Goal: Check status: Check status

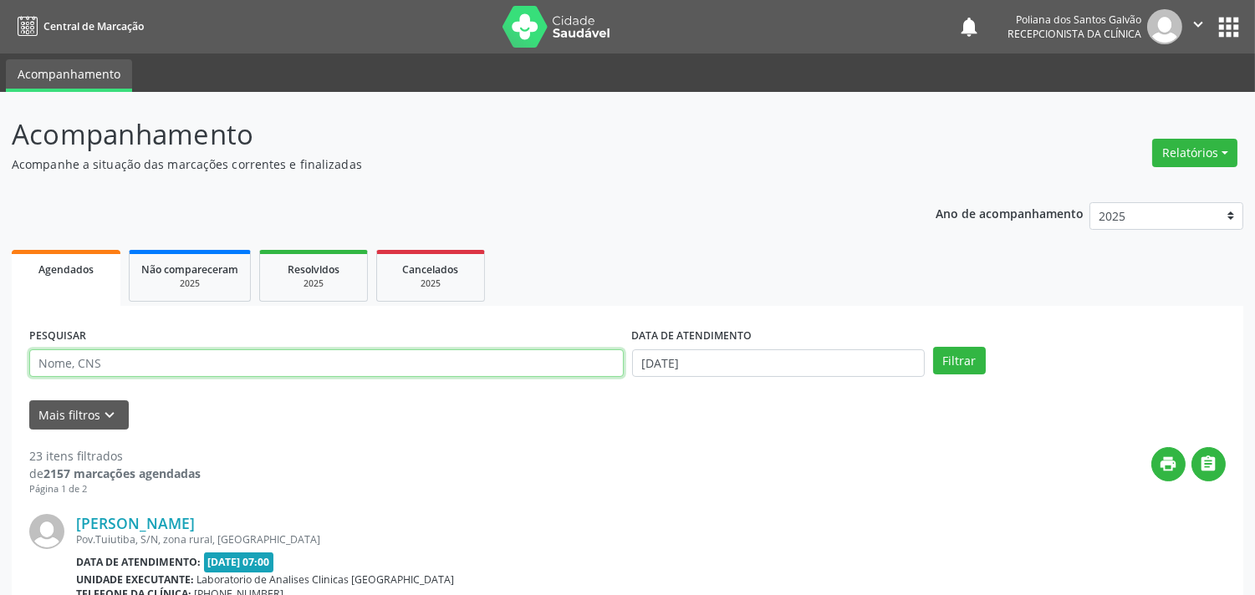
click at [241, 354] on input "text" at bounding box center [326, 363] width 594 height 28
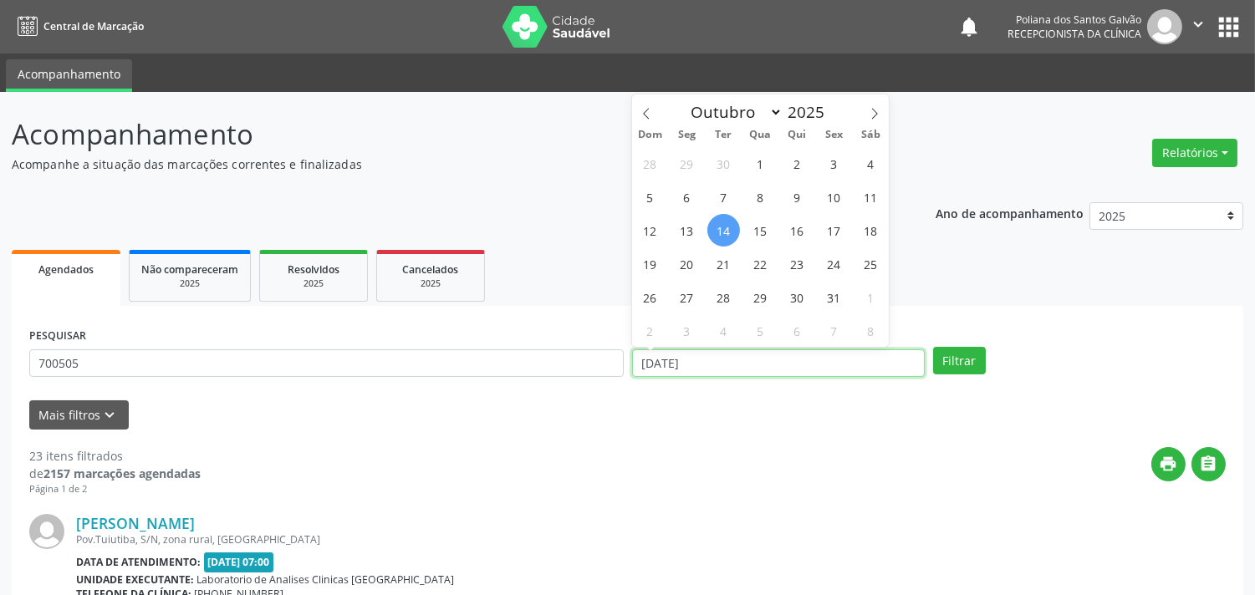
drag, startPoint x: 799, startPoint y: 364, endPoint x: 783, endPoint y: 364, distance: 15.9
click at [783, 364] on input "[DATE]" at bounding box center [778, 363] width 293 height 28
click at [750, 366] on input "[DATE]" at bounding box center [778, 363] width 293 height 28
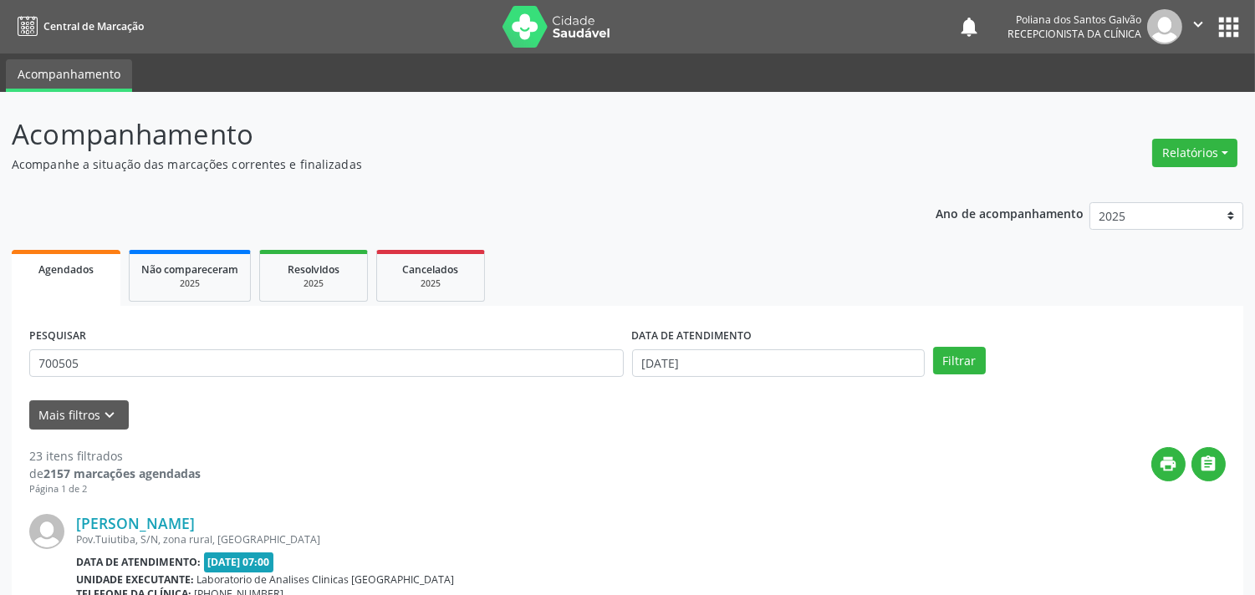
click at [70, 263] on span "Agendados" at bounding box center [65, 269] width 55 height 14
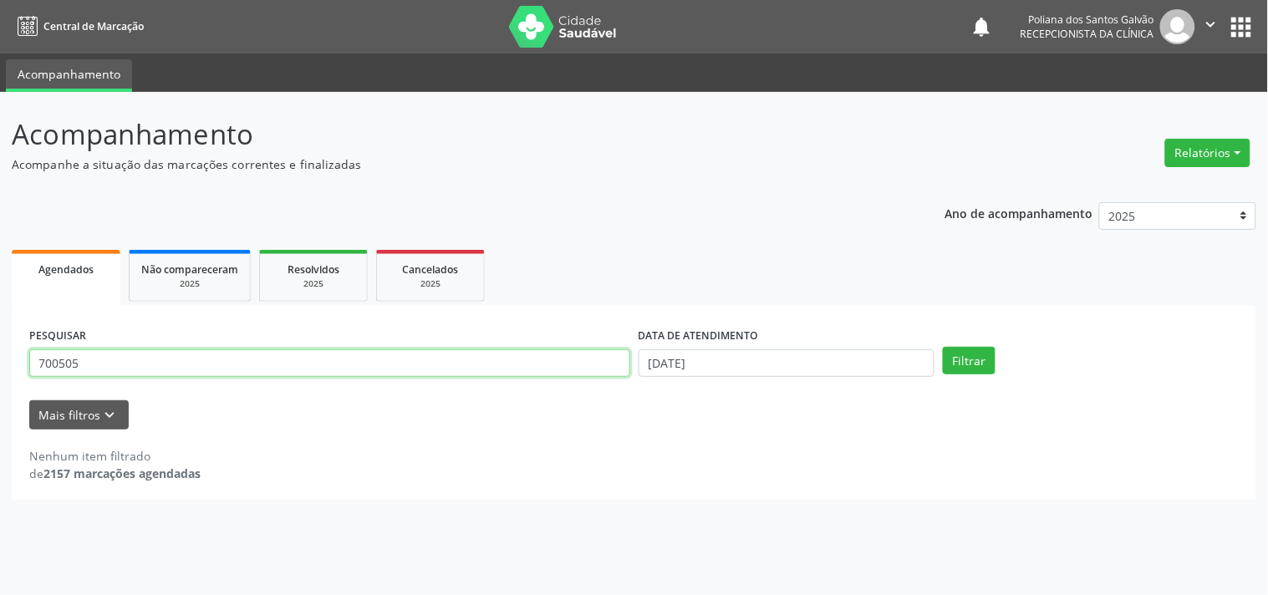
click at [223, 365] on input "700505" at bounding box center [329, 363] width 601 height 28
type input "700505950662652"
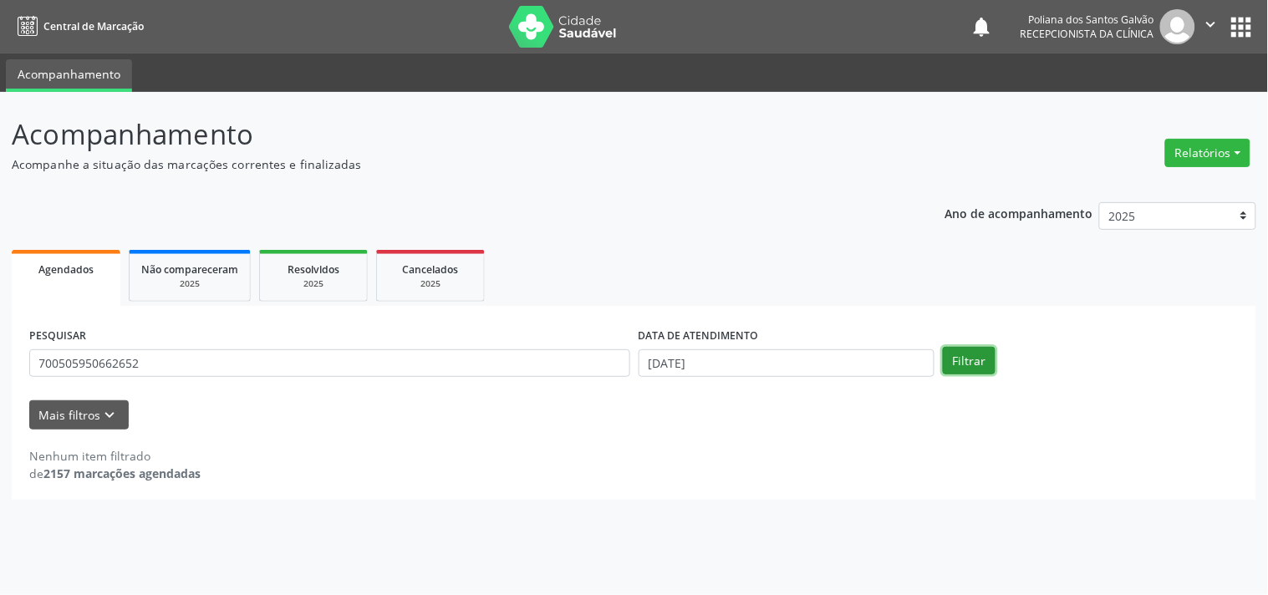
click at [979, 372] on button "Filtrar" at bounding box center [969, 361] width 53 height 28
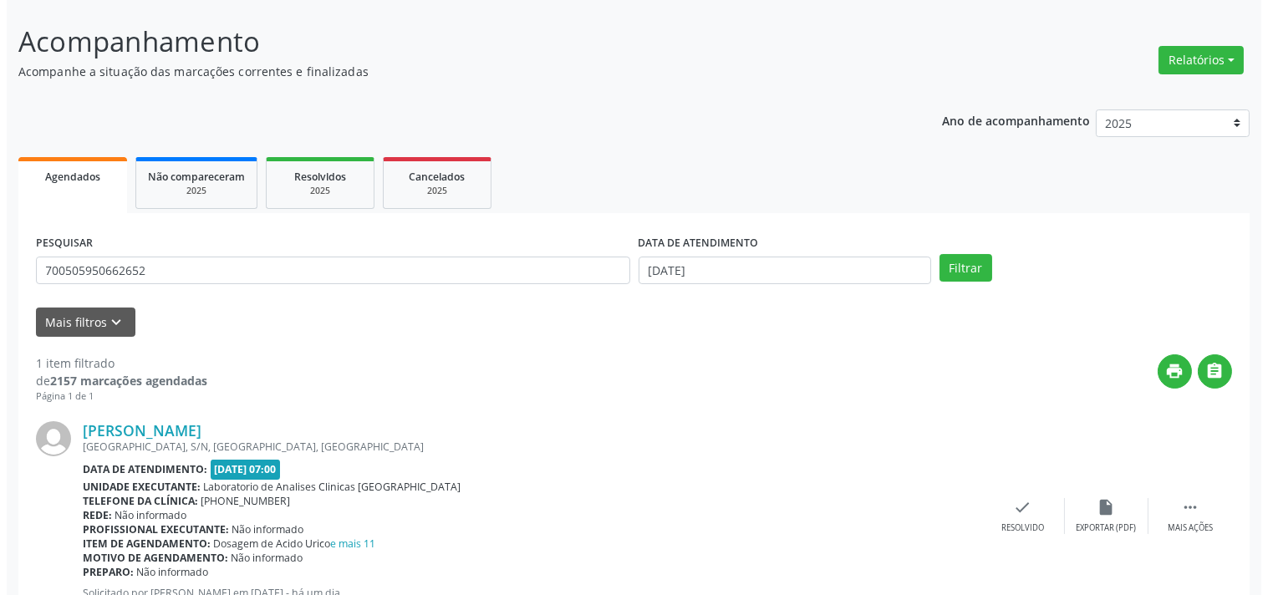
scroll to position [155, 0]
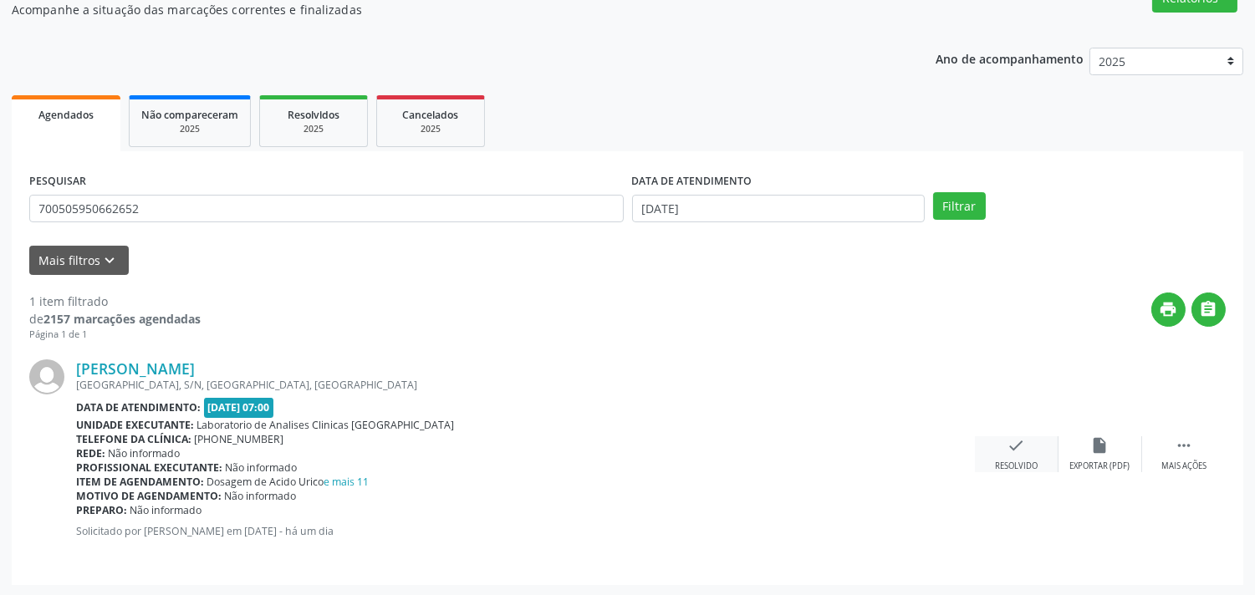
click at [1005, 454] on div "check Resolvido" at bounding box center [1017, 454] width 84 height 36
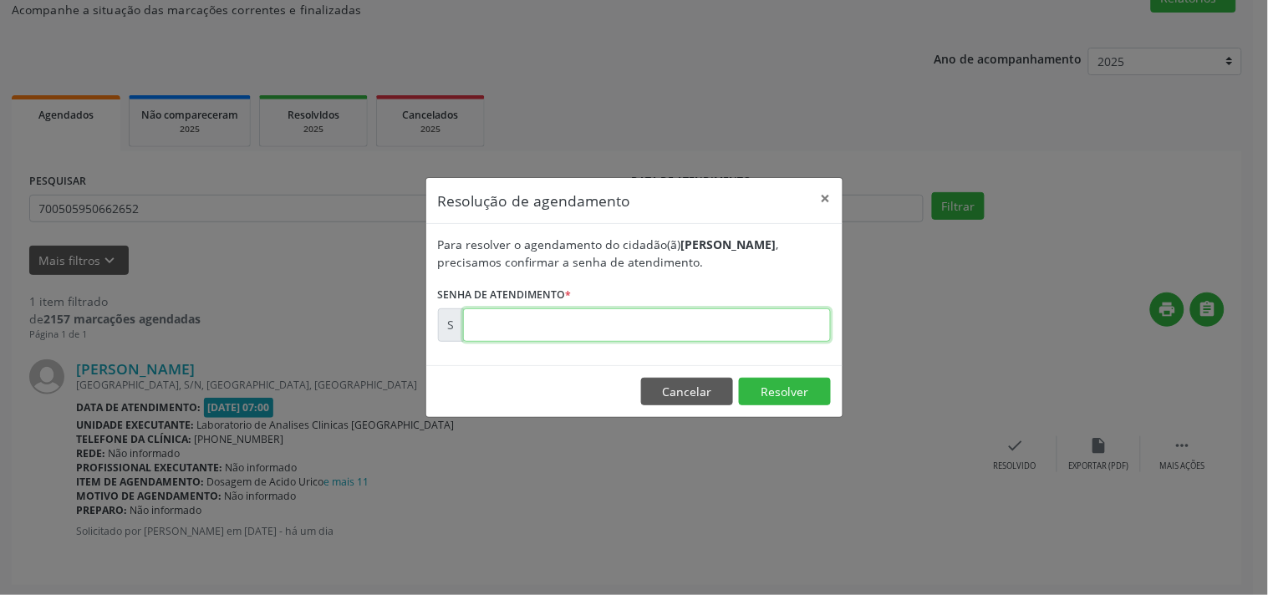
click at [536, 319] on input "text" at bounding box center [647, 324] width 368 height 33
type input "00181958"
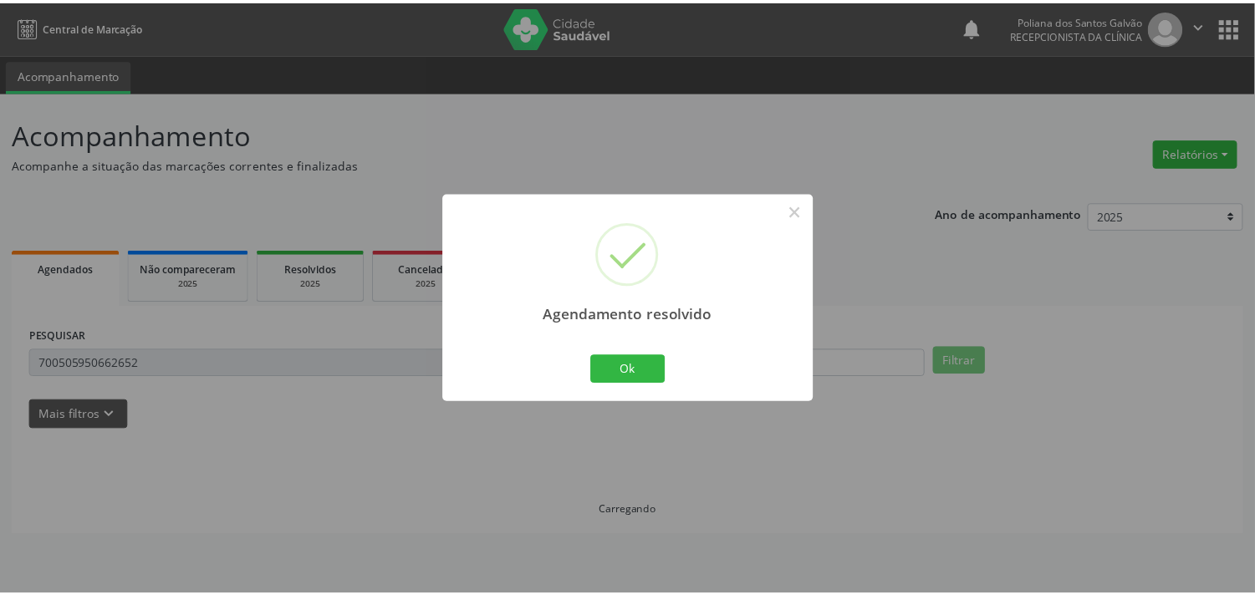
scroll to position [0, 0]
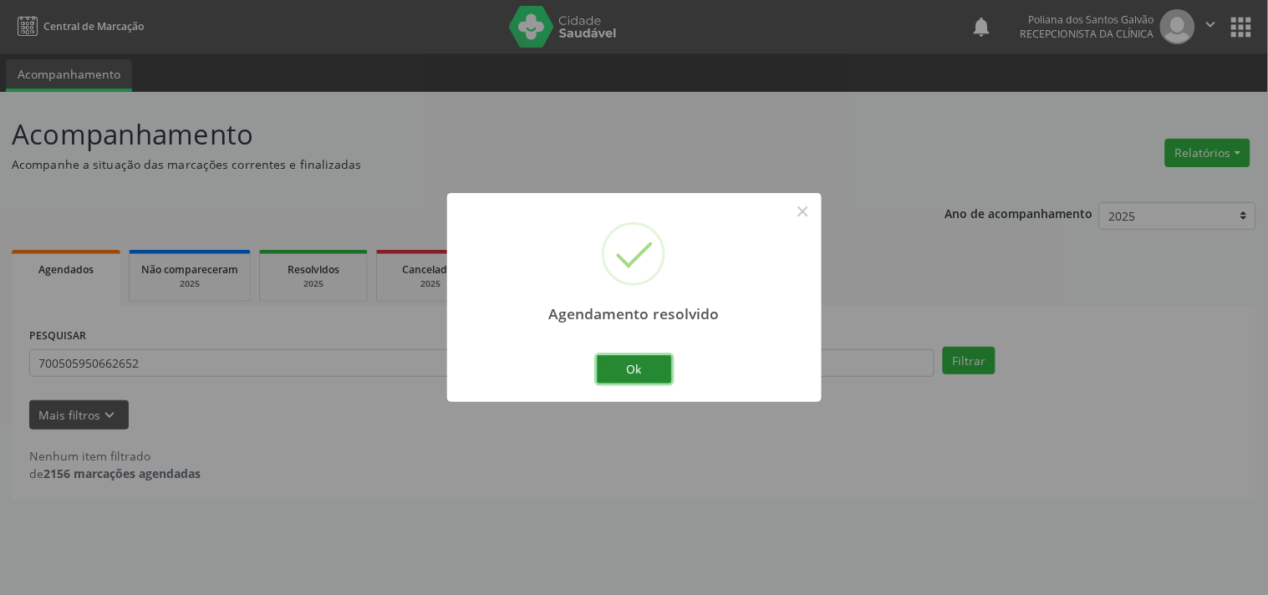
click at [623, 361] on button "Ok" at bounding box center [634, 369] width 75 height 28
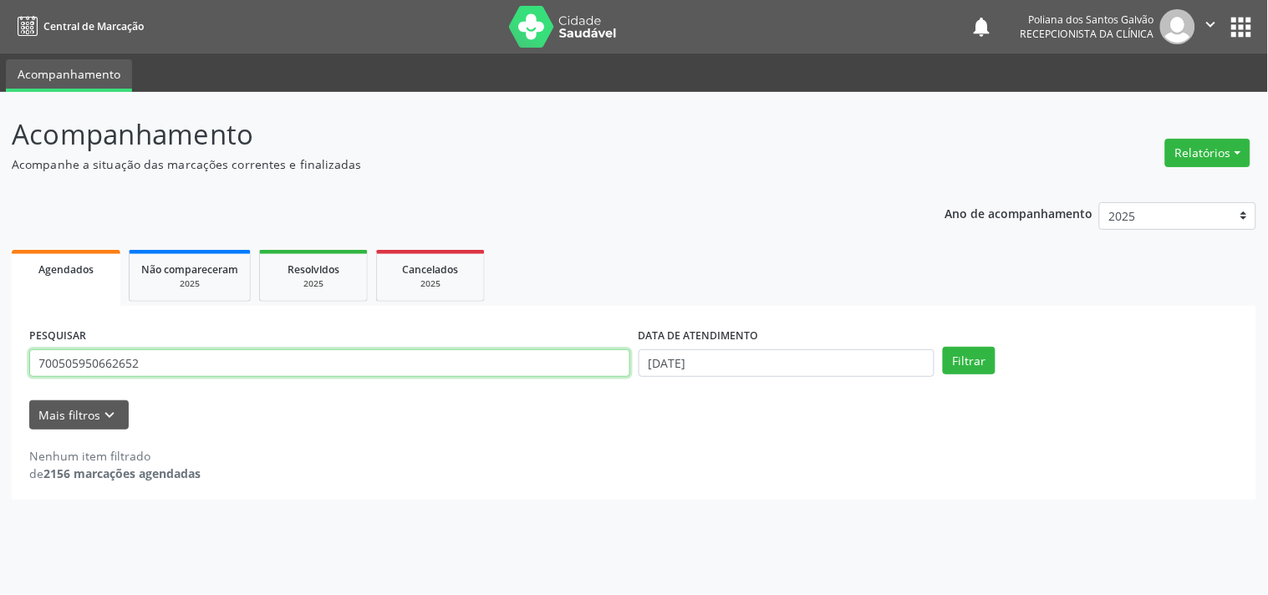
click at [435, 362] on input "700505950662652" at bounding box center [329, 363] width 601 height 28
type input "7"
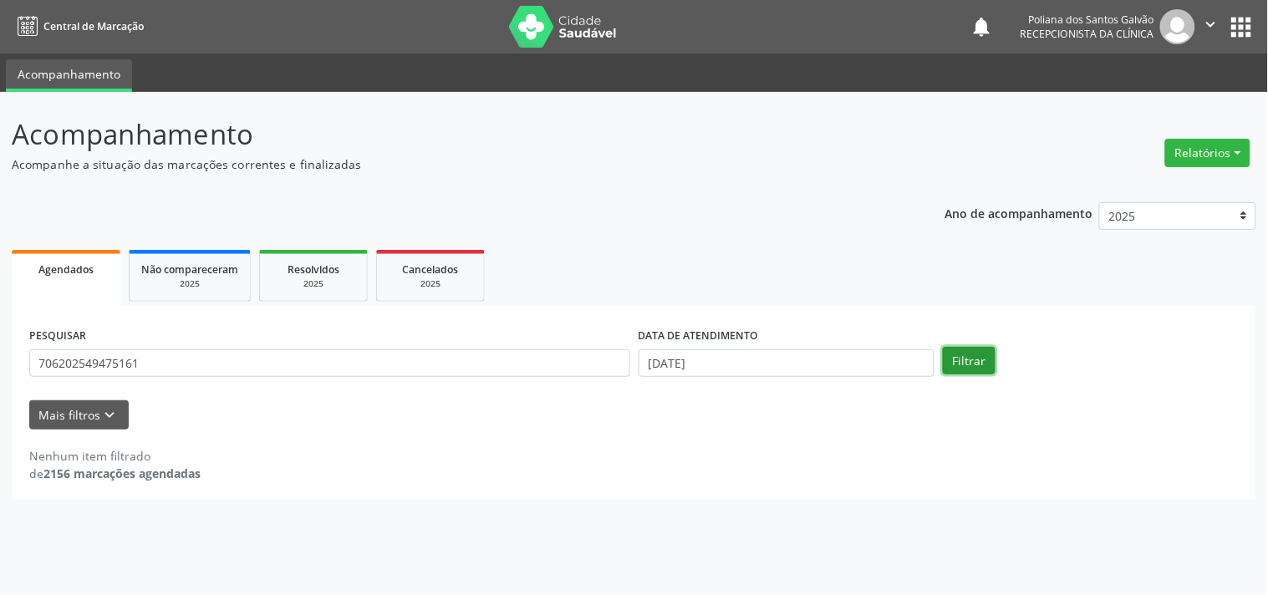
click at [963, 372] on button "Filtrar" at bounding box center [969, 361] width 53 height 28
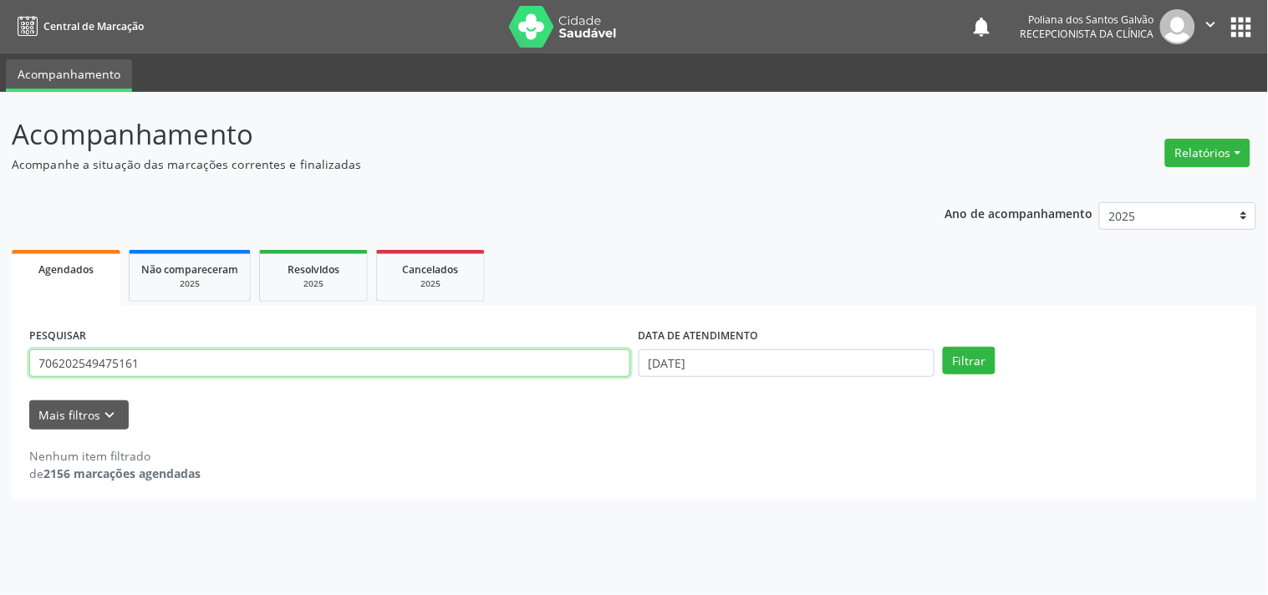
click at [228, 371] on input "706202549475161" at bounding box center [329, 363] width 601 height 28
drag, startPoint x: 372, startPoint y: 371, endPoint x: 0, endPoint y: 319, distance: 375.5
click at [0, 319] on div "Acompanhamento Acompanhe a situação das marcações correntes e finalizadas Relat…" at bounding box center [634, 343] width 1268 height 503
type input "706202549475161"
click at [943, 347] on button "Filtrar" at bounding box center [969, 361] width 53 height 28
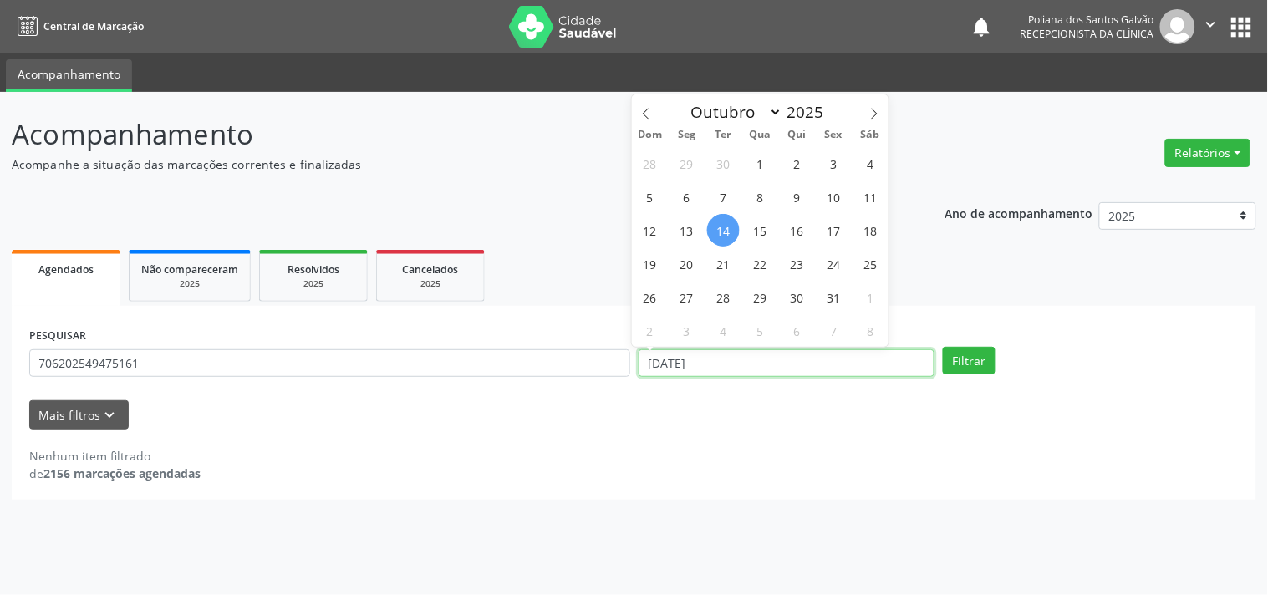
click at [845, 354] on input "[DATE]" at bounding box center [787, 363] width 296 height 28
click at [757, 232] on span "15" at bounding box center [760, 230] width 33 height 33
type input "[DATE]"
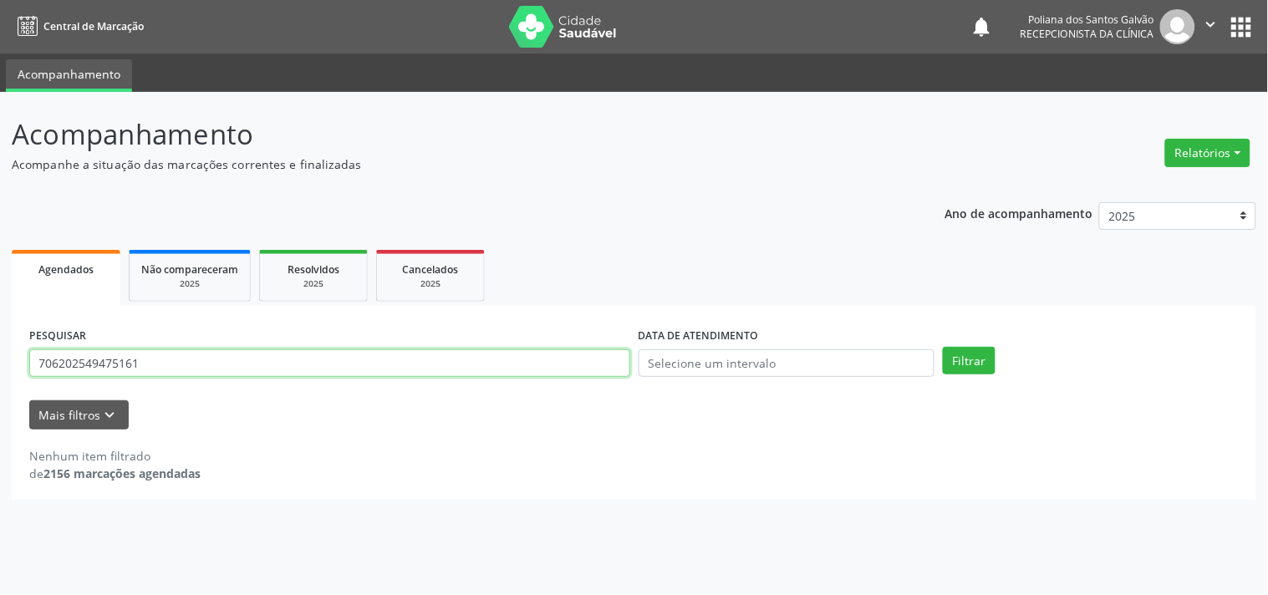
click at [330, 365] on input "706202549475161" at bounding box center [329, 363] width 601 height 28
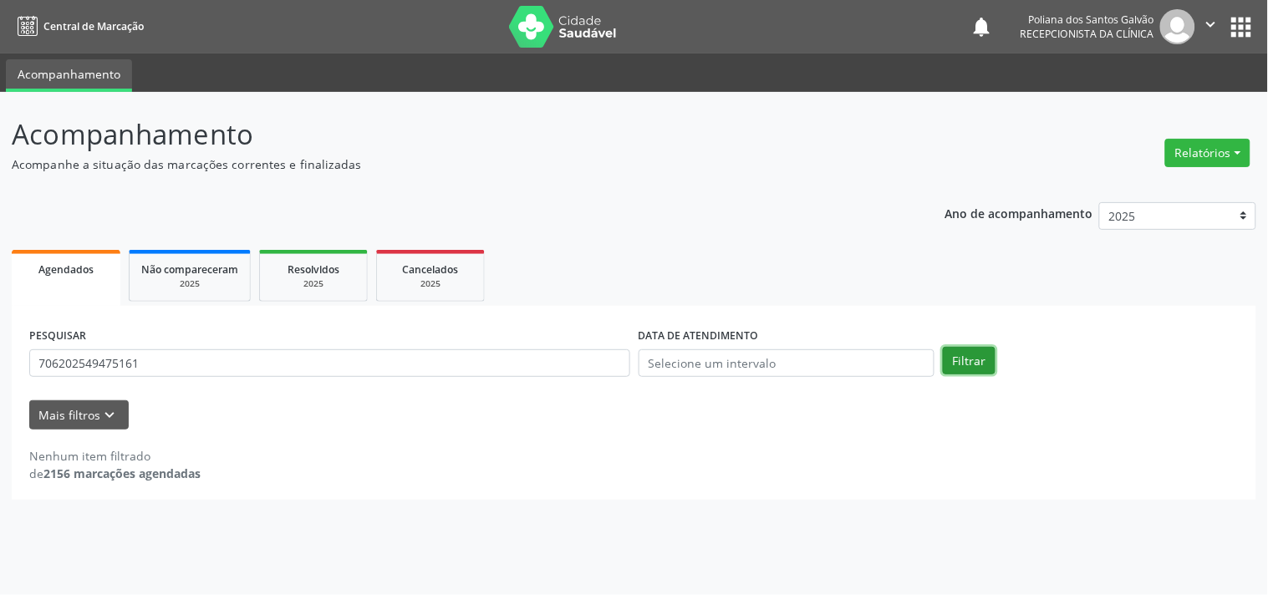
click at [973, 364] on button "Filtrar" at bounding box center [969, 361] width 53 height 28
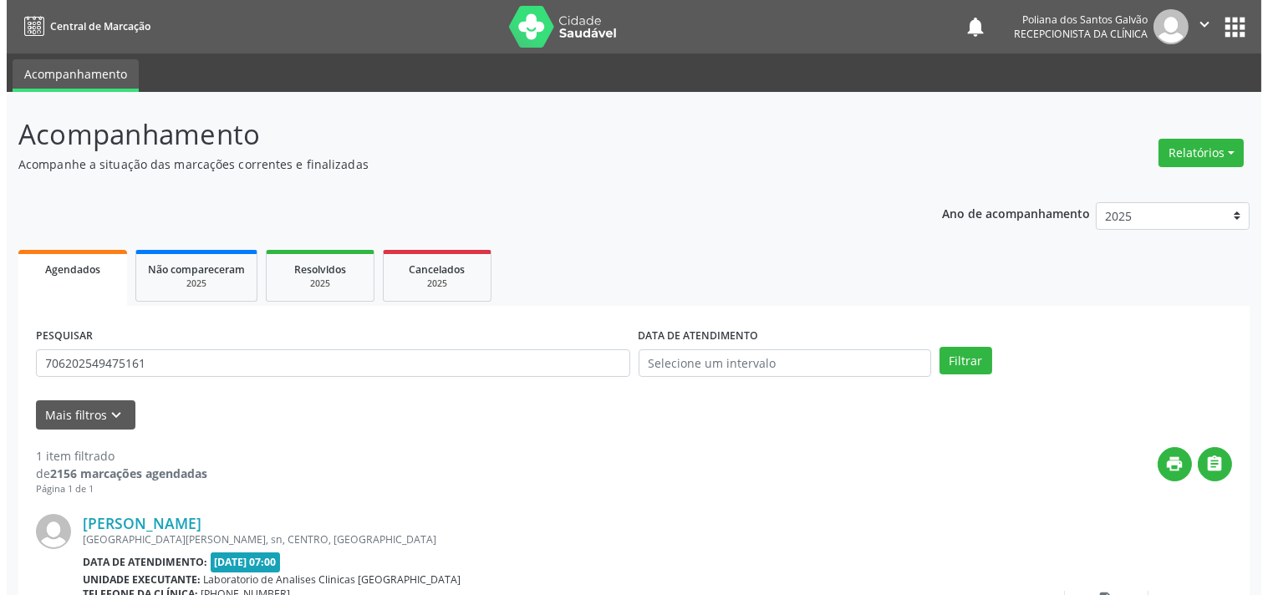
scroll to position [155, 0]
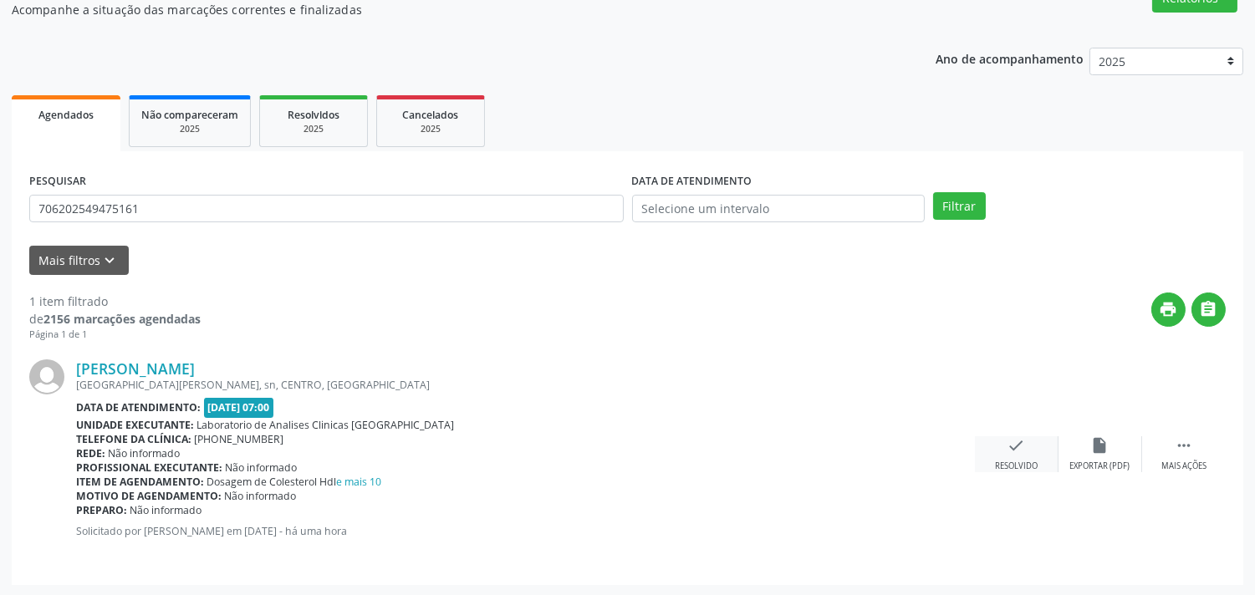
click at [1011, 448] on icon "check" at bounding box center [1016, 445] width 18 height 18
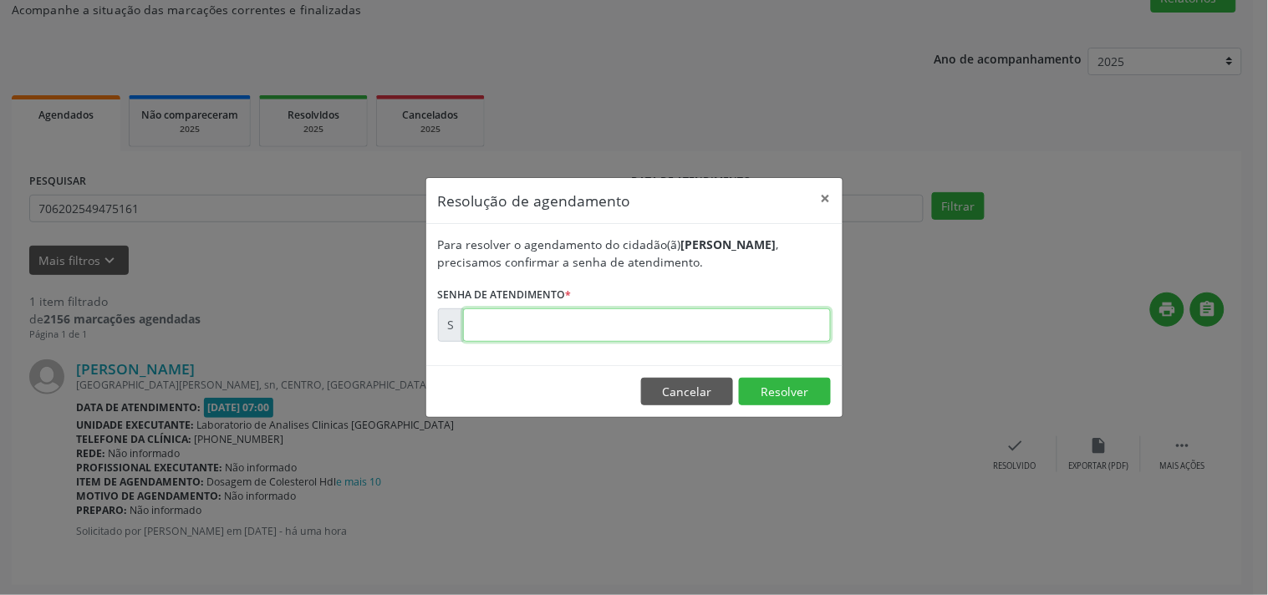
click at [617, 334] on input "text" at bounding box center [647, 324] width 368 height 33
type input "00182128"
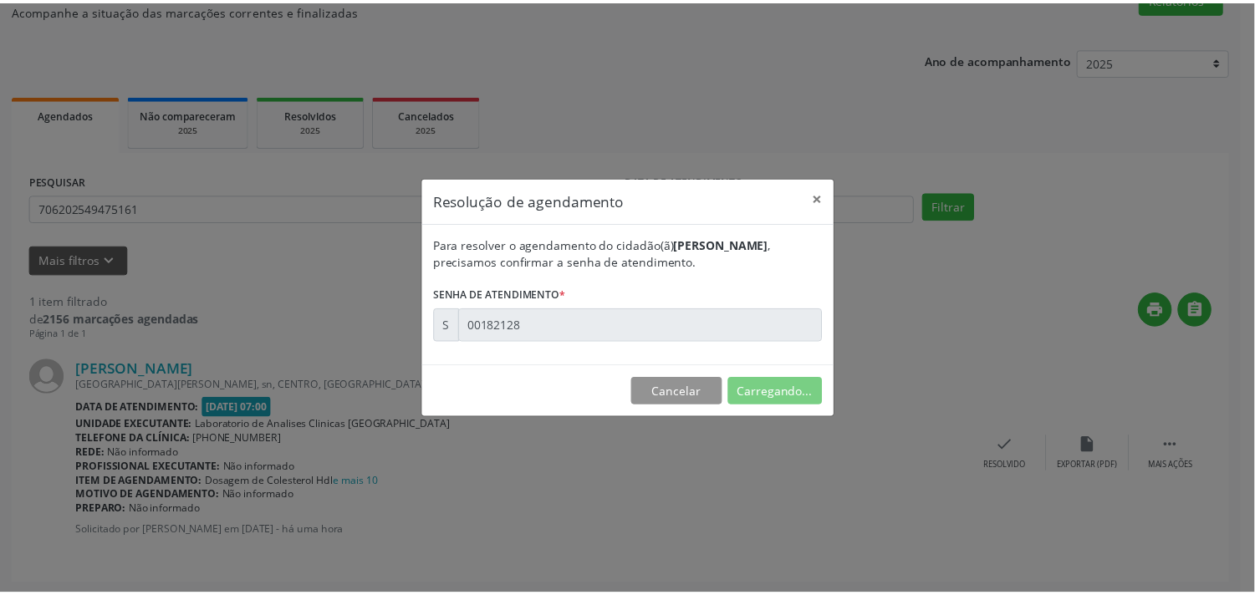
scroll to position [0, 0]
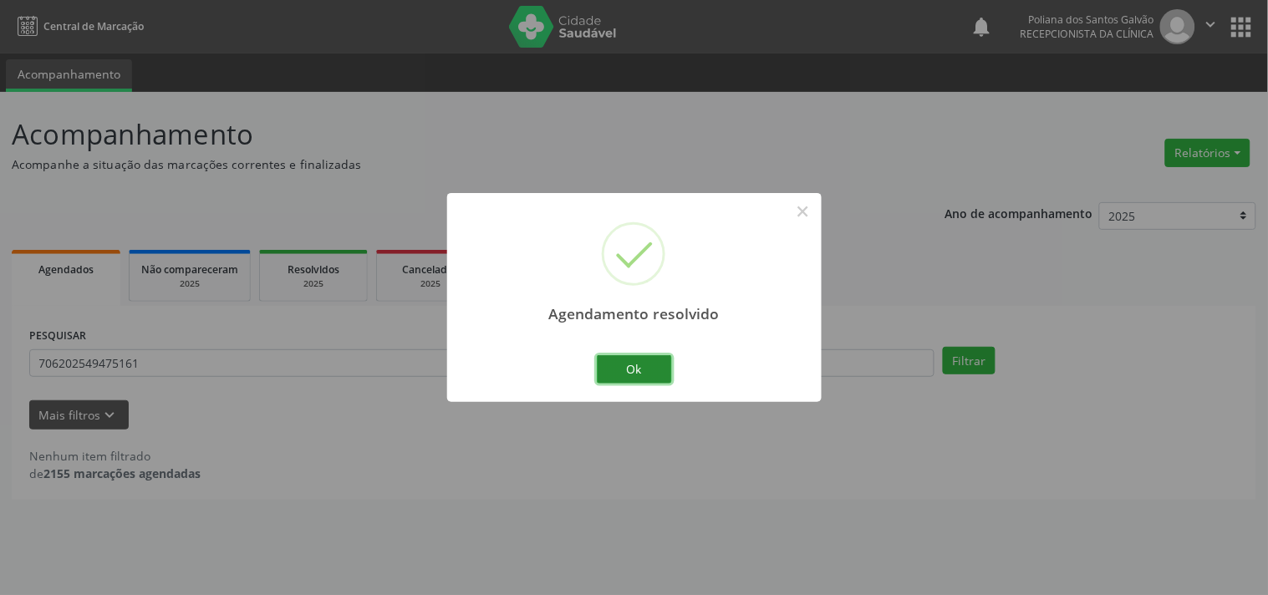
click at [629, 363] on button "Ok" at bounding box center [634, 369] width 75 height 28
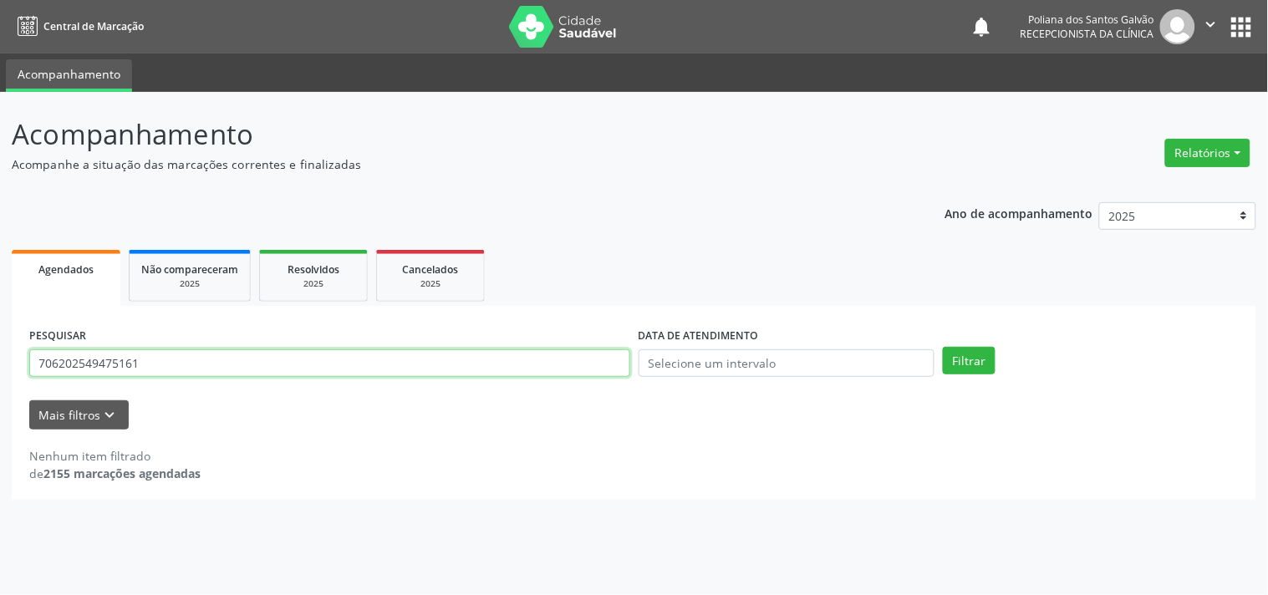
drag, startPoint x: 207, startPoint y: 364, endPoint x: 0, endPoint y: 389, distance: 208.7
click at [0, 389] on div "Acompanhamento Acompanhe a situação das marcações correntes e finalizadas Relat…" at bounding box center [634, 343] width 1268 height 503
type input "702604273385347"
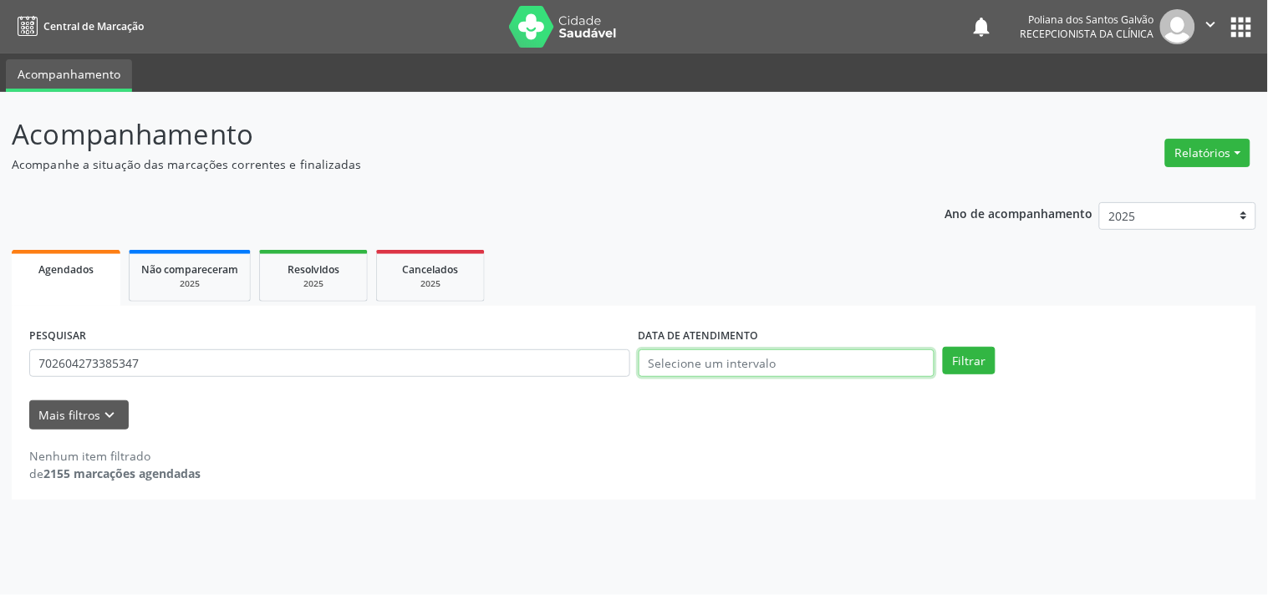
click at [710, 369] on input "text" at bounding box center [787, 363] width 296 height 28
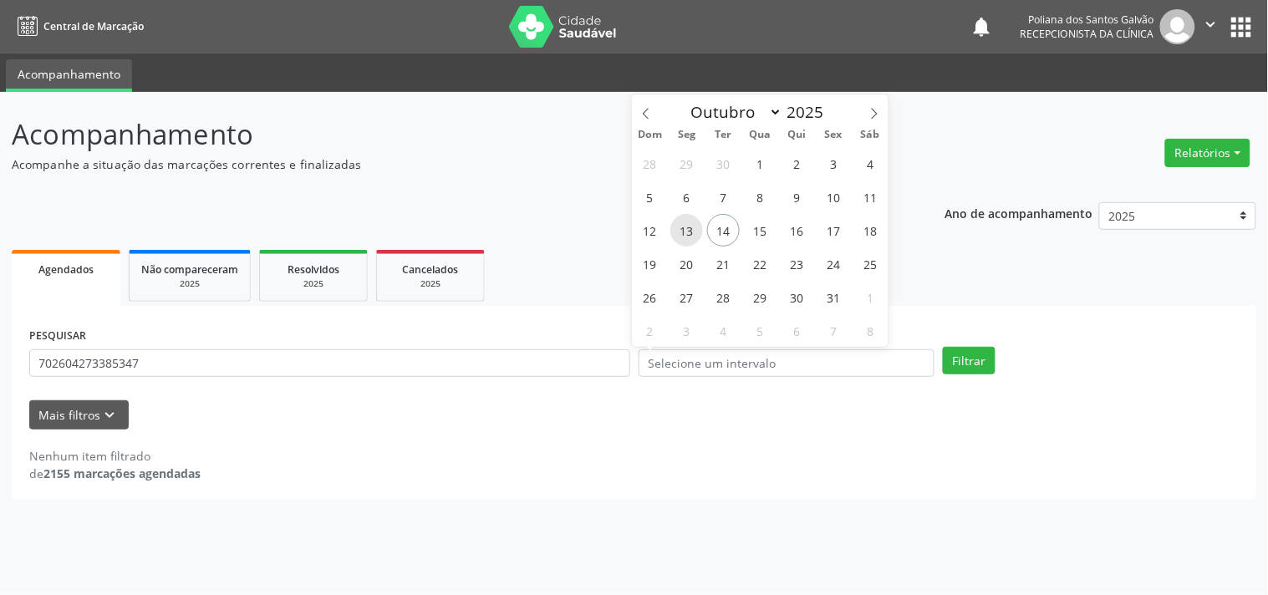
click at [682, 229] on span "13" at bounding box center [686, 230] width 33 height 33
type input "[DATE]"
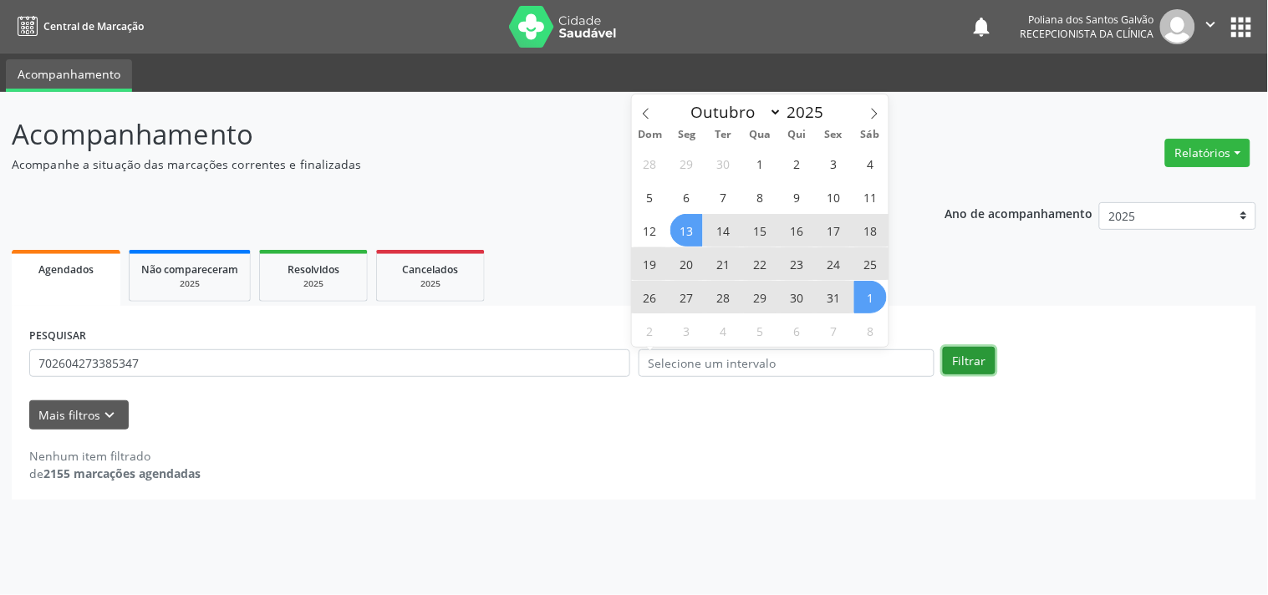
click at [961, 356] on button "Filtrar" at bounding box center [969, 361] width 53 height 28
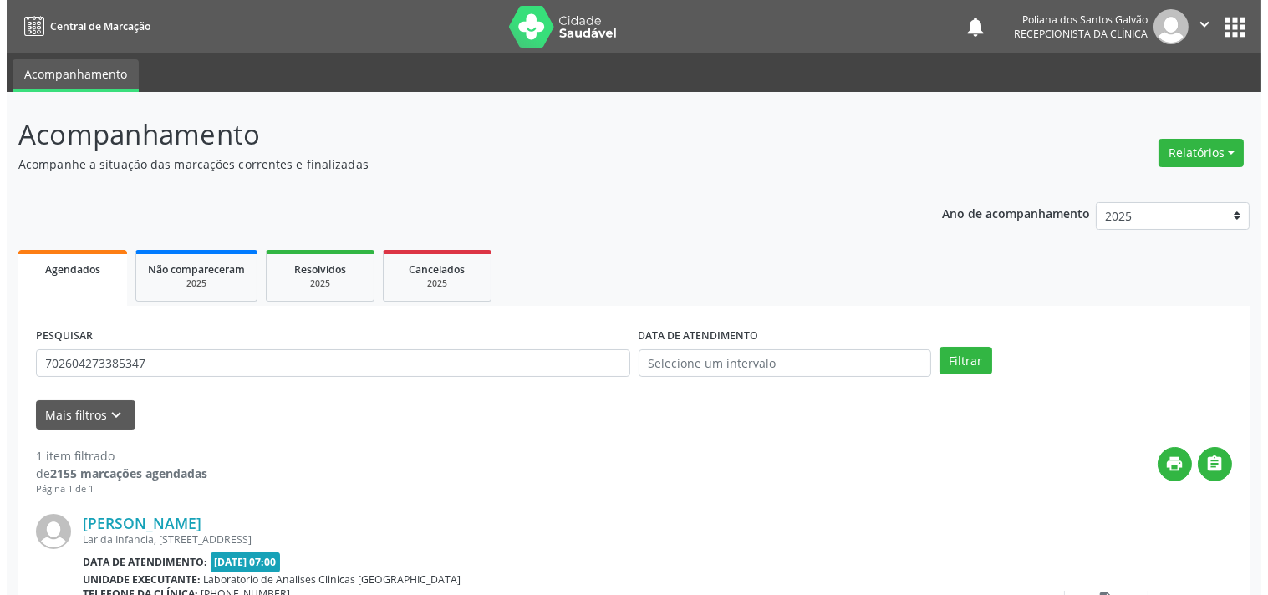
scroll to position [93, 0]
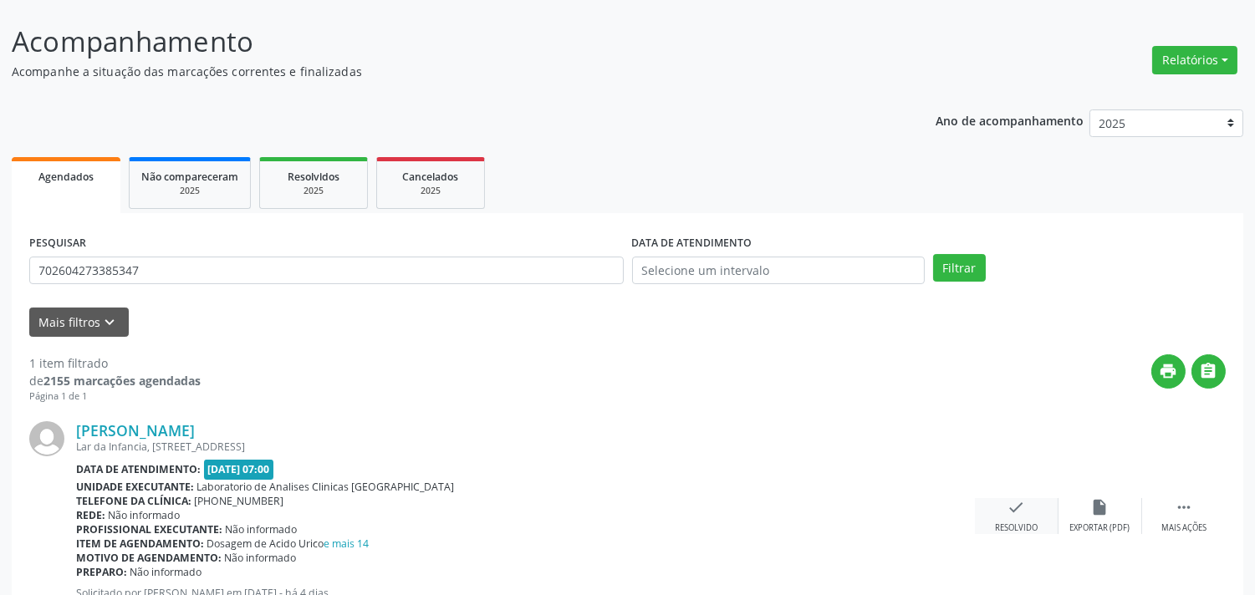
click at [1026, 512] on div "check Resolvido" at bounding box center [1017, 516] width 84 height 36
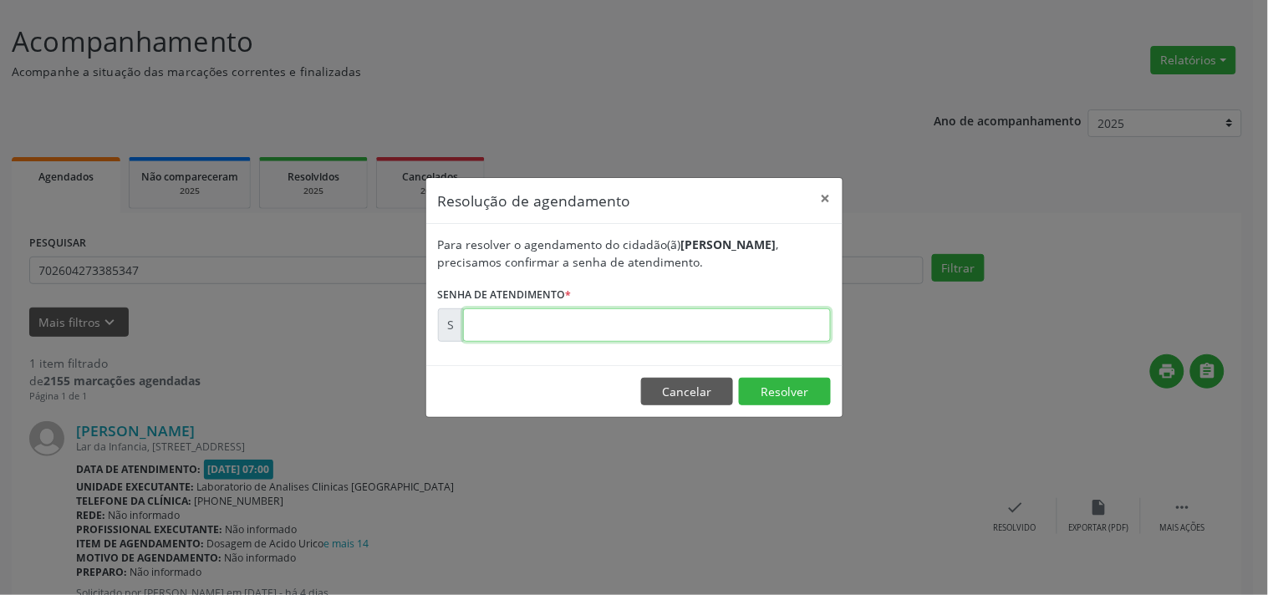
click at [580, 331] on input "text" at bounding box center [647, 324] width 368 height 33
type input "00181809"
click at [751, 396] on button "Resolver" at bounding box center [785, 392] width 92 height 28
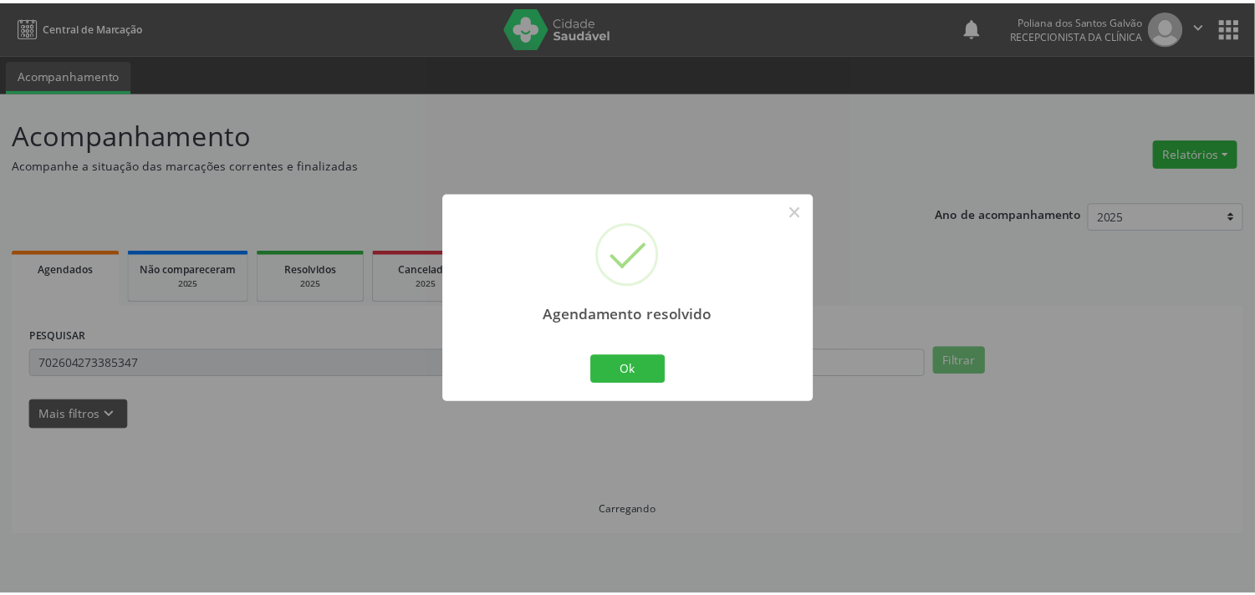
scroll to position [0, 0]
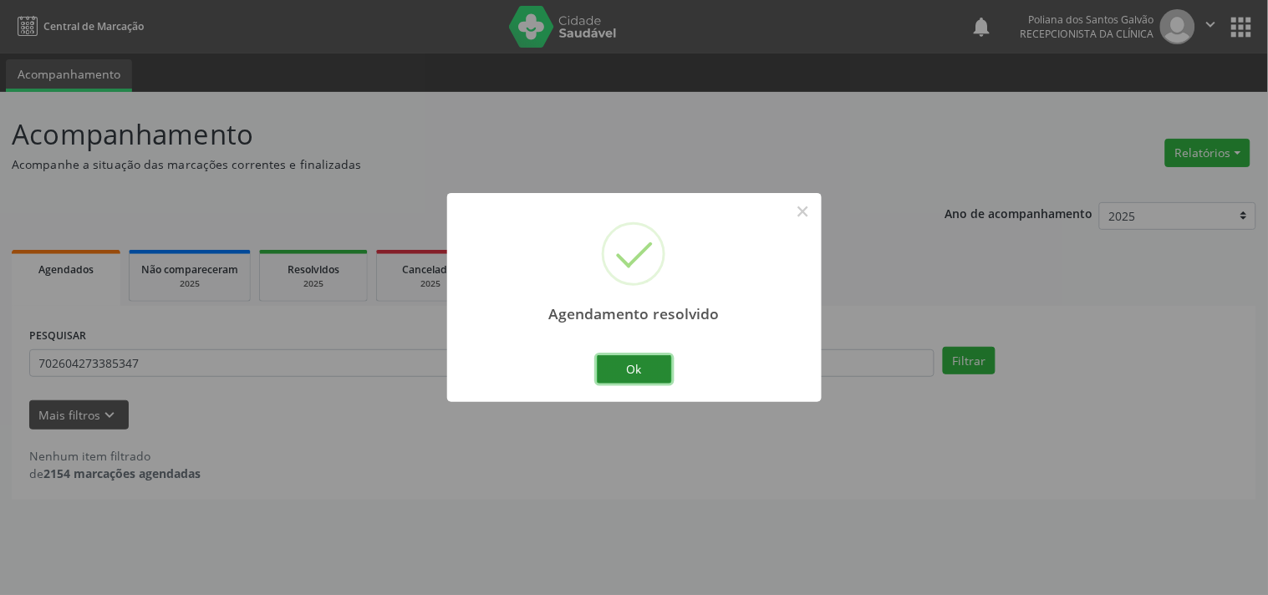
click at [627, 369] on button "Ok" at bounding box center [634, 369] width 75 height 28
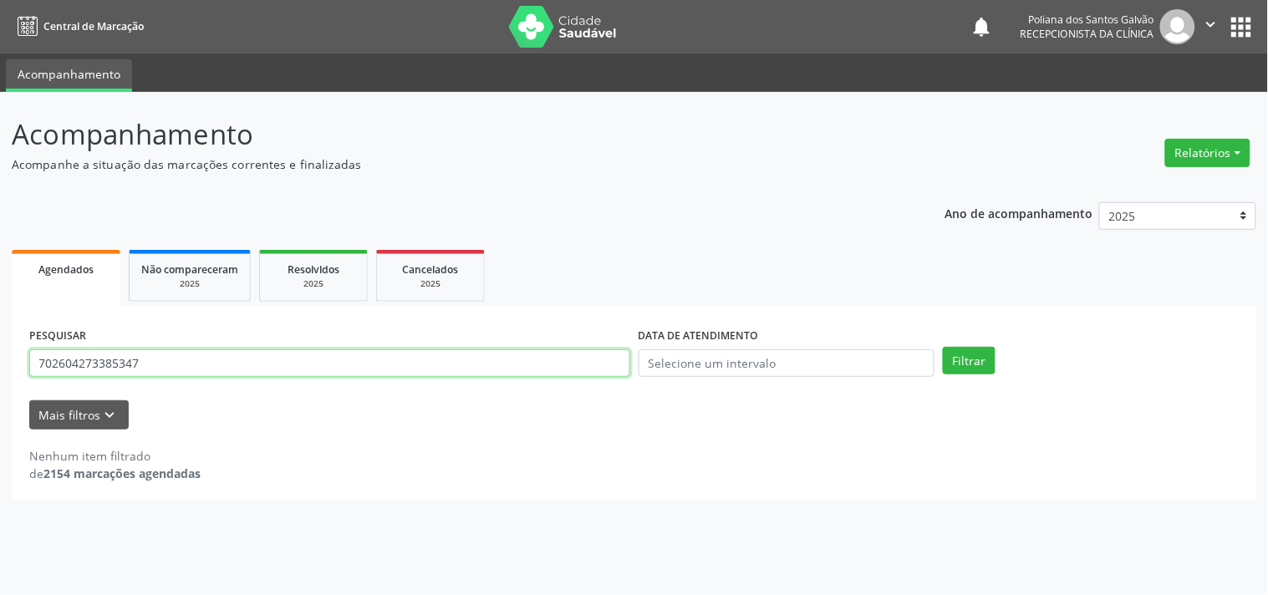
drag, startPoint x: 328, startPoint y: 363, endPoint x: 0, endPoint y: 410, distance: 331.0
click at [0, 410] on div "Acompanhamento Acompanhe a situação das marcações correntes e finalizadas Relat…" at bounding box center [634, 343] width 1268 height 503
type input "708005804993429"
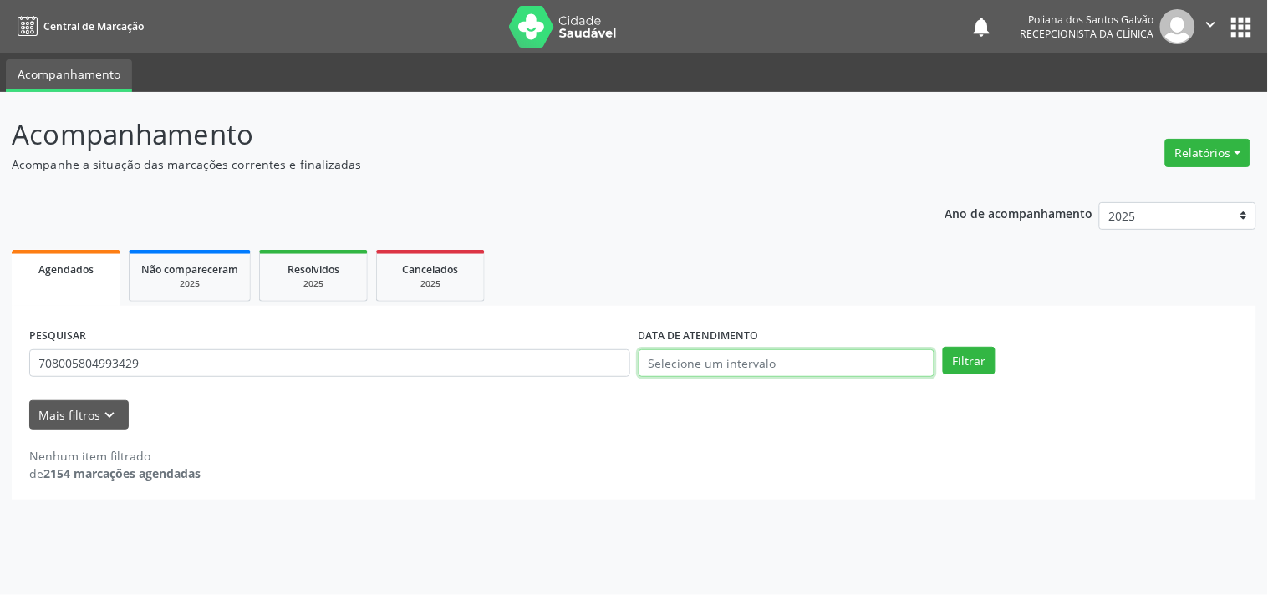
click at [822, 366] on input "text" at bounding box center [787, 363] width 296 height 28
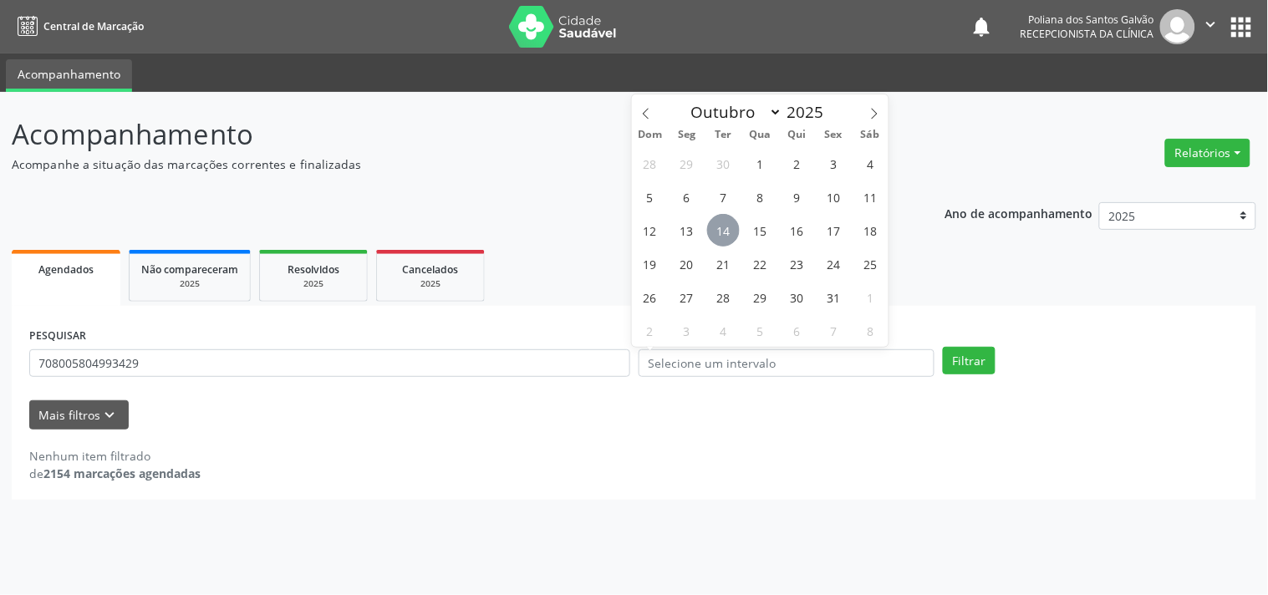
click at [715, 227] on span "14" at bounding box center [723, 230] width 33 height 33
type input "[DATE]"
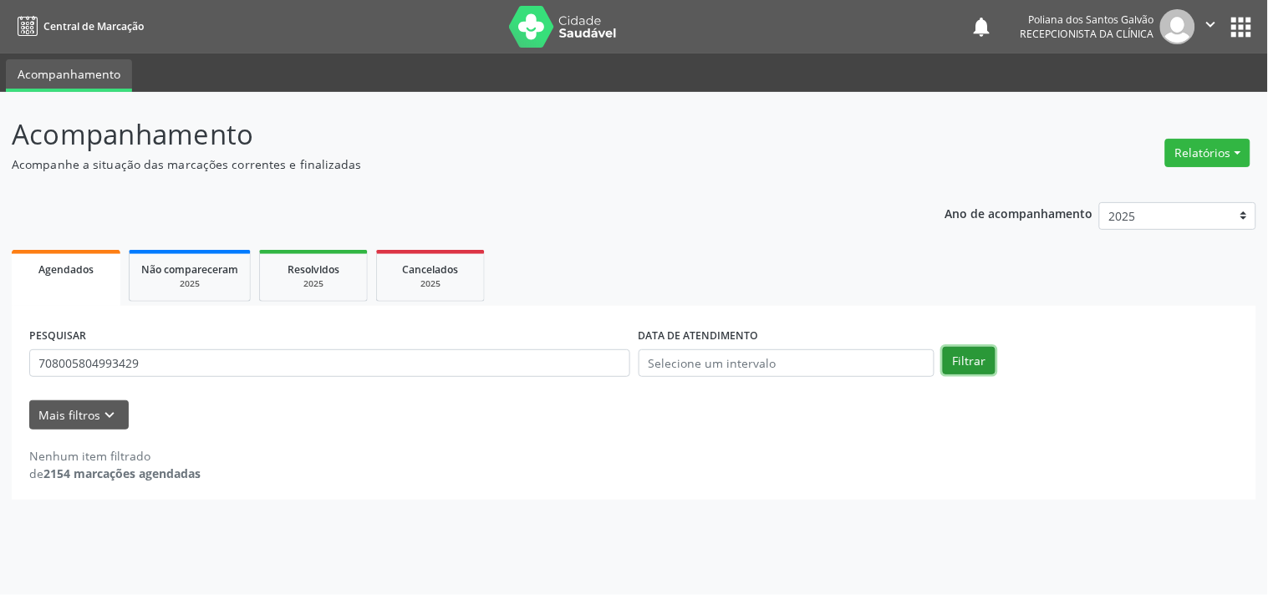
drag, startPoint x: 975, startPoint y: 362, endPoint x: 1075, endPoint y: 396, distance: 105.2
click at [975, 361] on button "Filtrar" at bounding box center [969, 361] width 53 height 28
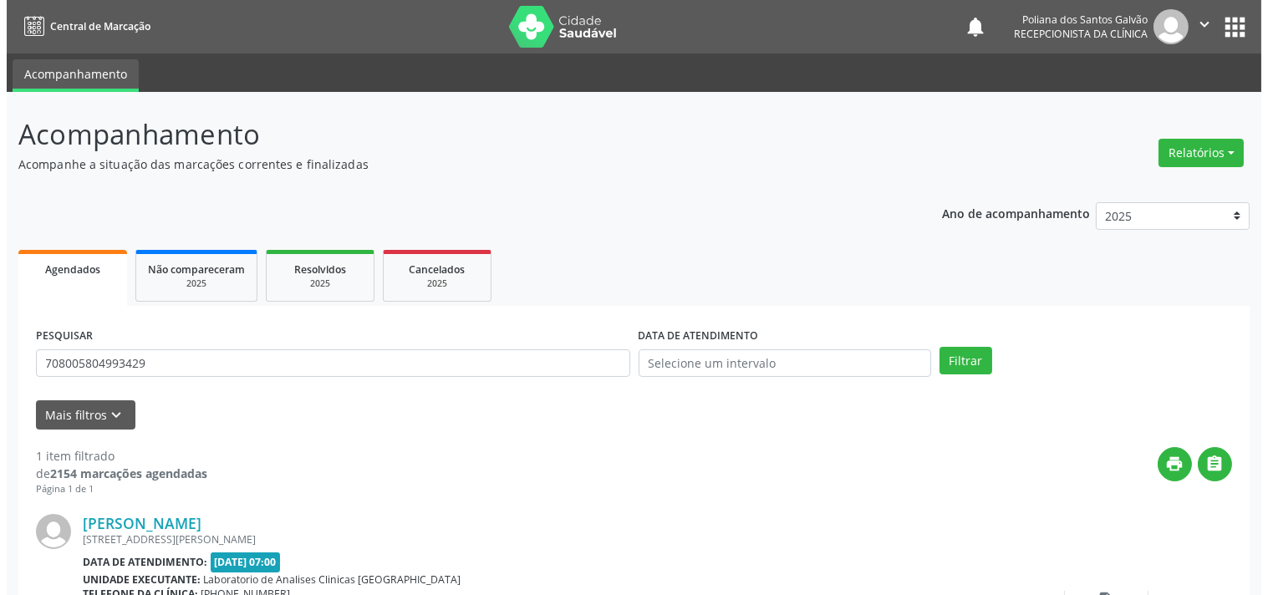
scroll to position [155, 0]
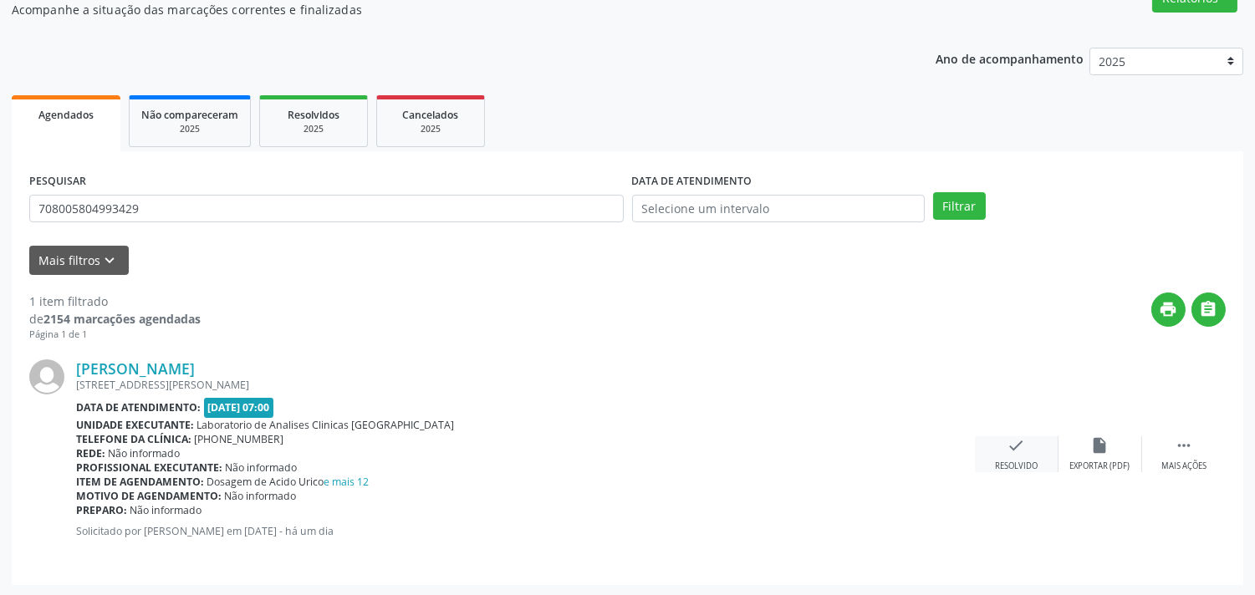
click at [1004, 455] on div "check Resolvido" at bounding box center [1017, 454] width 84 height 36
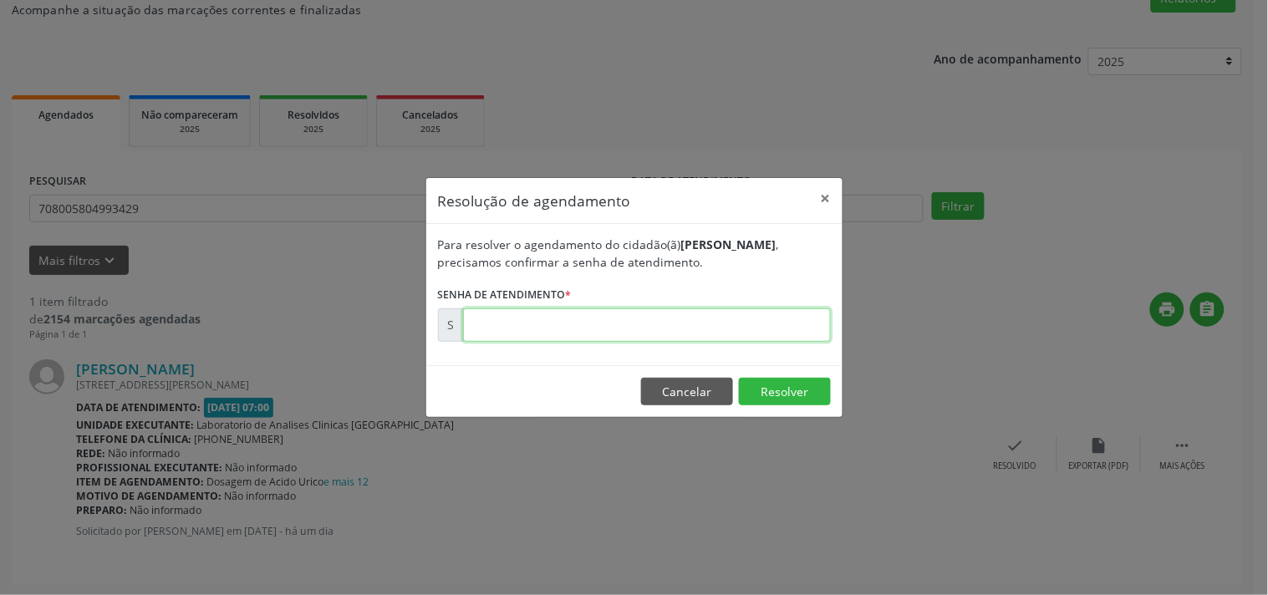
drag, startPoint x: 510, startPoint y: 318, endPoint x: 563, endPoint y: 315, distance: 53.6
click at [510, 316] on input "text" at bounding box center [647, 324] width 368 height 33
type input "00181957"
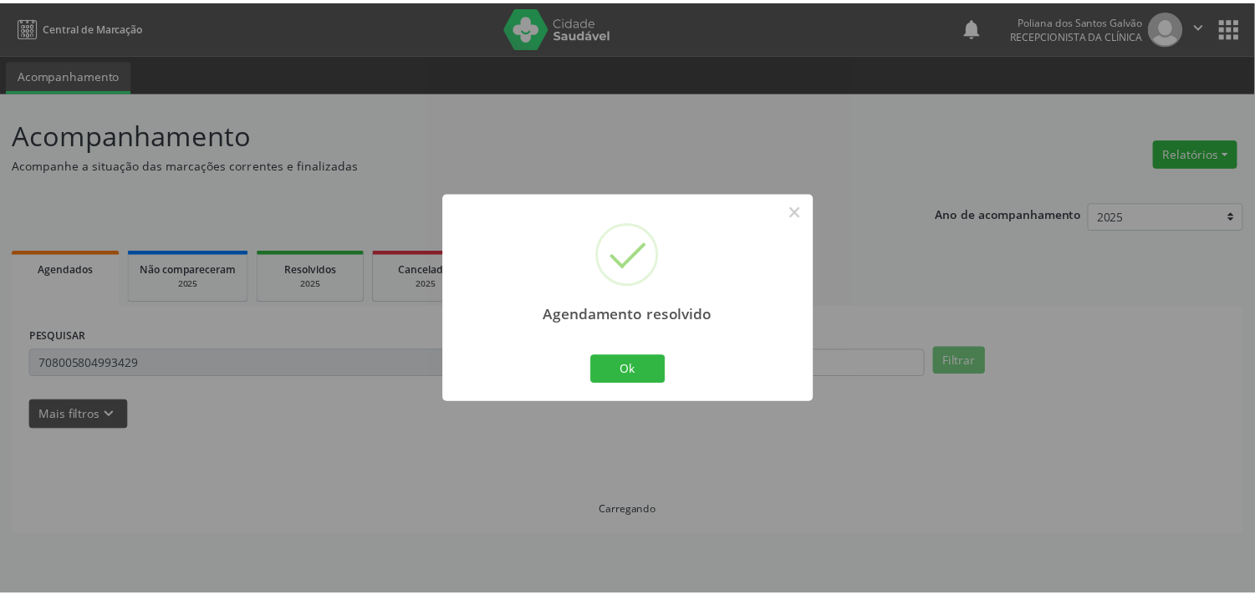
scroll to position [0, 0]
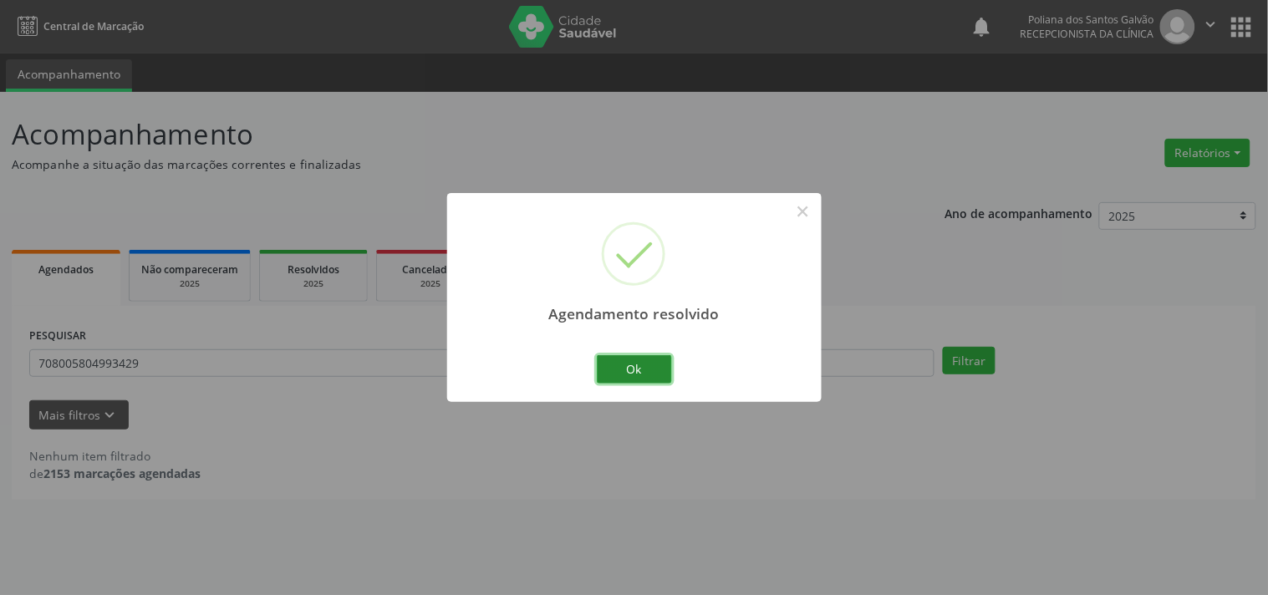
click at [645, 370] on button "Ok" at bounding box center [634, 369] width 75 height 28
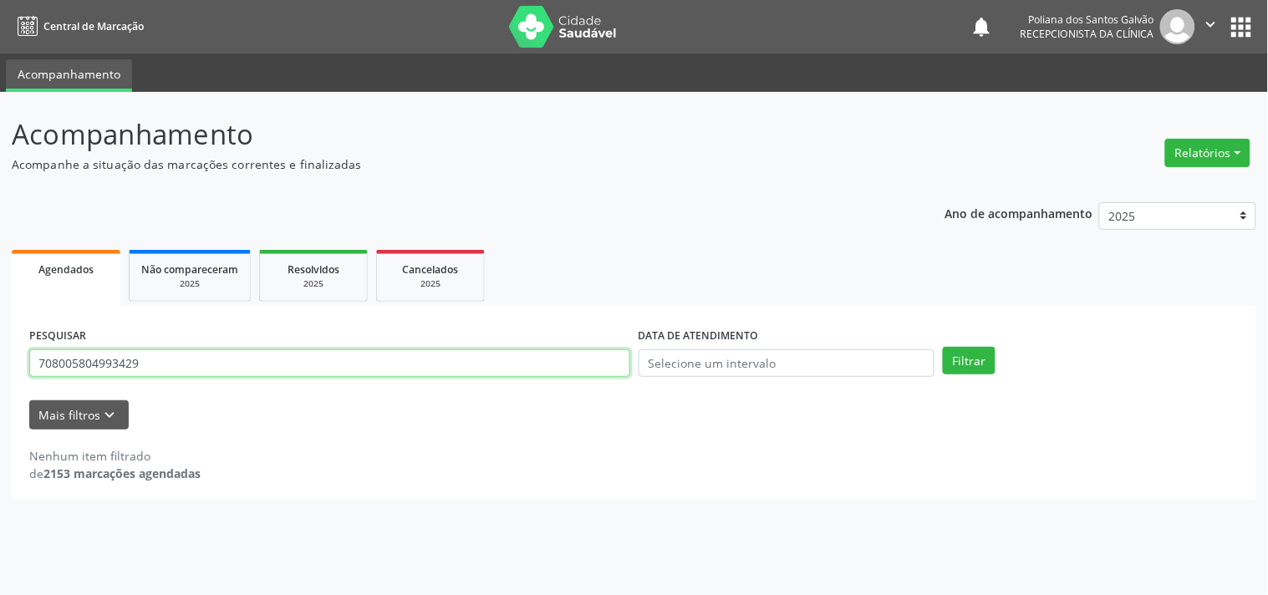
drag, startPoint x: 251, startPoint y: 361, endPoint x: 0, endPoint y: 418, distance: 257.1
click at [0, 415] on div "Acompanhamento Acompanhe a situação das marcações correntes e finalizadas Relat…" at bounding box center [634, 343] width 1268 height 503
type input "704000300907564"
click at [943, 347] on button "Filtrar" at bounding box center [969, 361] width 53 height 28
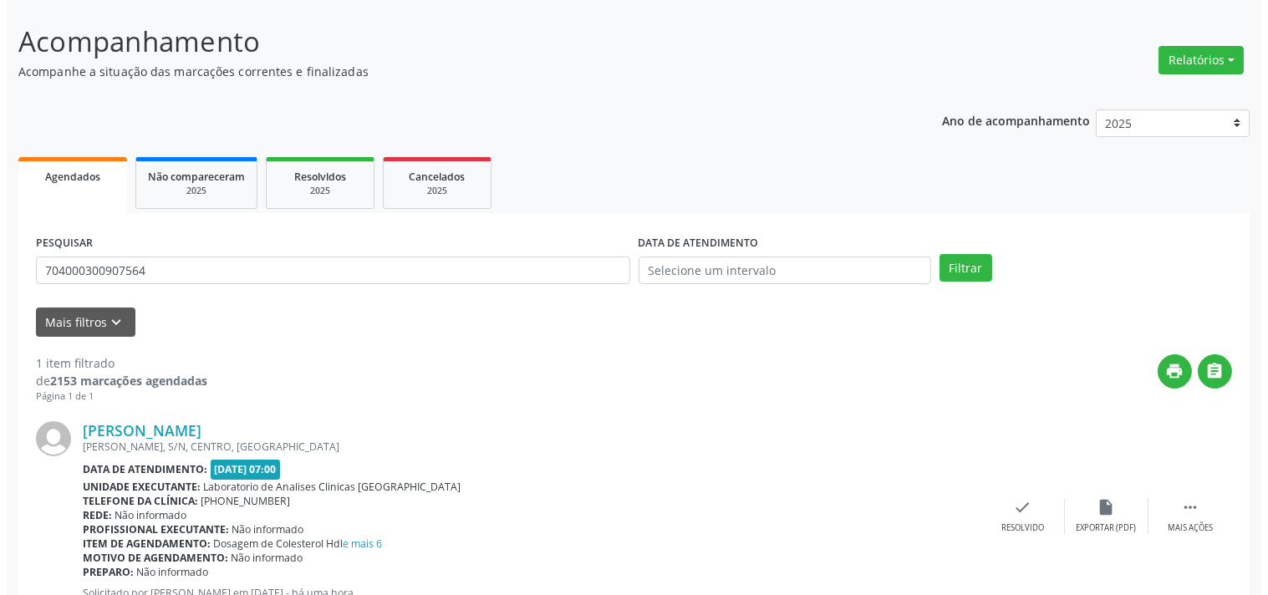
scroll to position [155, 0]
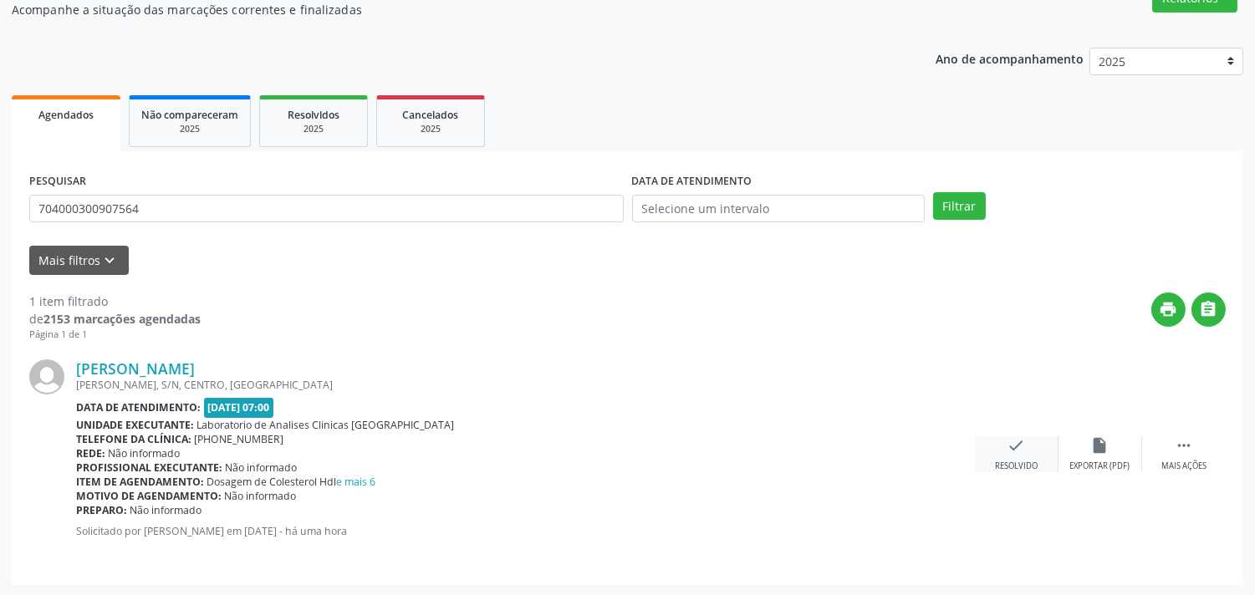
click at [991, 456] on div "check Resolvido" at bounding box center [1017, 454] width 84 height 36
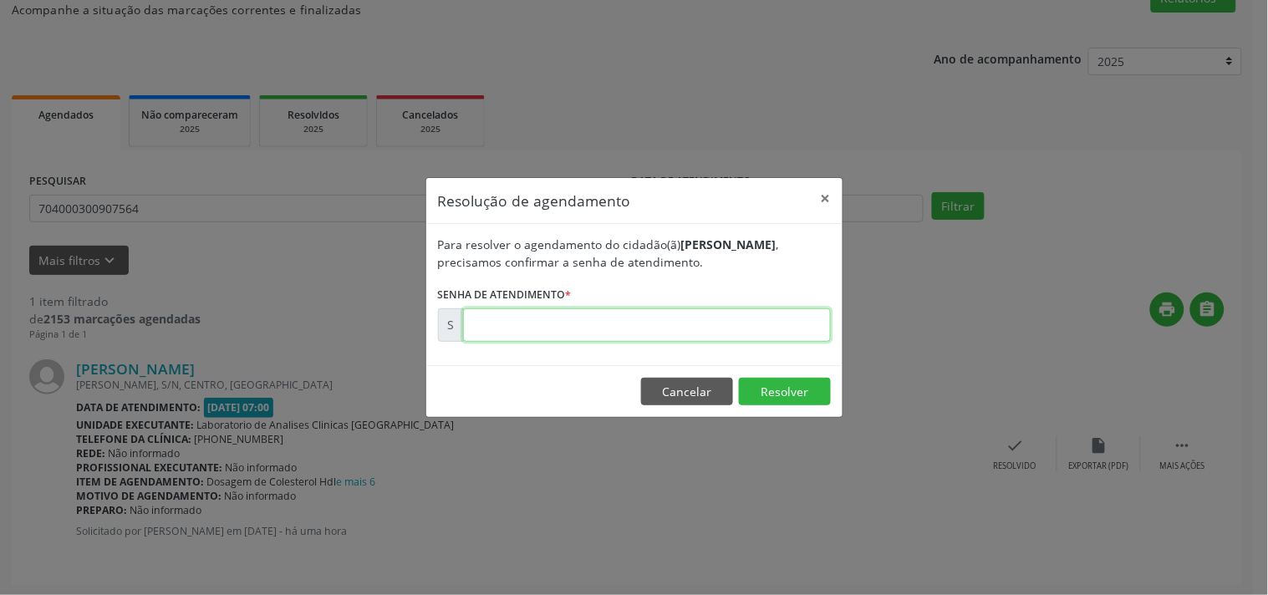
click at [588, 333] on input "text" at bounding box center [647, 324] width 368 height 33
type input "00182097"
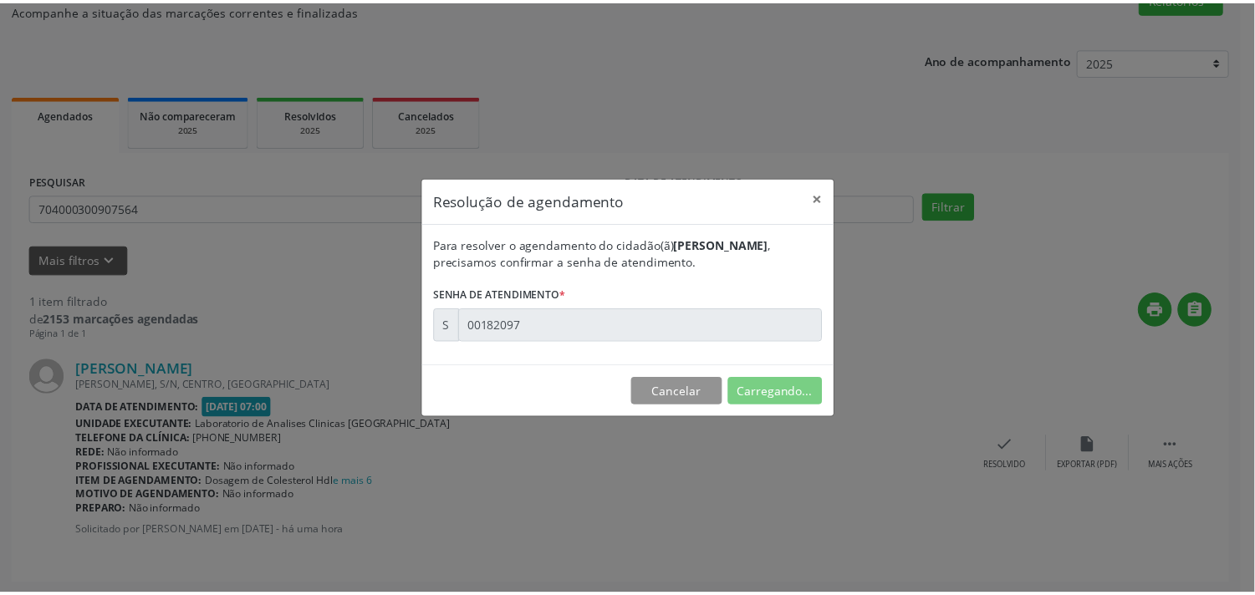
scroll to position [0, 0]
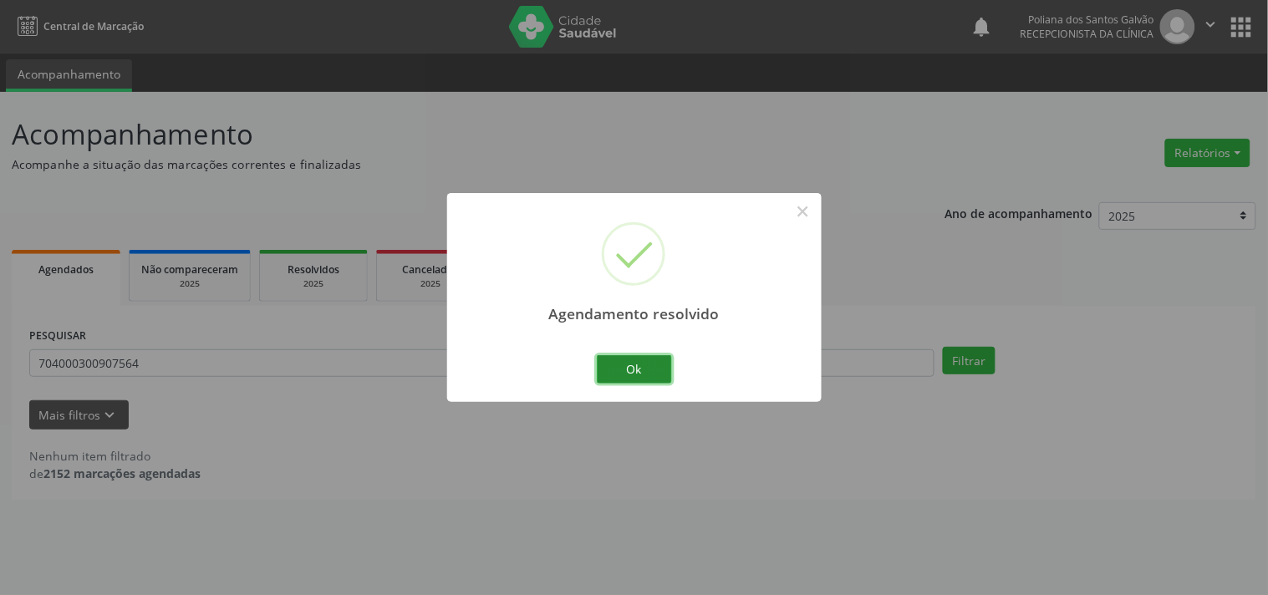
click at [652, 369] on button "Ok" at bounding box center [634, 369] width 75 height 28
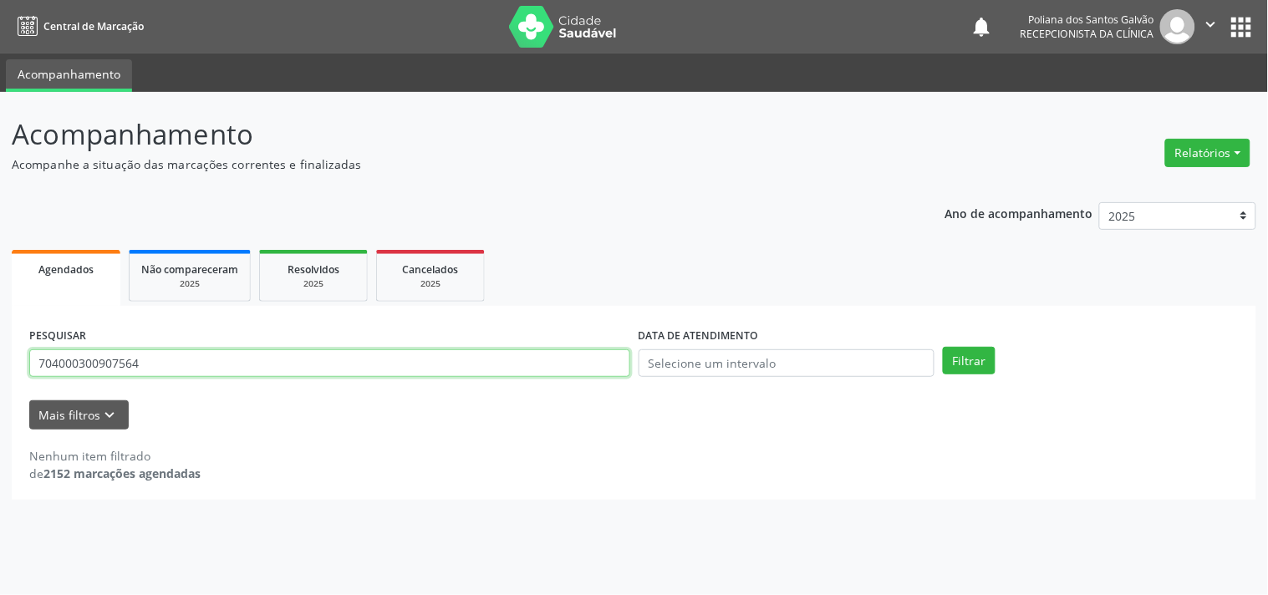
drag, startPoint x: 276, startPoint y: 368, endPoint x: 0, endPoint y: 318, distance: 280.2
click at [0, 318] on div "Acompanhamento Acompanhe a situação das marcações correntes e finalizadas Relat…" at bounding box center [634, 343] width 1268 height 503
type input "702004370083681"
click at [943, 347] on button "Filtrar" at bounding box center [969, 361] width 53 height 28
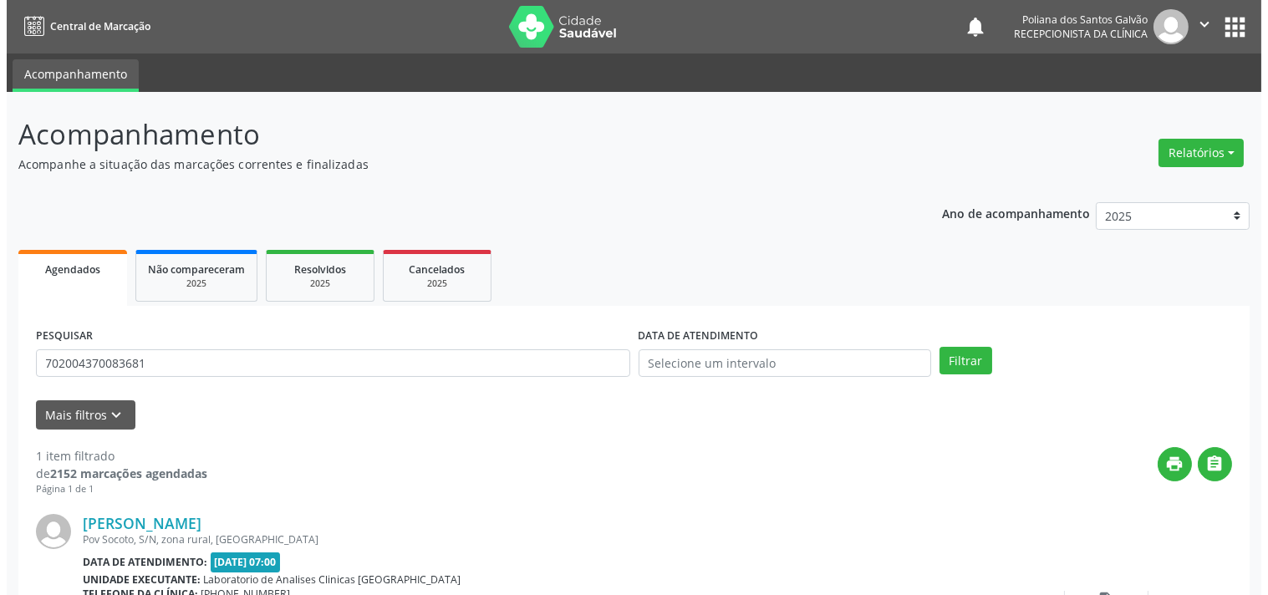
scroll to position [155, 0]
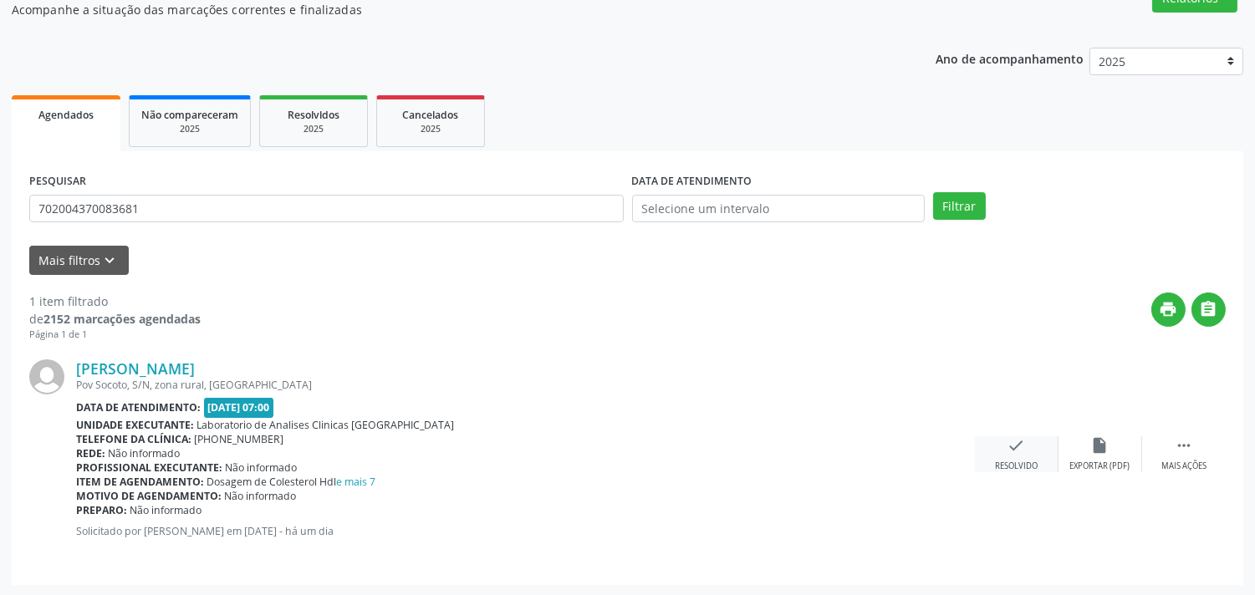
click at [1007, 456] on div "check Resolvido" at bounding box center [1017, 454] width 84 height 36
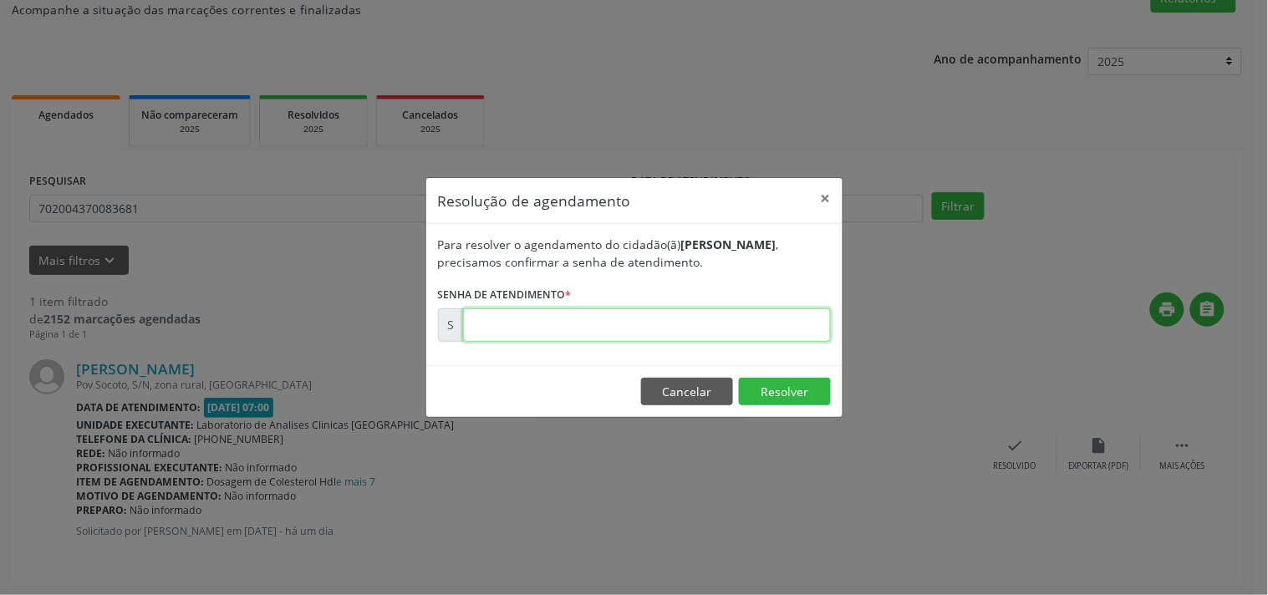
click at [530, 321] on input "text" at bounding box center [647, 324] width 368 height 33
type input "00181968"
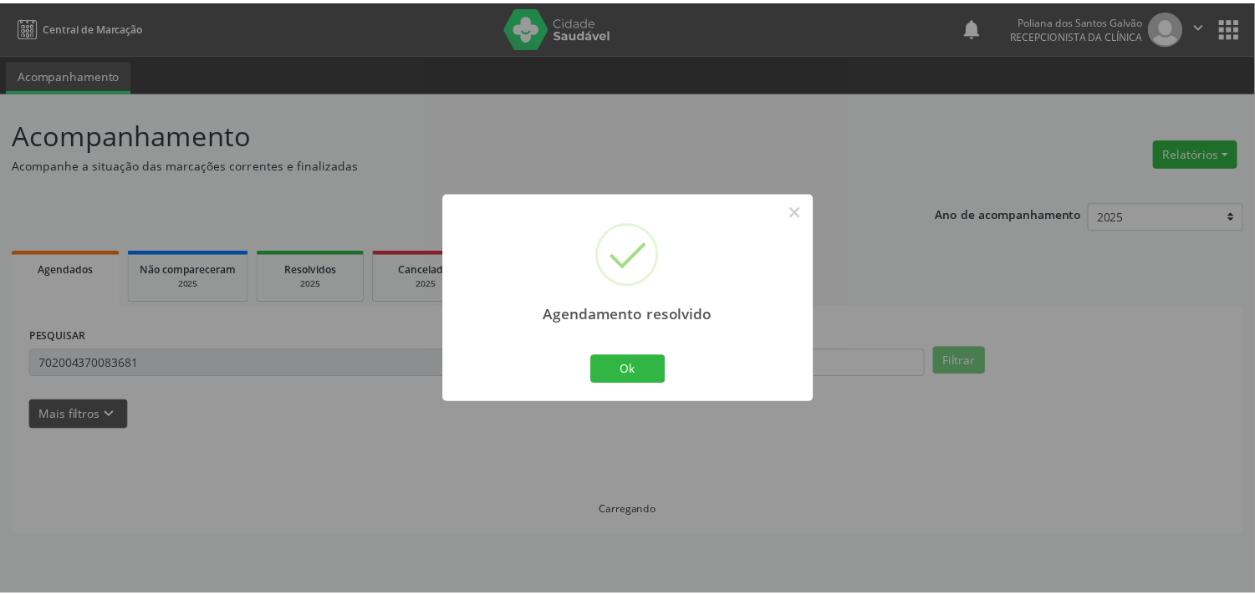
scroll to position [0, 0]
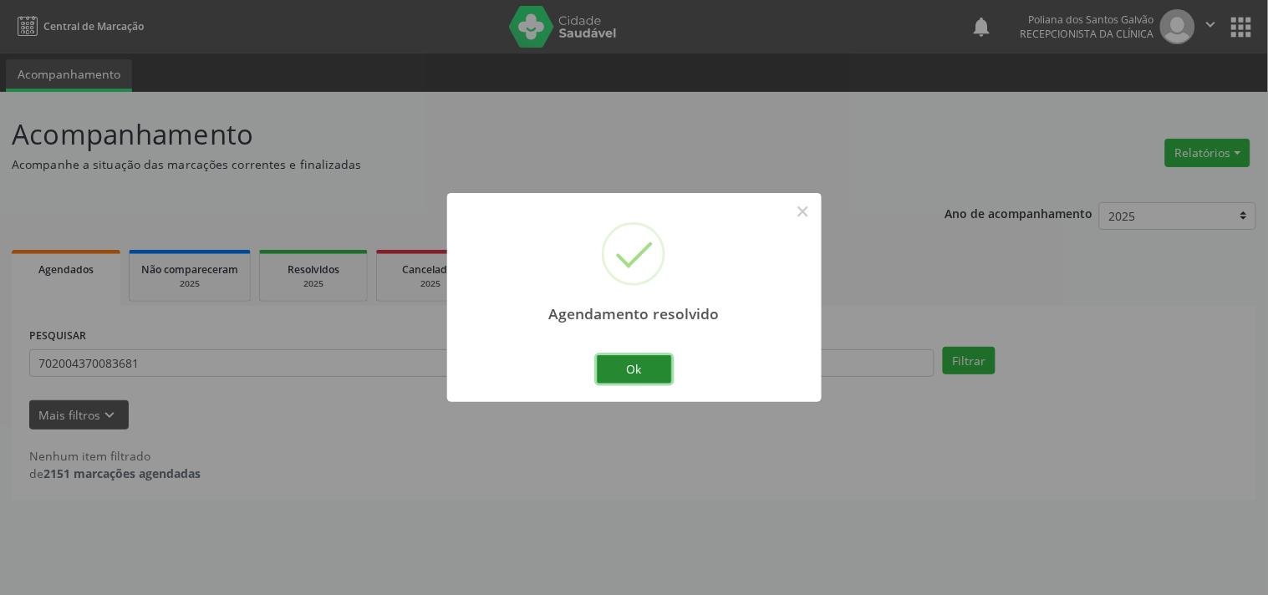
click at [648, 377] on button "Ok" at bounding box center [634, 369] width 75 height 28
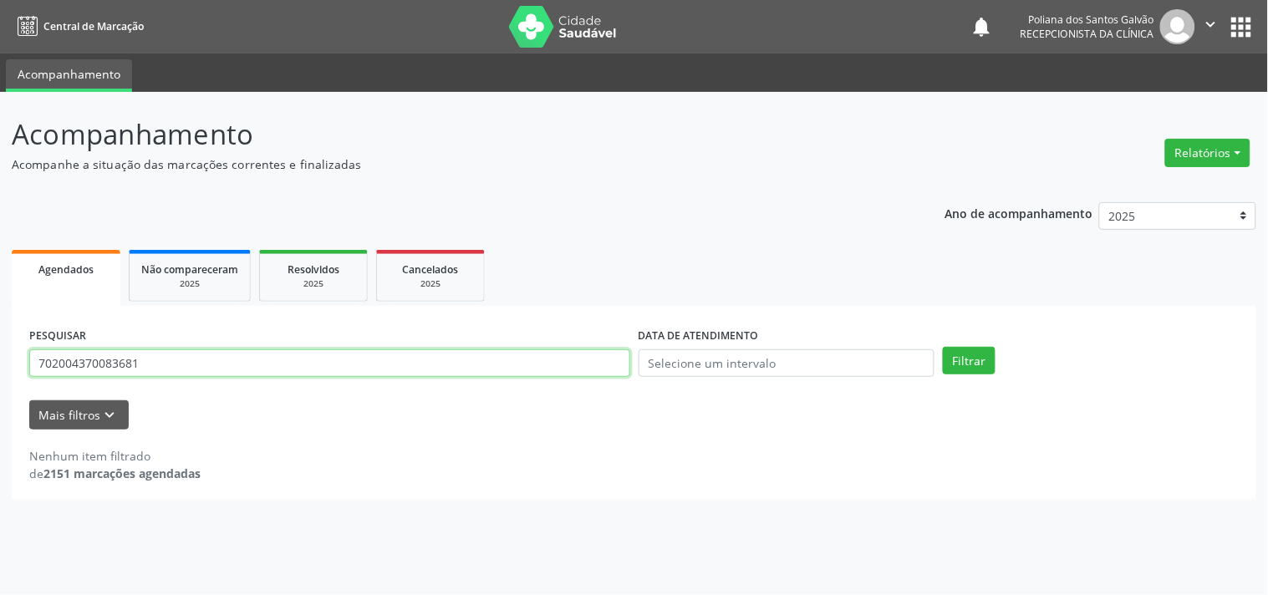
drag, startPoint x: 313, startPoint y: 360, endPoint x: 0, endPoint y: 393, distance: 314.3
click at [0, 393] on div "Acompanhamento Acompanhe a situação das marcações correntes e finalizadas Relat…" at bounding box center [634, 343] width 1268 height 503
type input "708006369497126"
click at [943, 347] on button "Filtrar" at bounding box center [969, 361] width 53 height 28
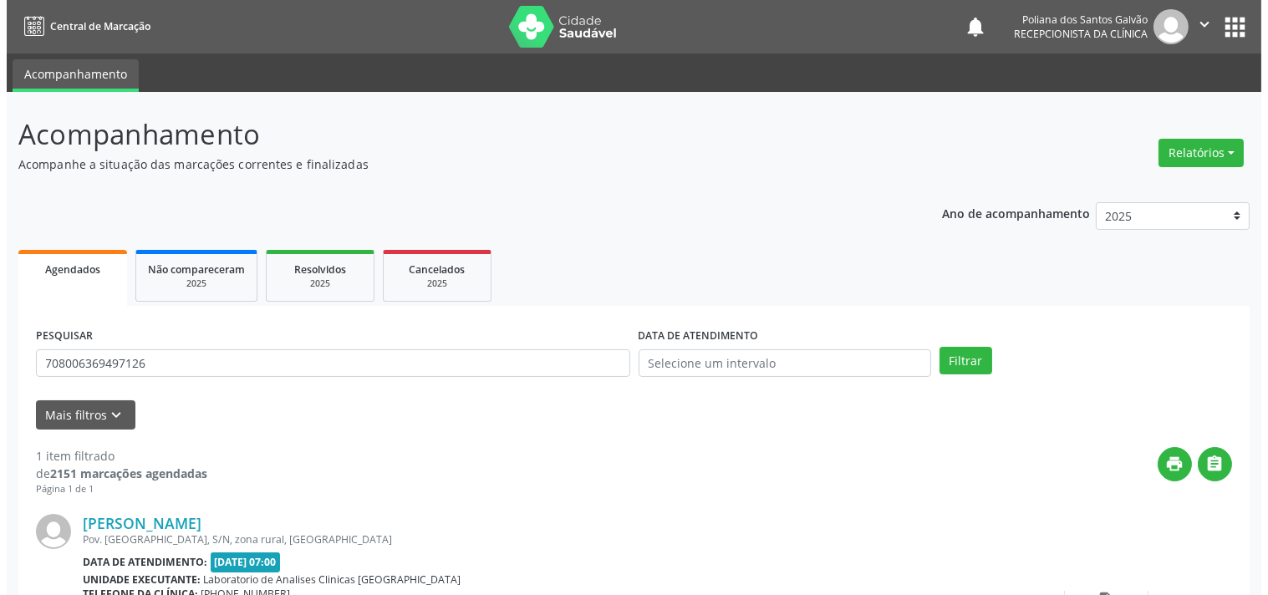
scroll to position [155, 0]
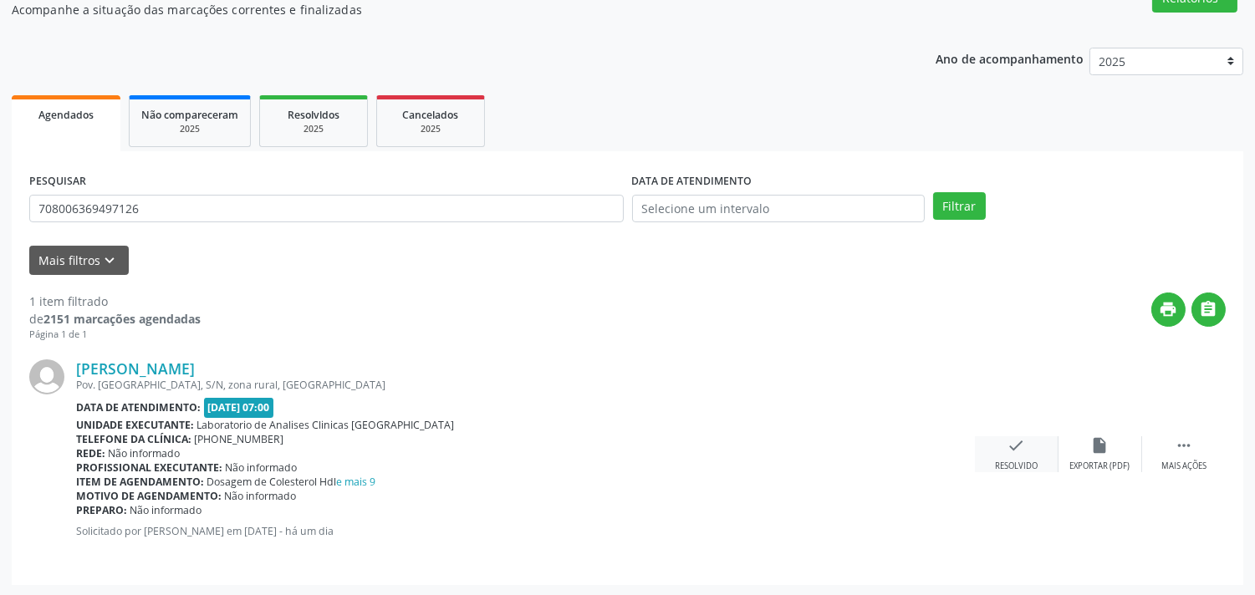
click at [1023, 462] on div "Resolvido" at bounding box center [1016, 467] width 43 height 12
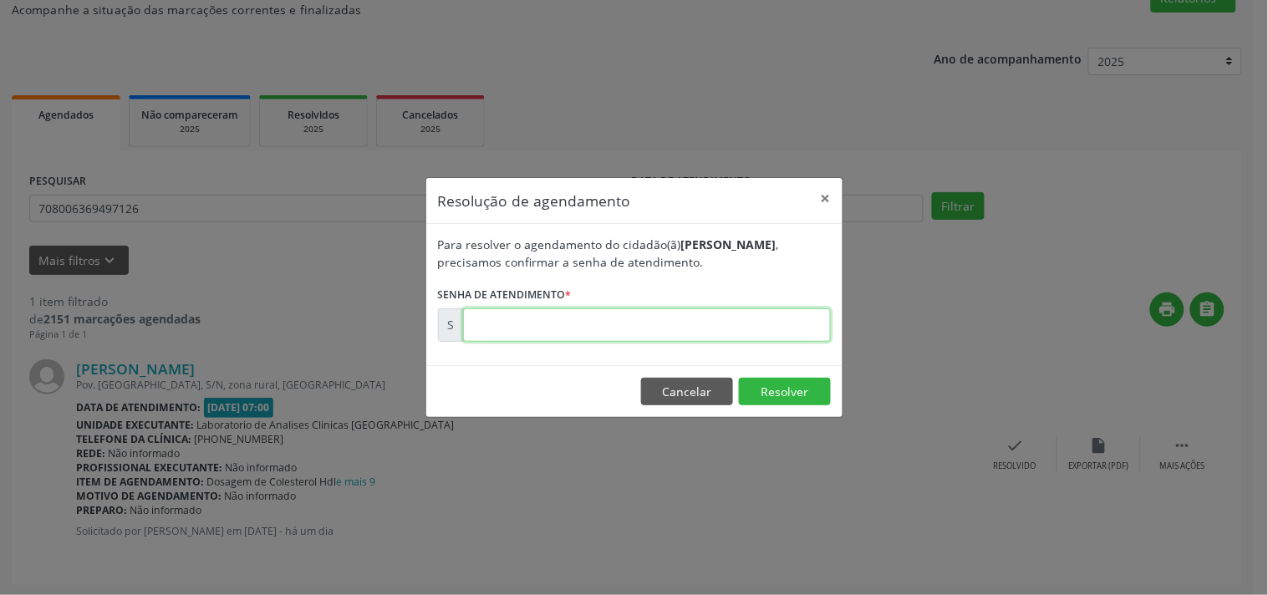
click at [652, 319] on input "text" at bounding box center [647, 324] width 368 height 33
type input "00182003"
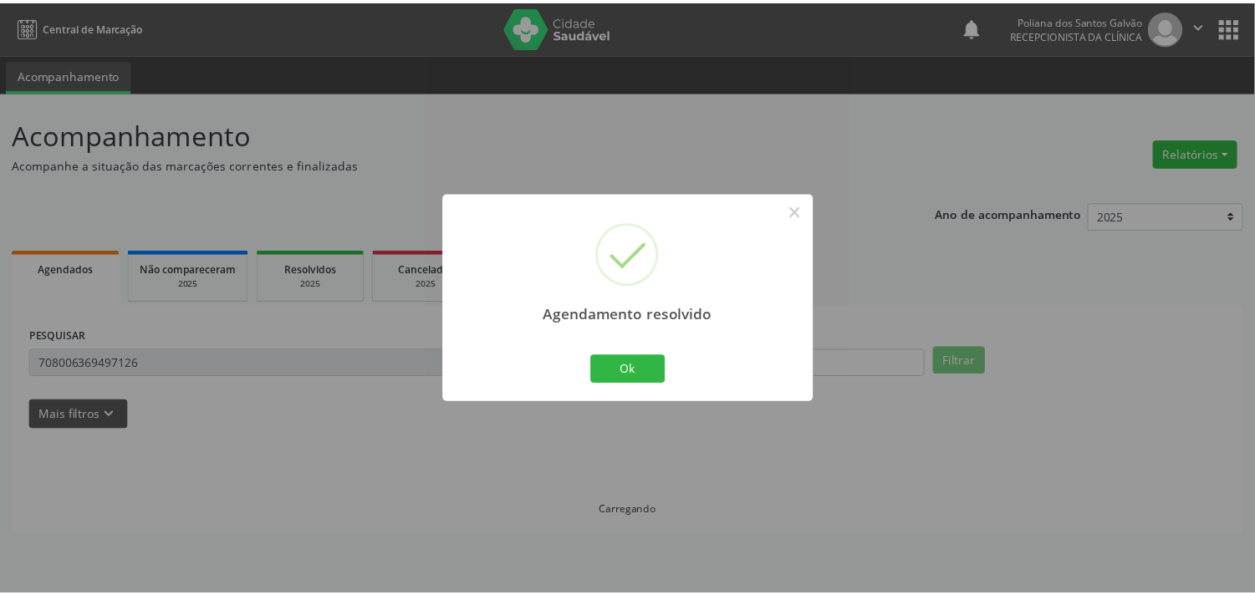
scroll to position [0, 0]
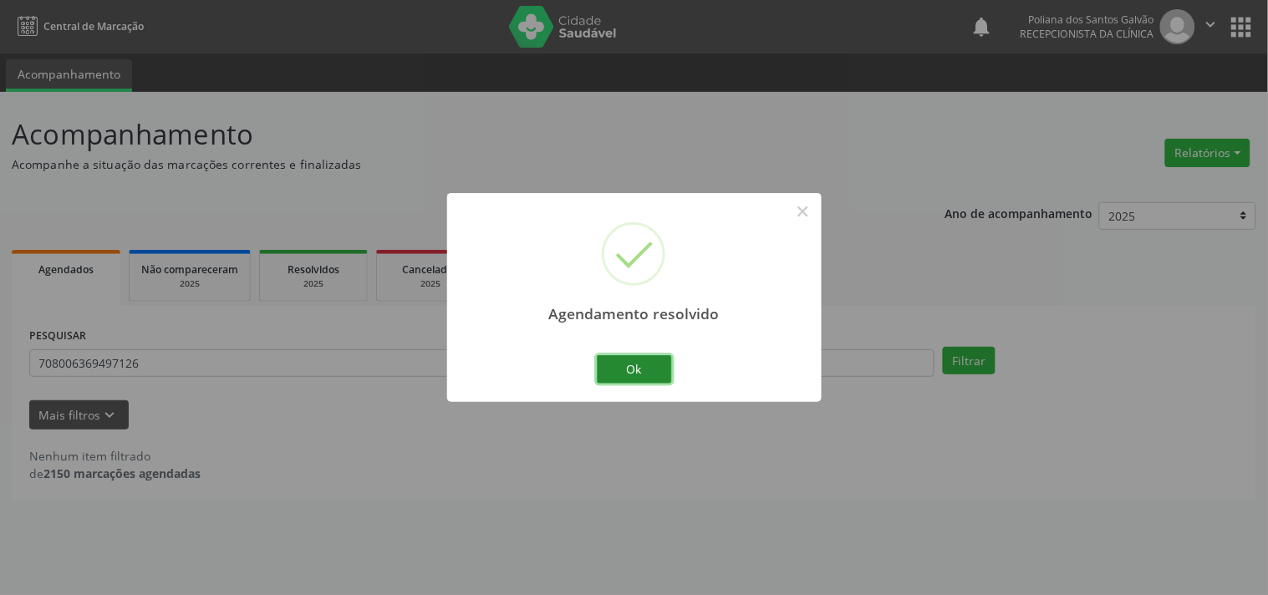
click at [622, 366] on button "Ok" at bounding box center [634, 369] width 75 height 28
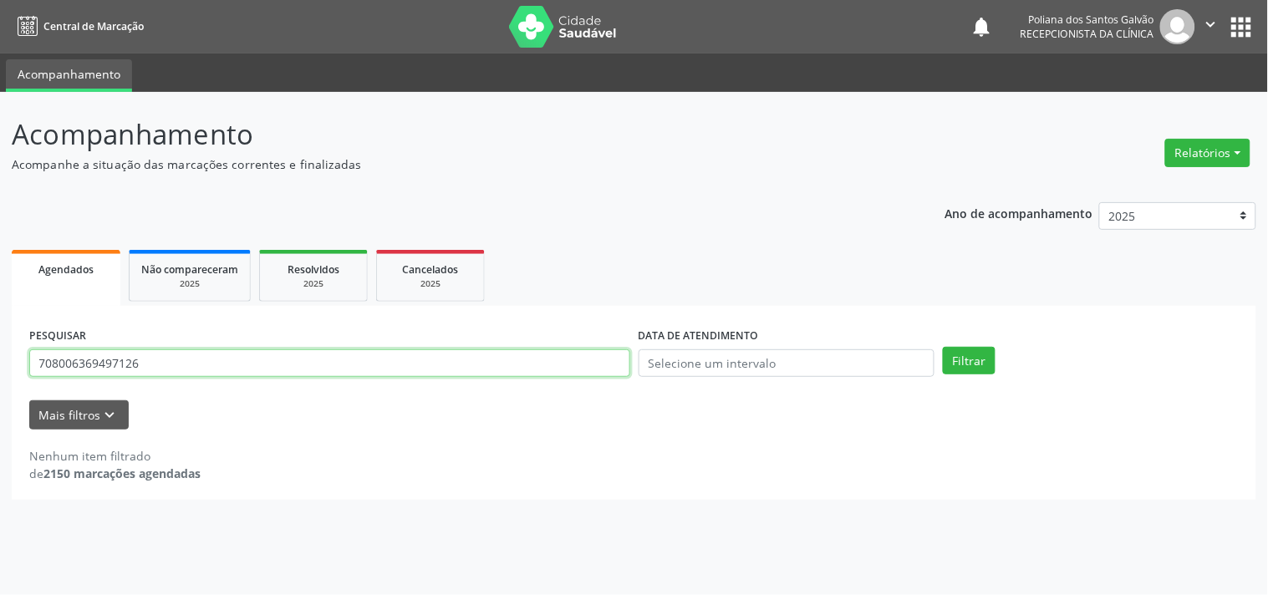
drag, startPoint x: 162, startPoint y: 357, endPoint x: 0, endPoint y: 322, distance: 165.9
click at [0, 322] on div "Acompanhamento Acompanhe a situação das marcações correntes e finalizadas Relat…" at bounding box center [634, 343] width 1268 height 503
type input "700909902490197"
click at [943, 347] on button "Filtrar" at bounding box center [969, 361] width 53 height 28
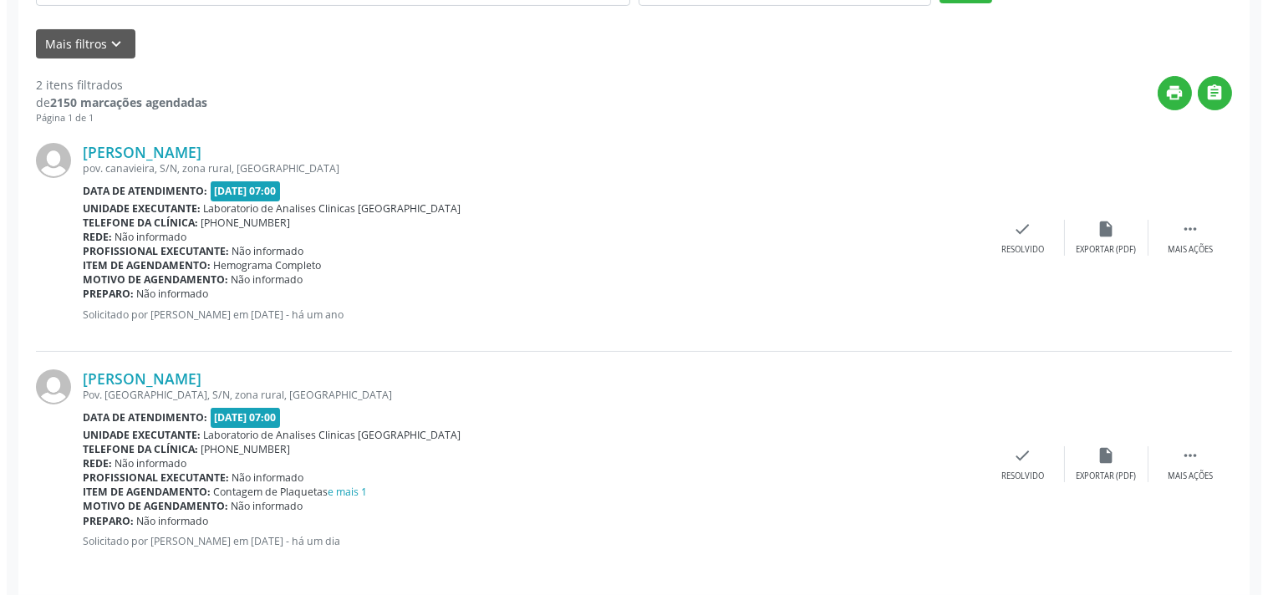
scroll to position [381, 0]
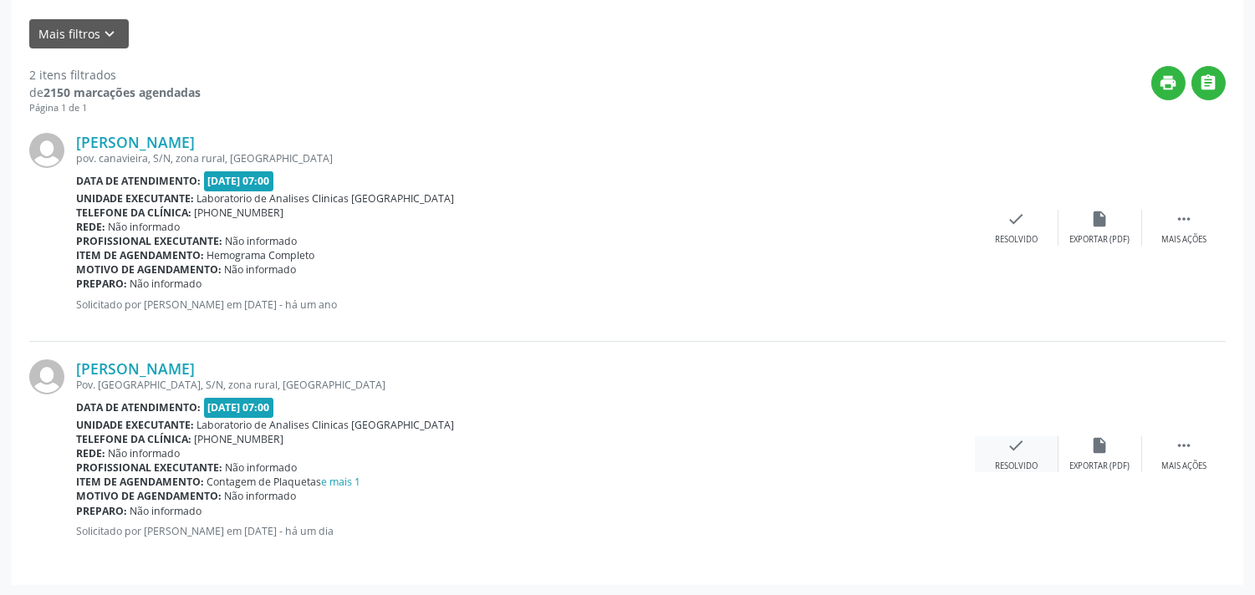
click at [1008, 444] on icon "check" at bounding box center [1016, 445] width 18 height 18
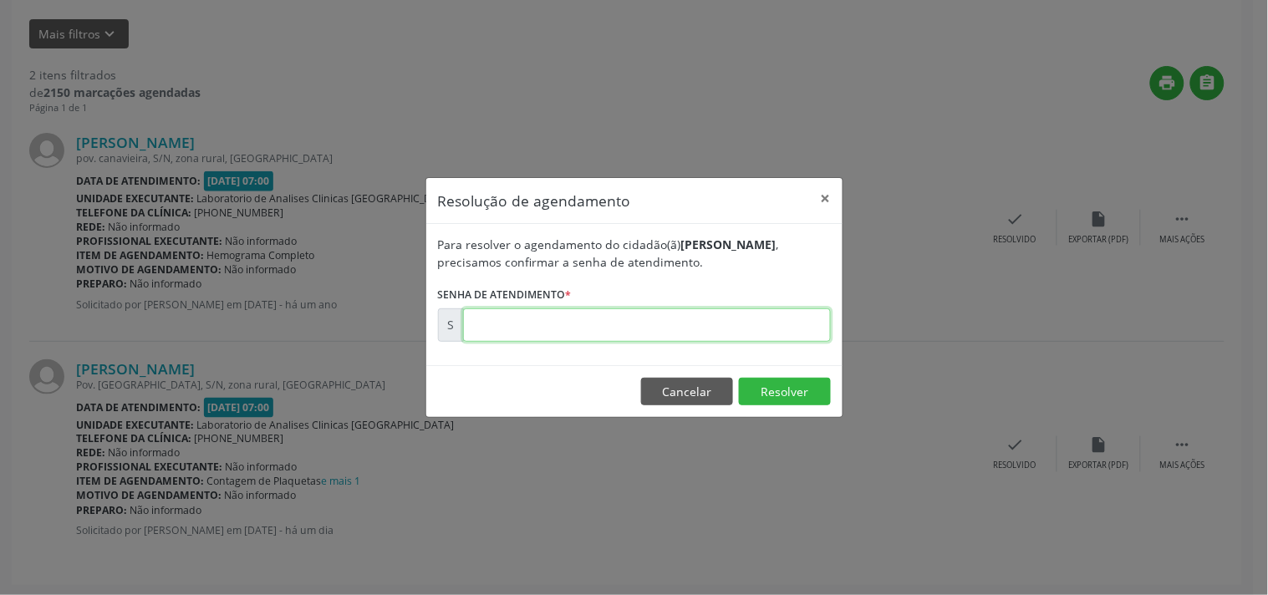
click at [688, 328] on input "text" at bounding box center [647, 324] width 368 height 33
type input "00181967"
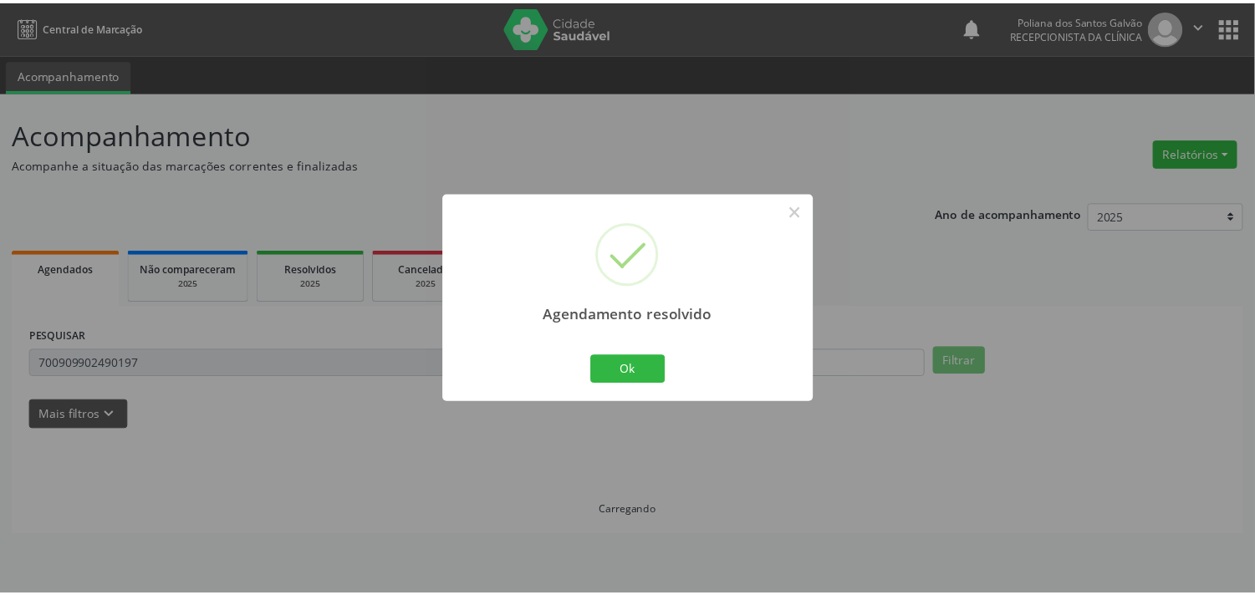
scroll to position [0, 0]
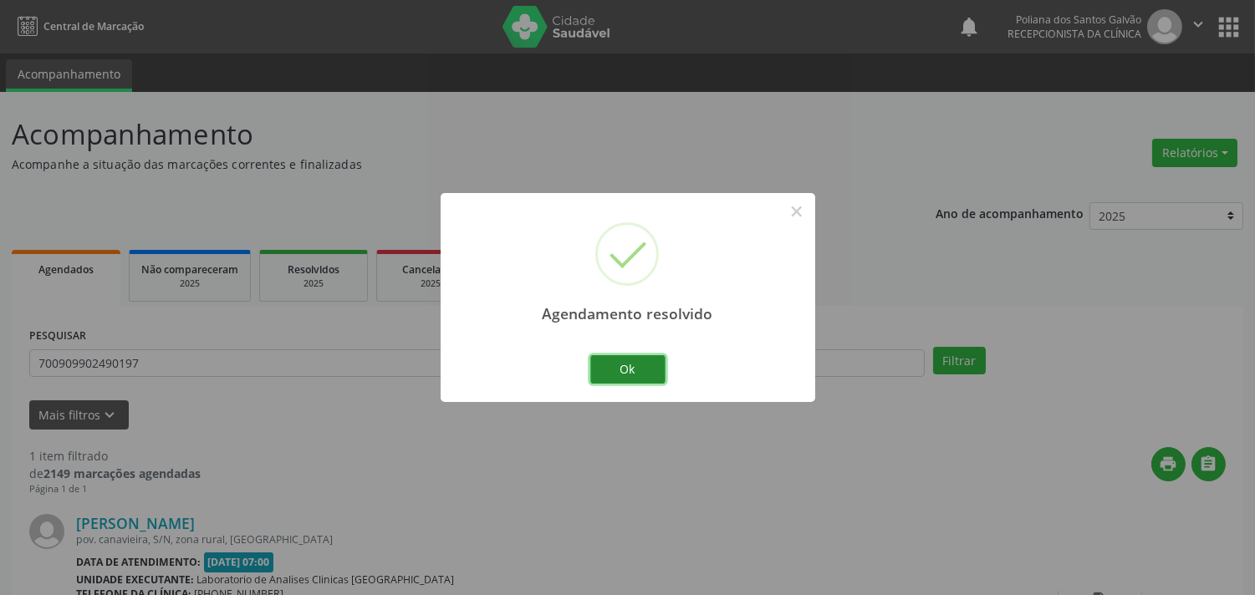
click at [633, 363] on button "Ok" at bounding box center [627, 369] width 75 height 28
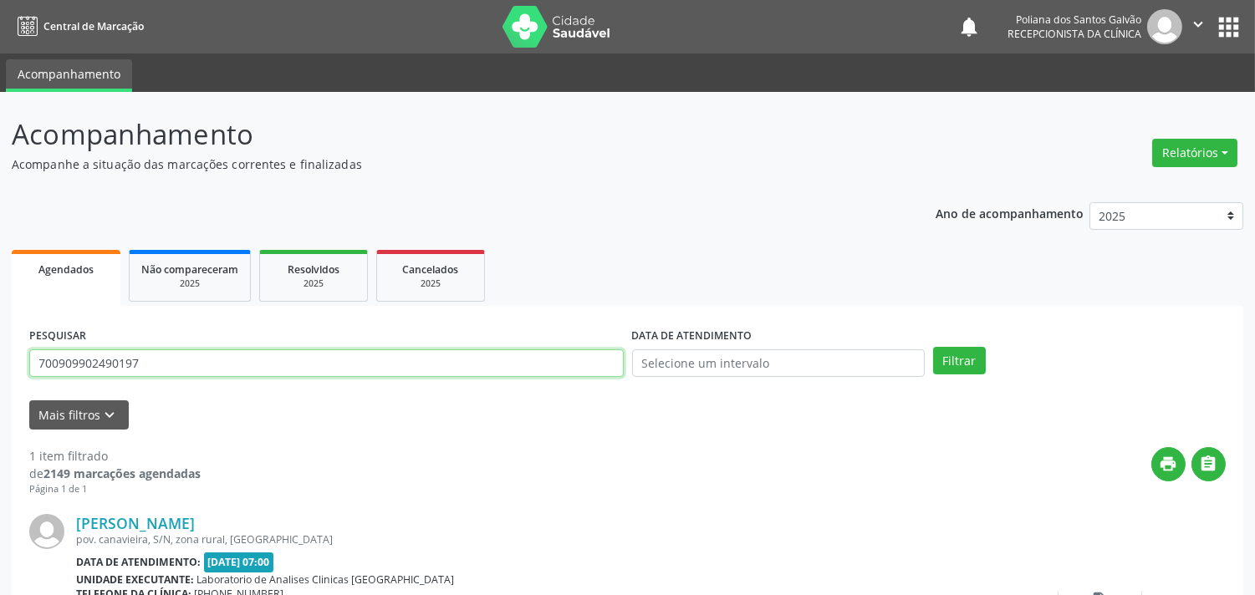
drag, startPoint x: 190, startPoint y: 369, endPoint x: 0, endPoint y: 433, distance: 200.3
click at [0, 438] on div "Acompanhamento Acompanhe a situação das marcações correntes e finalizadas Relat…" at bounding box center [627, 421] width 1255 height 659
type input "702004349503588"
click at [933, 347] on button "Filtrar" at bounding box center [959, 361] width 53 height 28
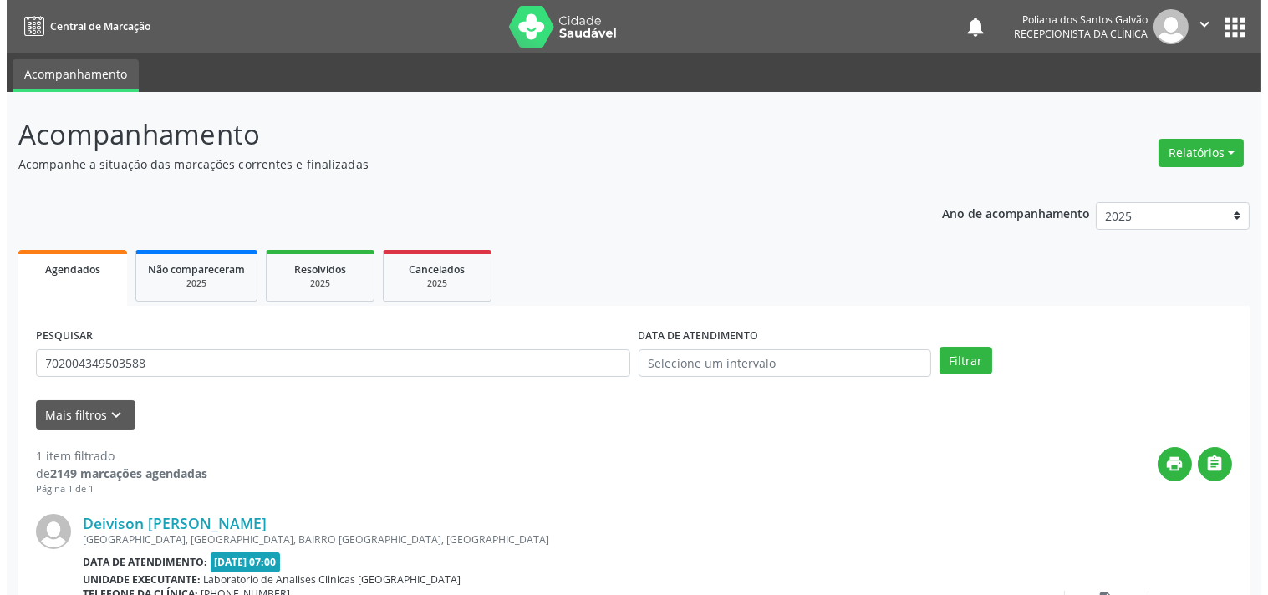
scroll to position [155, 0]
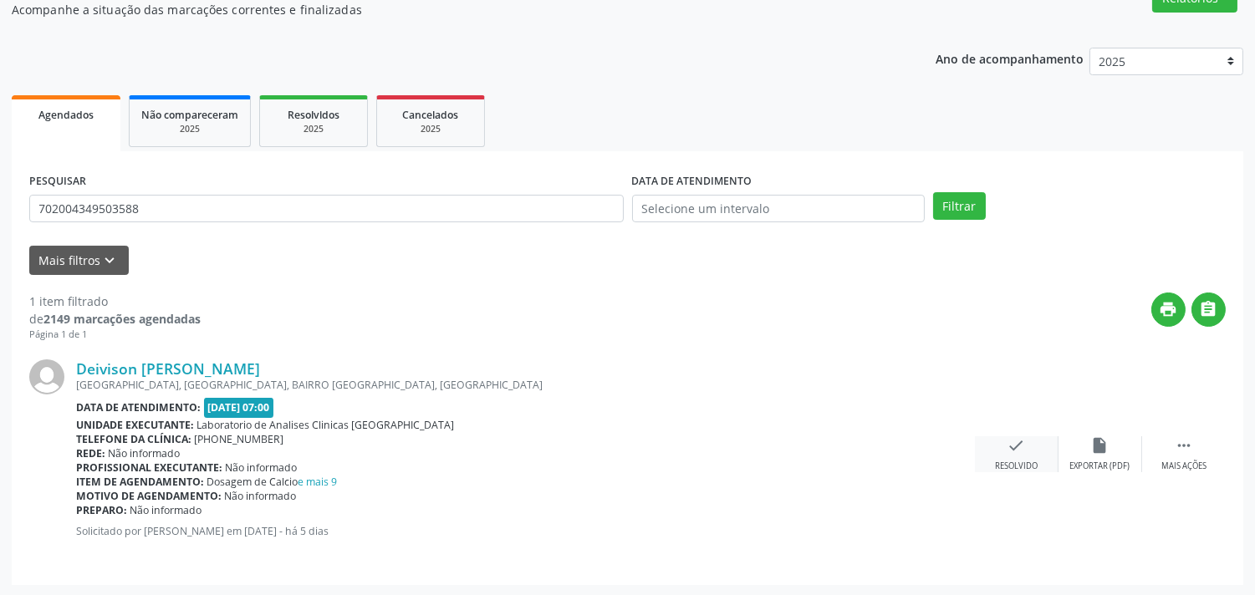
click at [999, 464] on div "Resolvido" at bounding box center [1016, 467] width 43 height 12
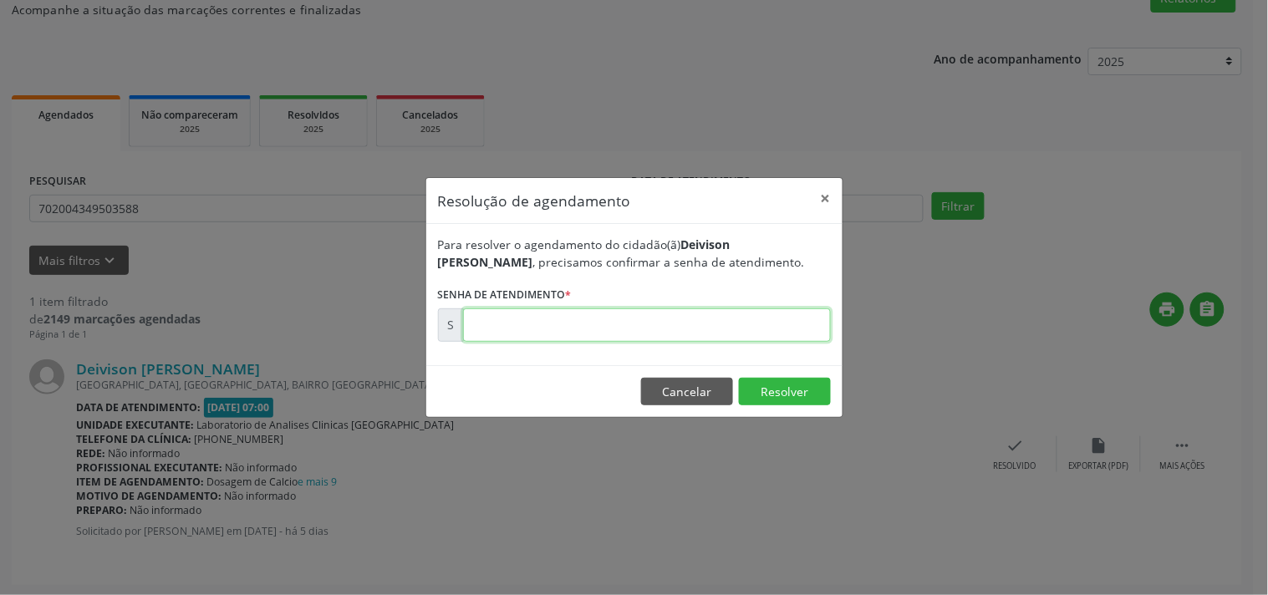
click at [538, 335] on input "text" at bounding box center [647, 324] width 368 height 33
type input "00181605"
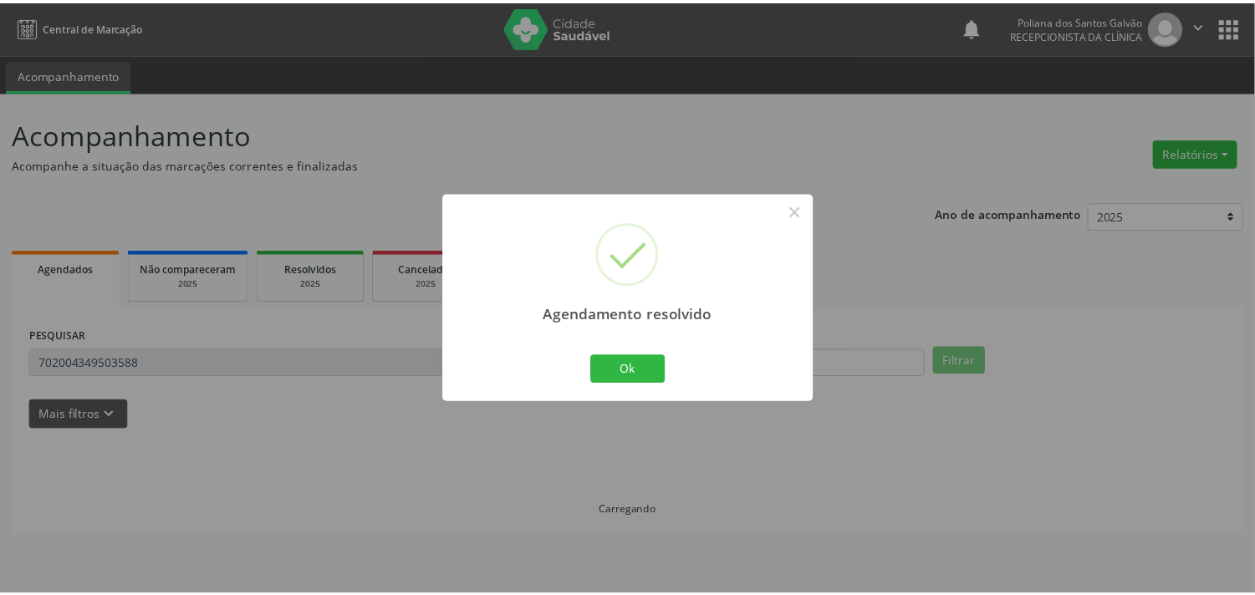
scroll to position [0, 0]
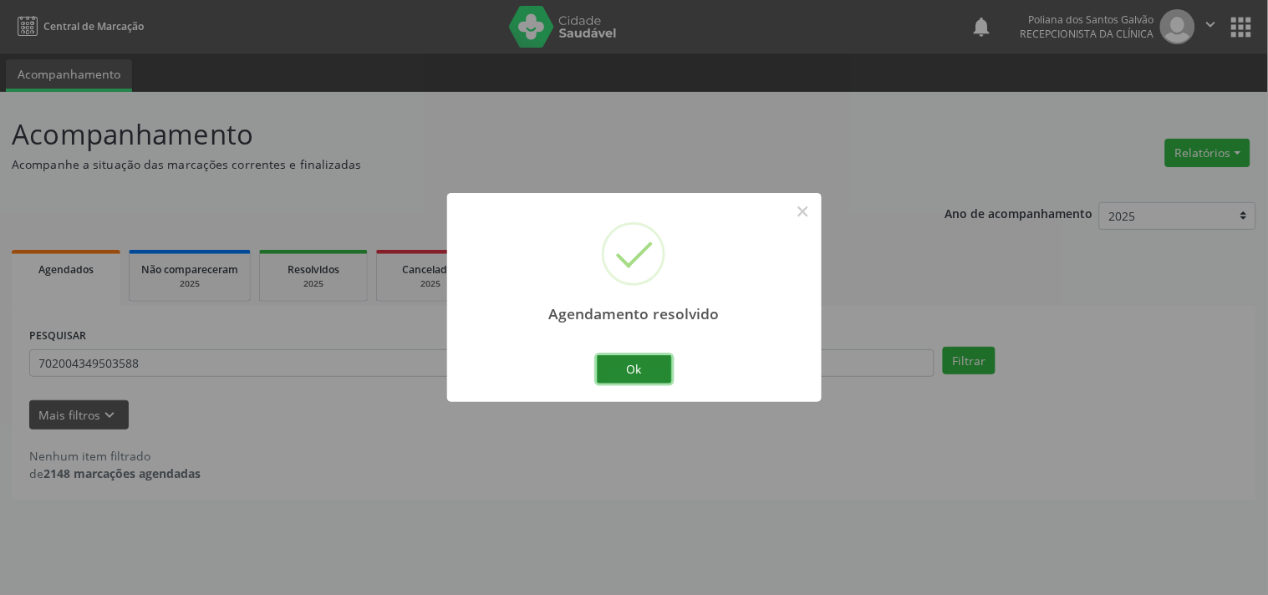
click at [634, 373] on button "Ok" at bounding box center [634, 369] width 75 height 28
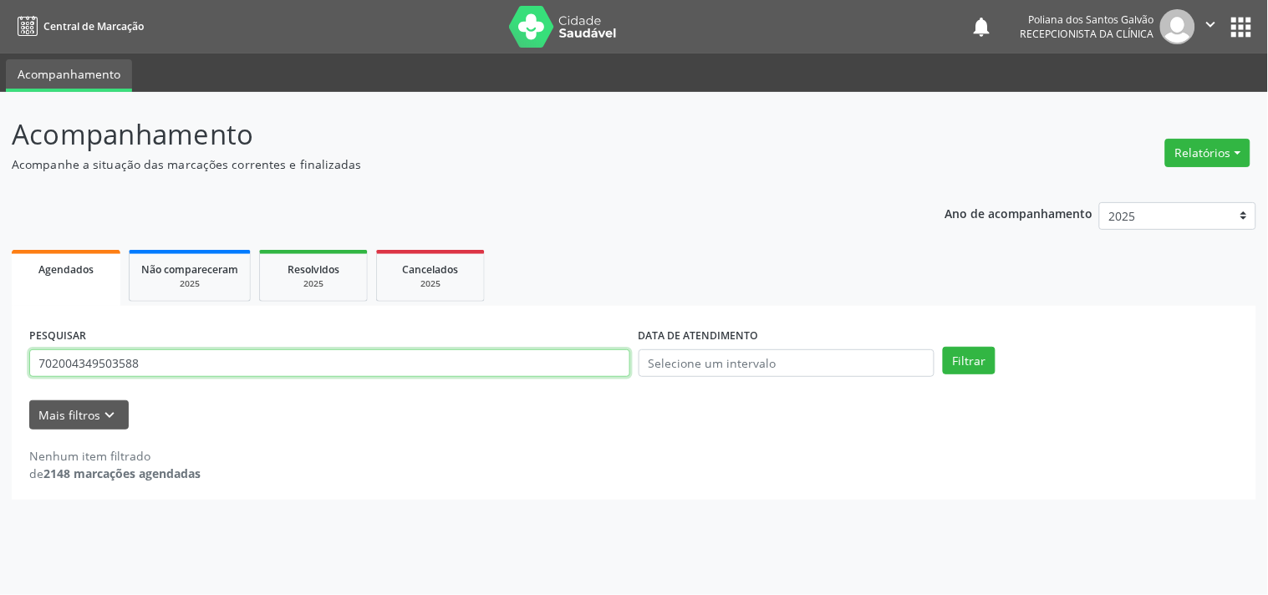
drag, startPoint x: 219, startPoint y: 365, endPoint x: 0, endPoint y: 351, distance: 219.4
click at [0, 354] on div "Acompanhamento Acompanhe a situação das marcações correntes e finalizadas Relat…" at bounding box center [634, 343] width 1268 height 503
type input "700607932722763"
click at [943, 347] on button "Filtrar" at bounding box center [969, 361] width 53 height 28
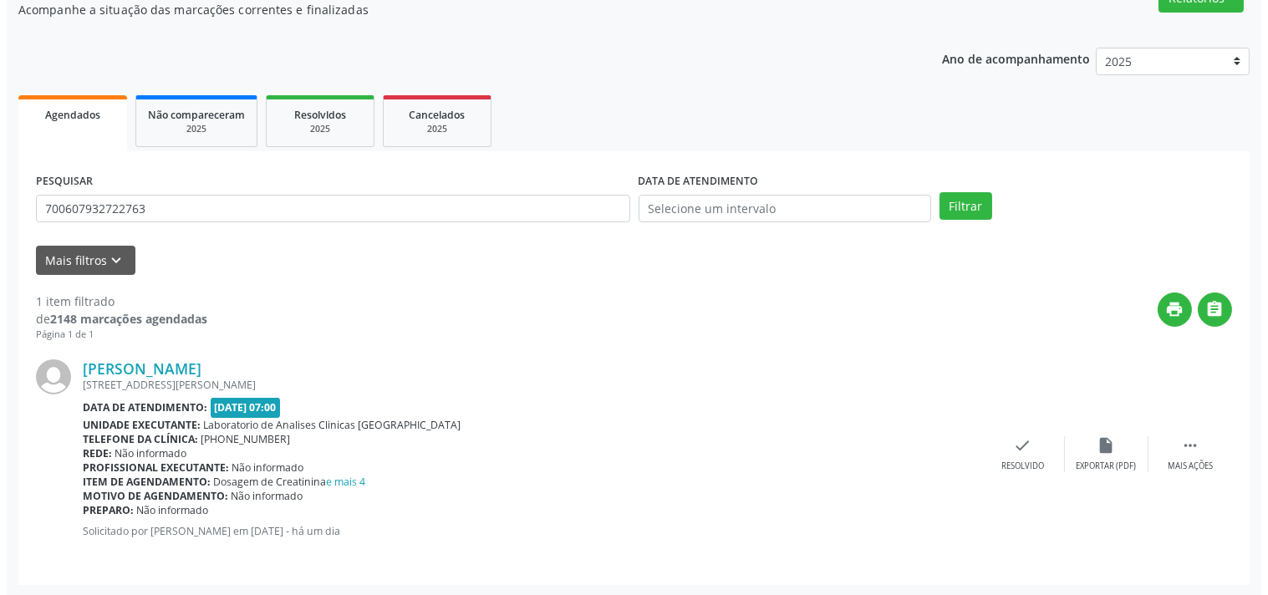
scroll to position [62, 0]
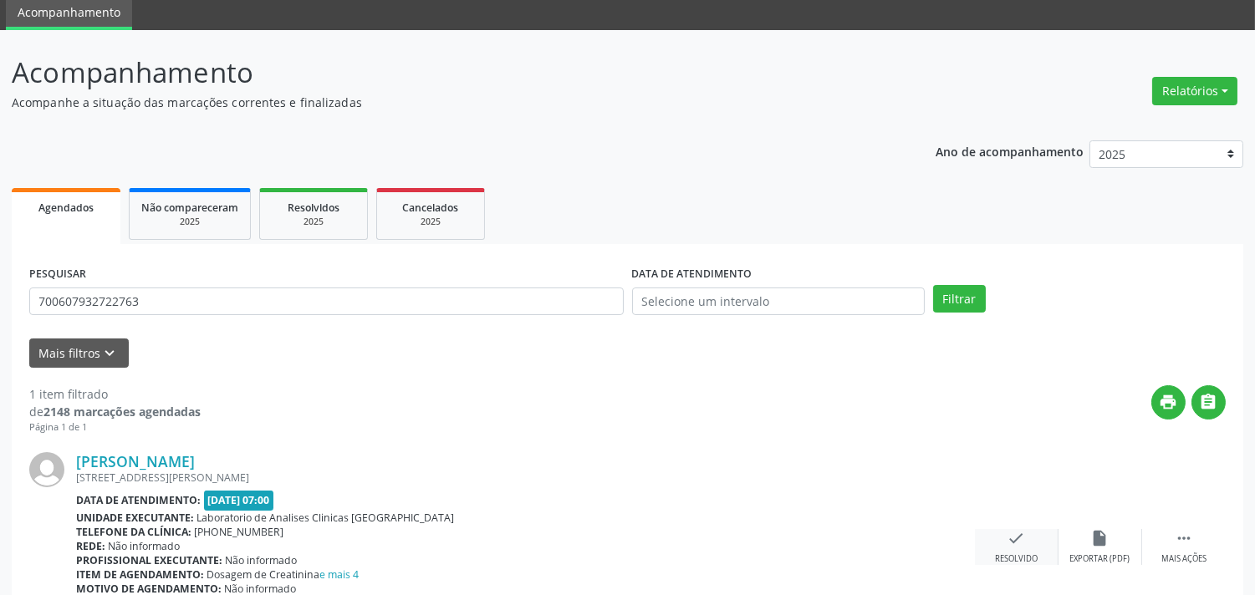
click at [999, 544] on div "check Resolvido" at bounding box center [1017, 547] width 84 height 36
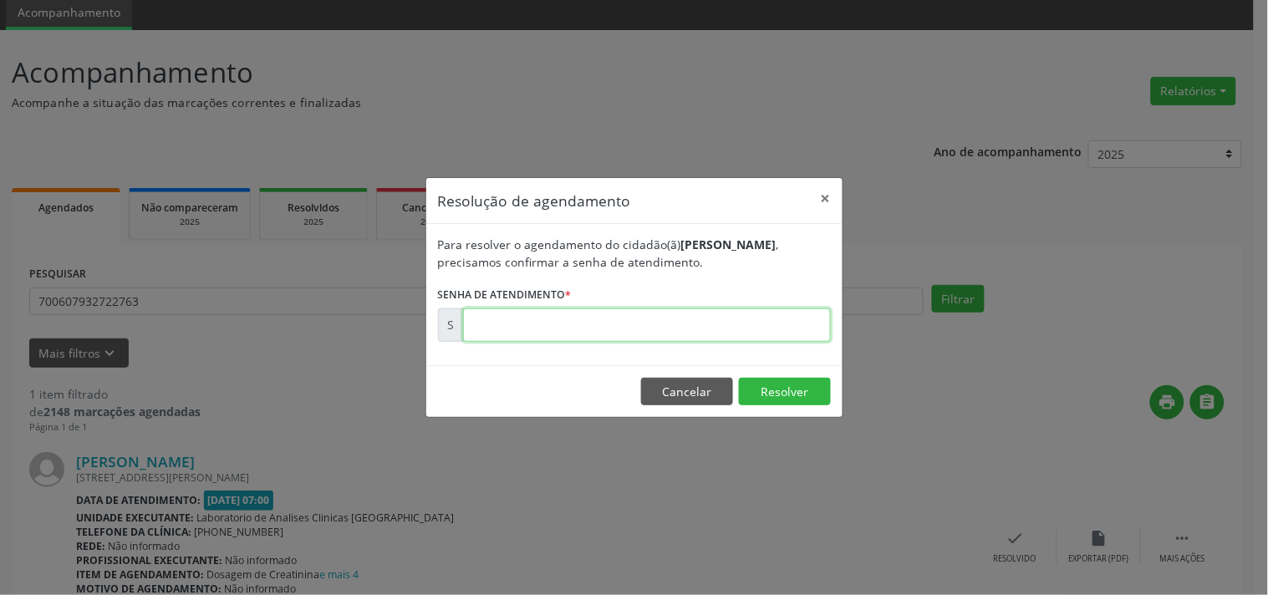
drag, startPoint x: 474, startPoint y: 327, endPoint x: 485, endPoint y: 332, distance: 12.0
click at [474, 327] on input "text" at bounding box center [647, 324] width 368 height 33
type input "00181956"
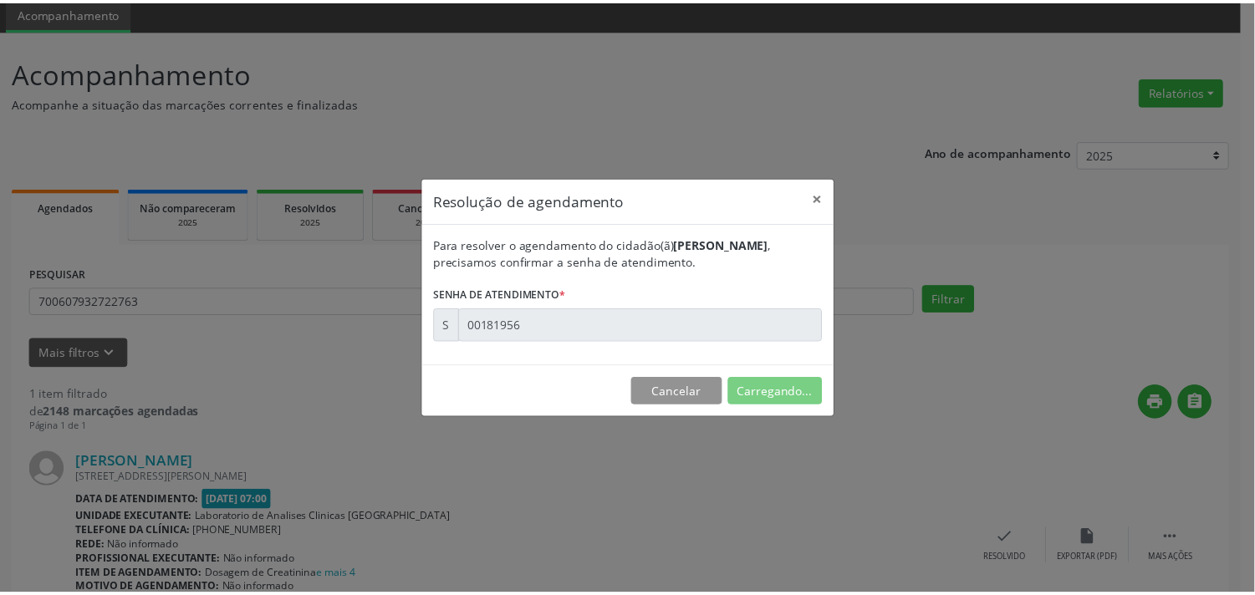
scroll to position [0, 0]
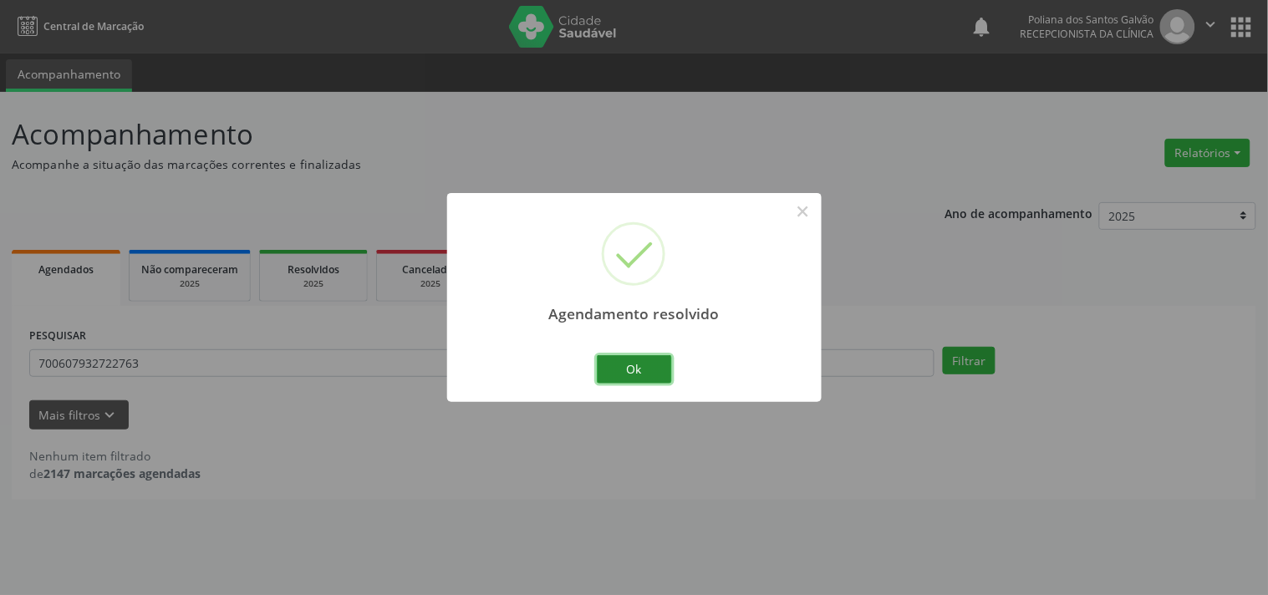
click at [654, 356] on button "Ok" at bounding box center [634, 369] width 75 height 28
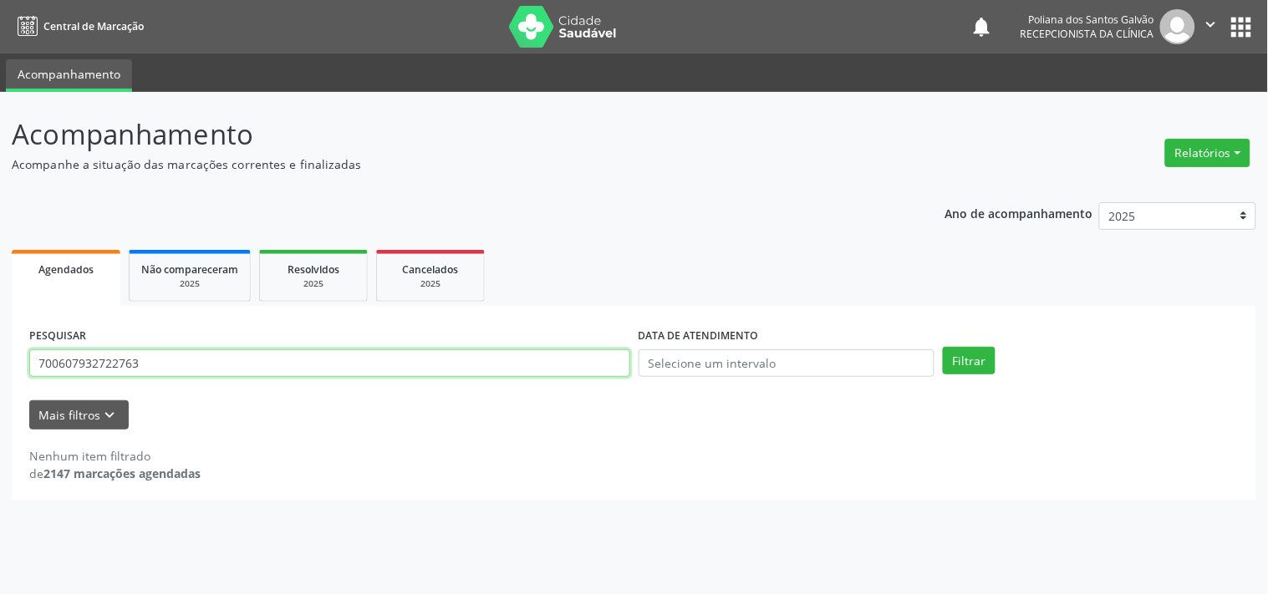
drag, startPoint x: 189, startPoint y: 369, endPoint x: 0, endPoint y: 451, distance: 205.9
click at [0, 451] on div "Acompanhamento Acompanhe a situação das marcações correntes e finalizadas Relat…" at bounding box center [634, 343] width 1268 height 503
type input "700504581807956"
click at [943, 347] on button "Filtrar" at bounding box center [969, 361] width 53 height 28
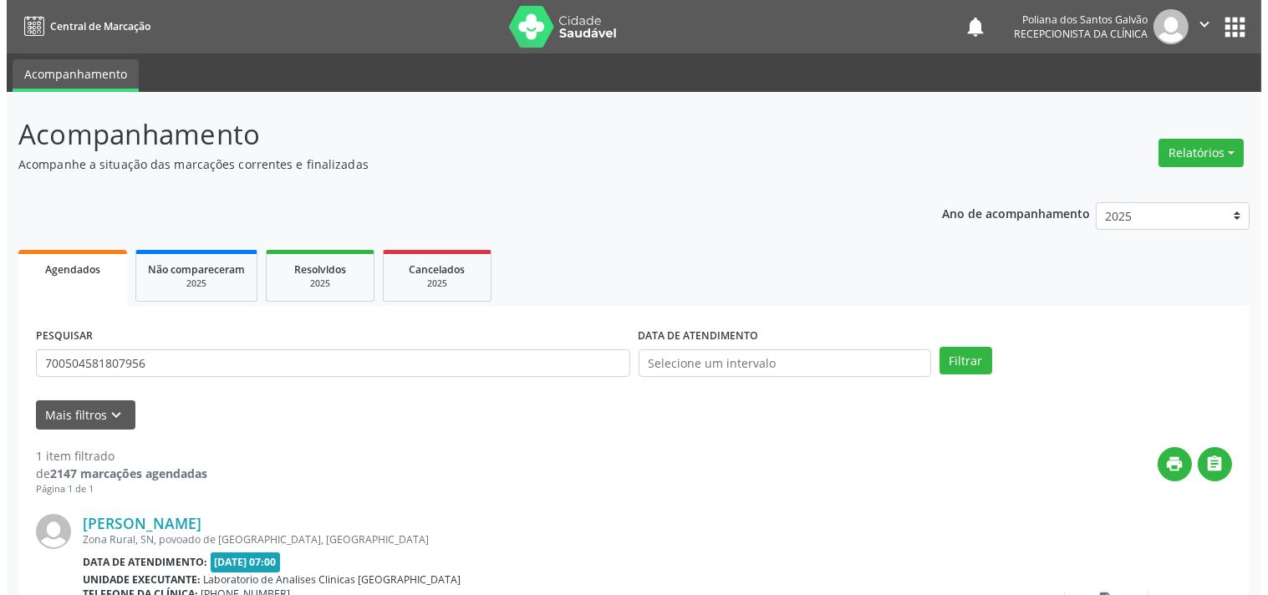
scroll to position [155, 0]
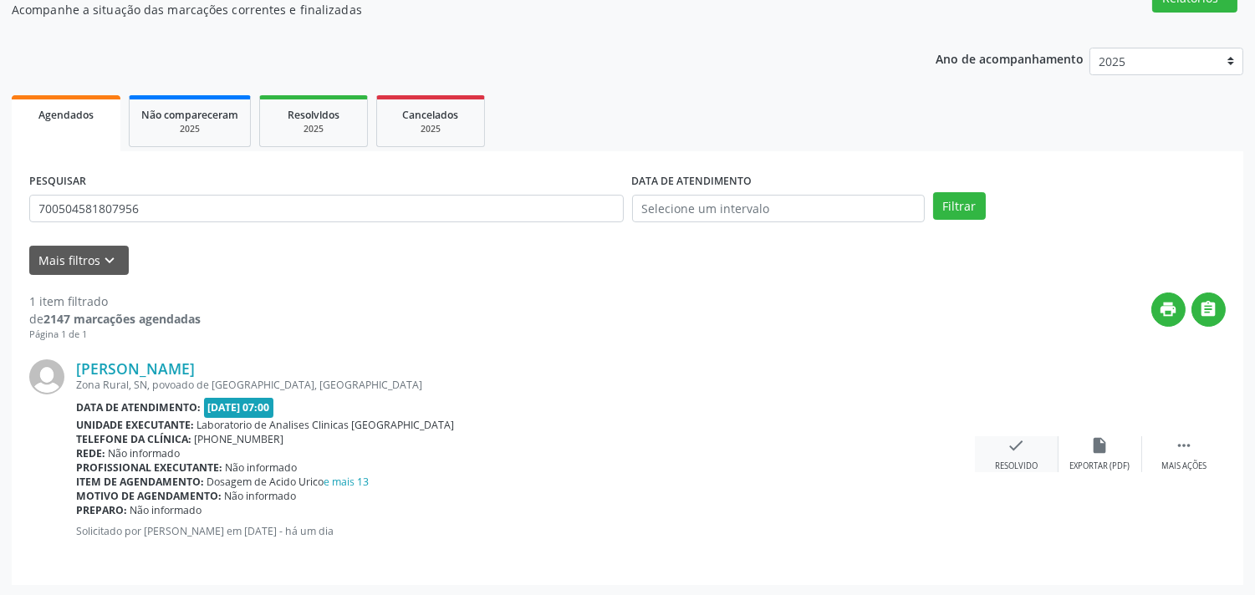
click at [1003, 461] on div "Resolvido" at bounding box center [1016, 467] width 43 height 12
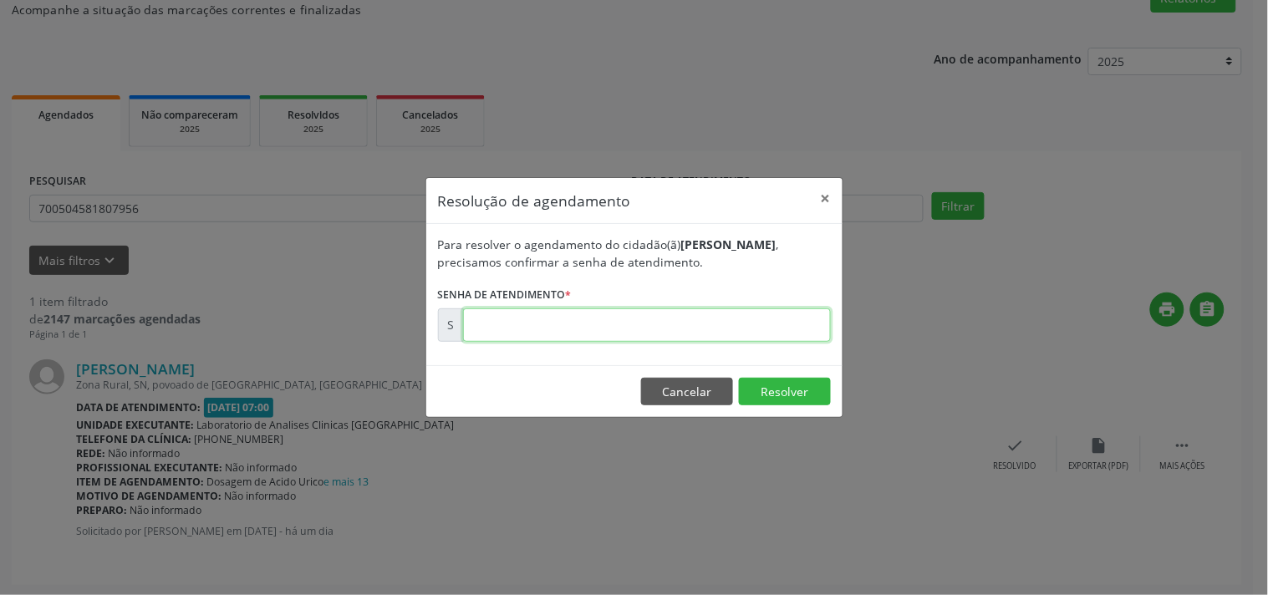
click at [557, 318] on input "text" at bounding box center [647, 324] width 368 height 33
type input "00181973"
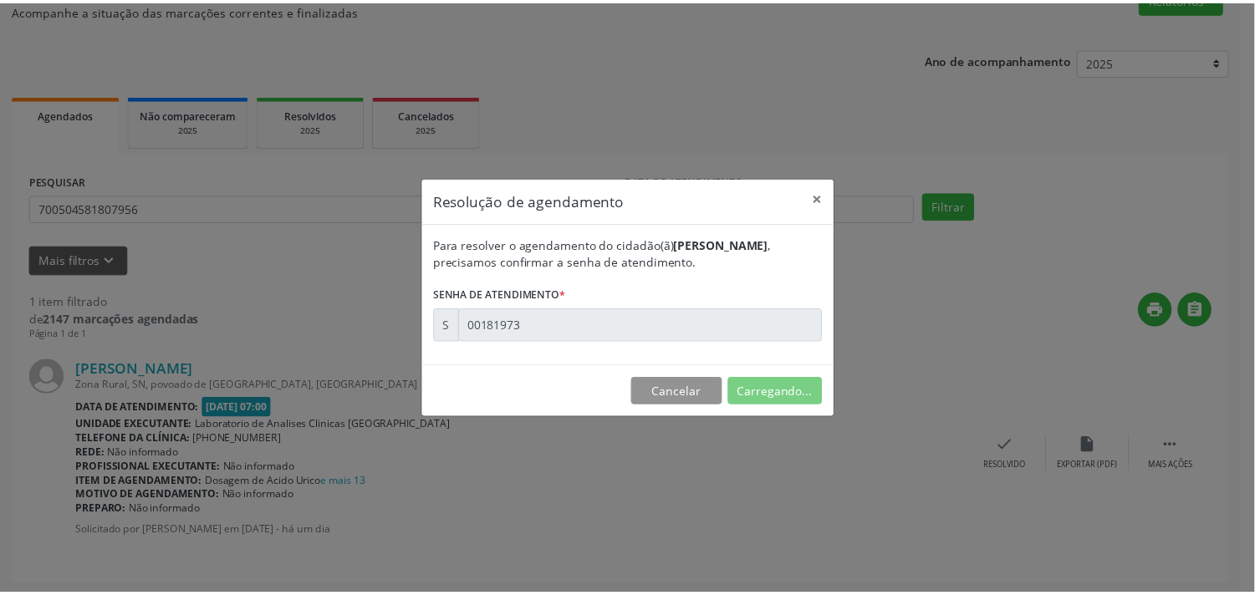
scroll to position [0, 0]
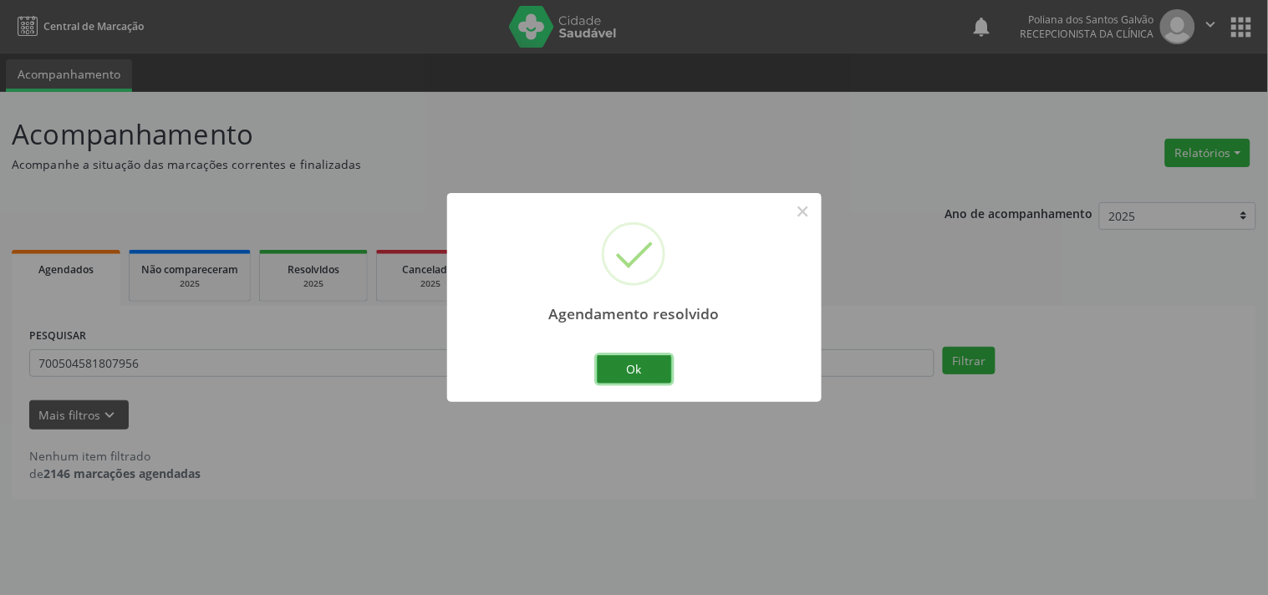
click at [631, 371] on button "Ok" at bounding box center [634, 369] width 75 height 28
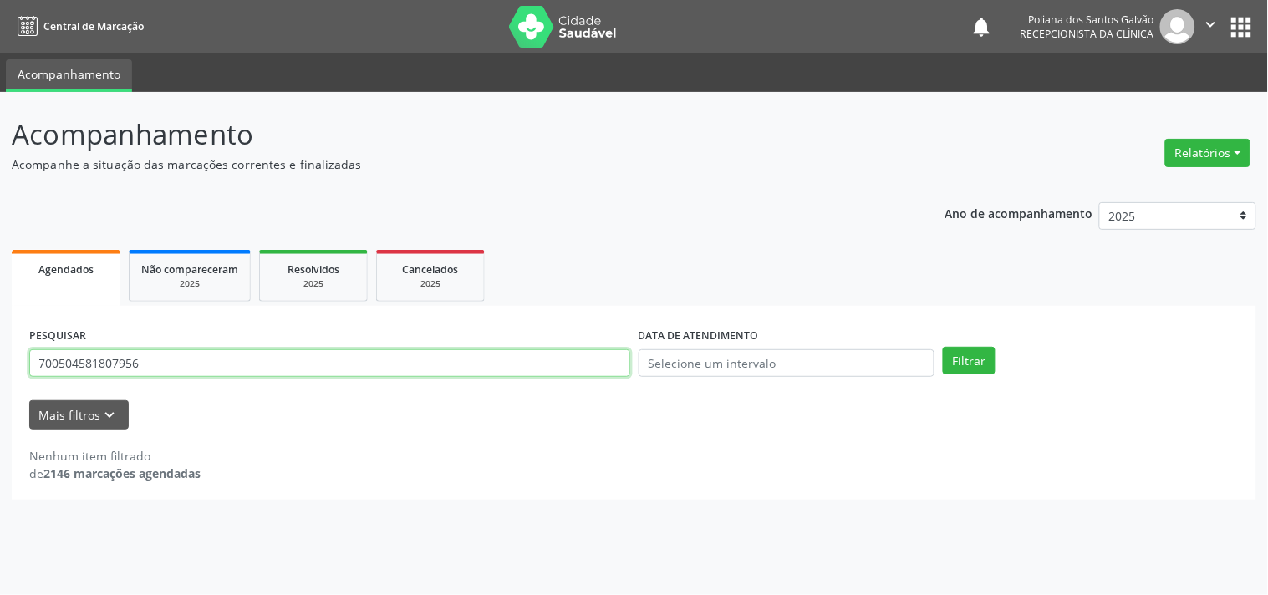
drag, startPoint x: 211, startPoint y: 371, endPoint x: 0, endPoint y: 398, distance: 212.3
click at [0, 399] on div "Acompanhamento Acompanhe a situação das marcações correntes e finalizadas Relat…" at bounding box center [634, 343] width 1268 height 503
type input "708909718055713"
click at [943, 347] on button "Filtrar" at bounding box center [969, 361] width 53 height 28
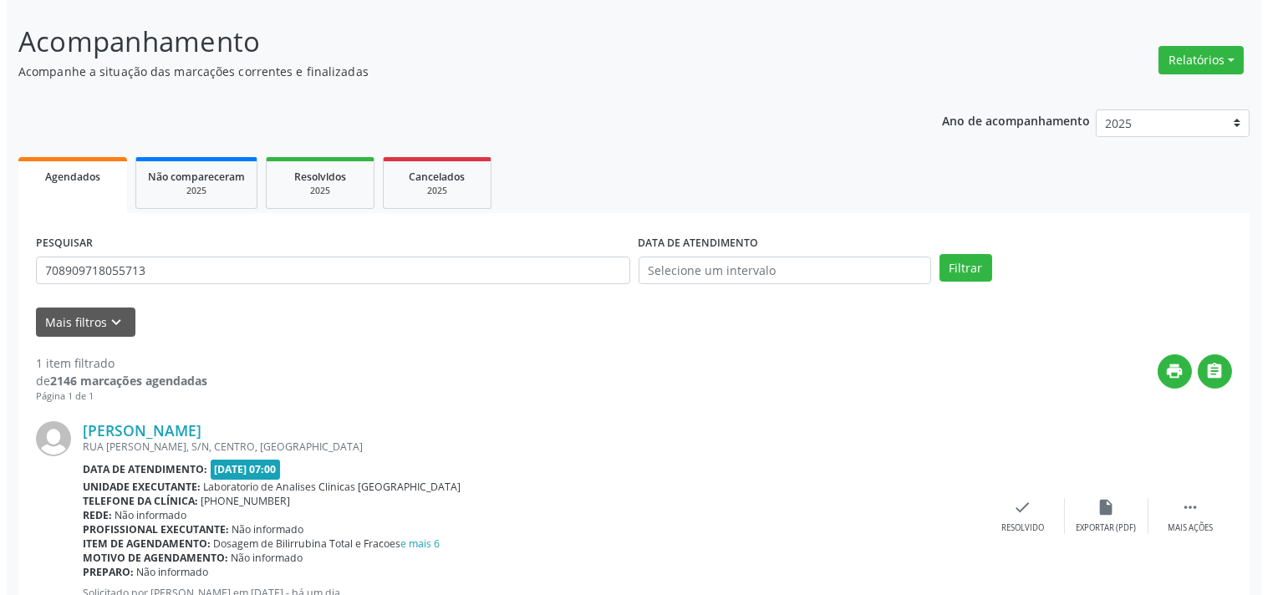
scroll to position [155, 0]
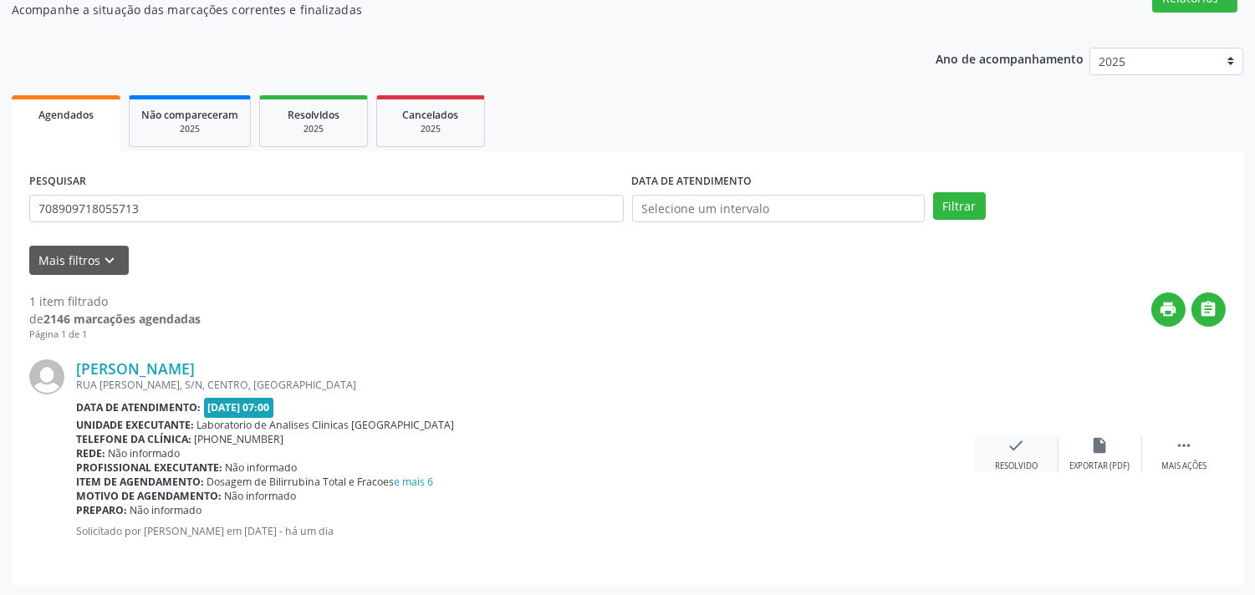
click at [1029, 468] on div "Resolvido" at bounding box center [1016, 467] width 43 height 12
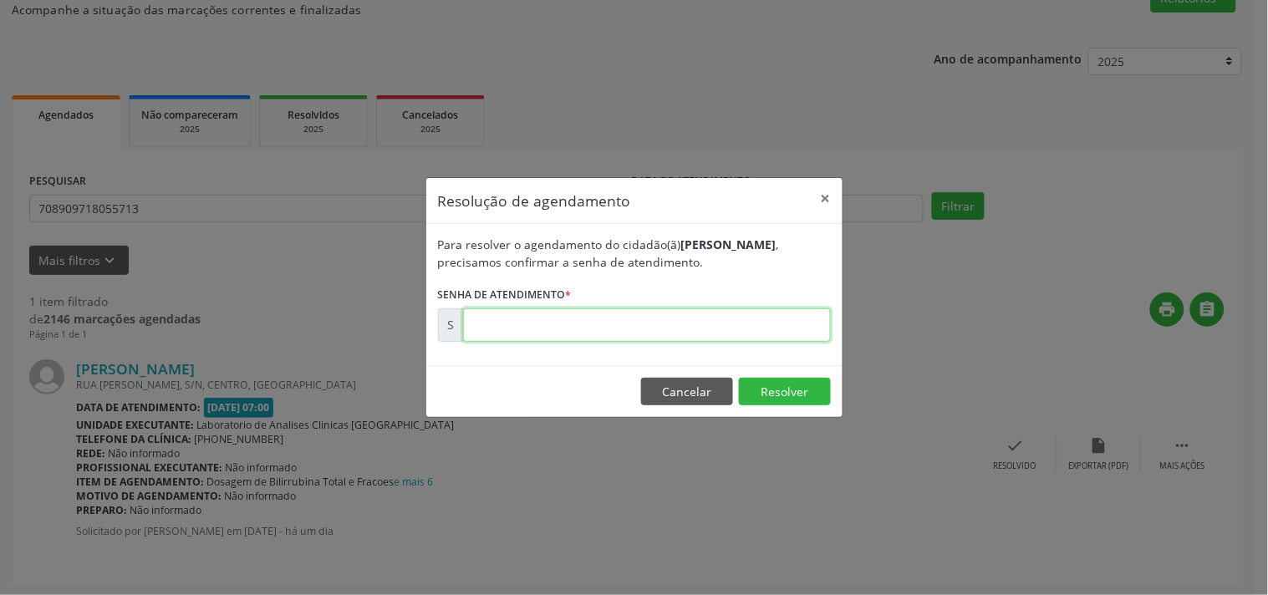
click at [493, 327] on input "text" at bounding box center [647, 324] width 368 height 33
type input "00182035"
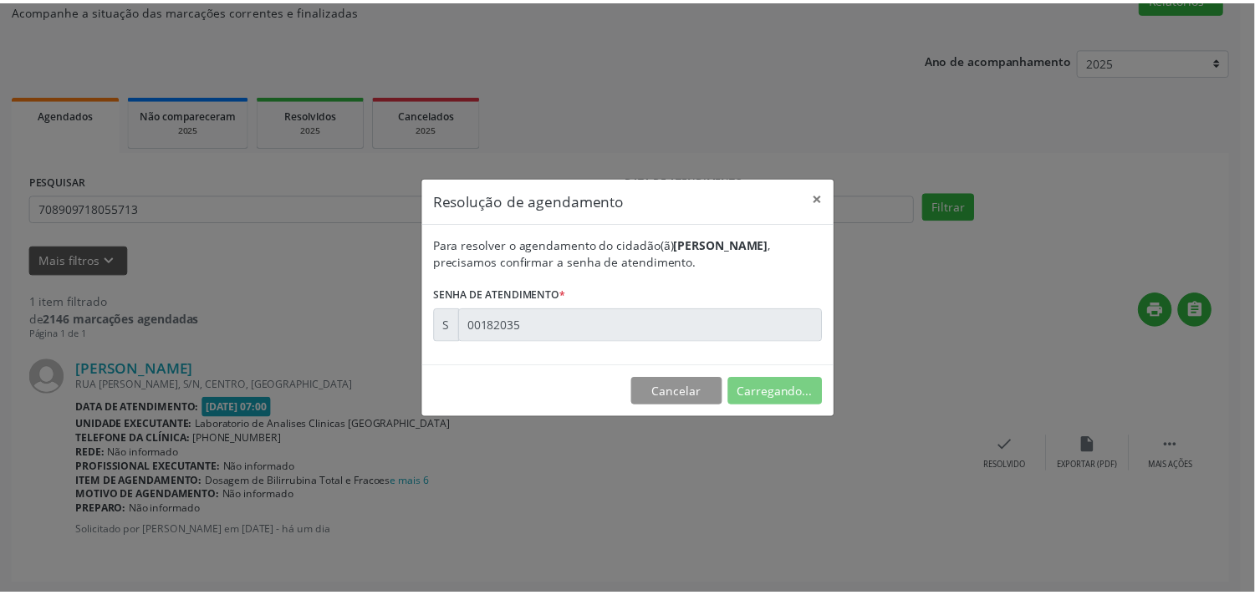
scroll to position [0, 0]
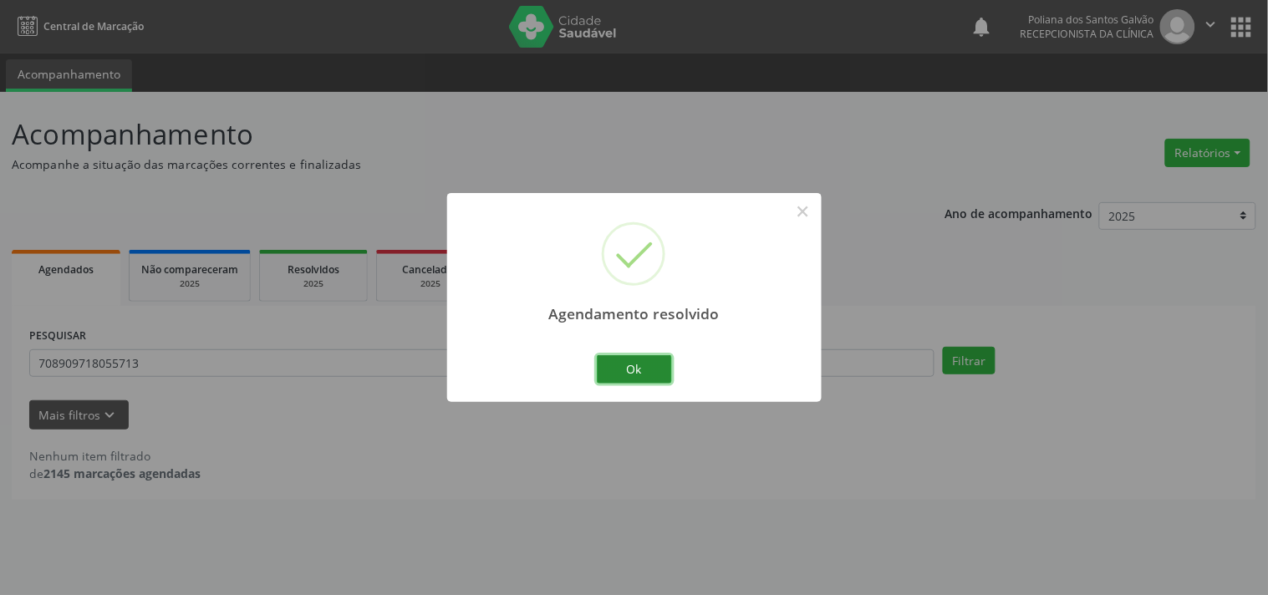
click at [604, 370] on button "Ok" at bounding box center [634, 369] width 75 height 28
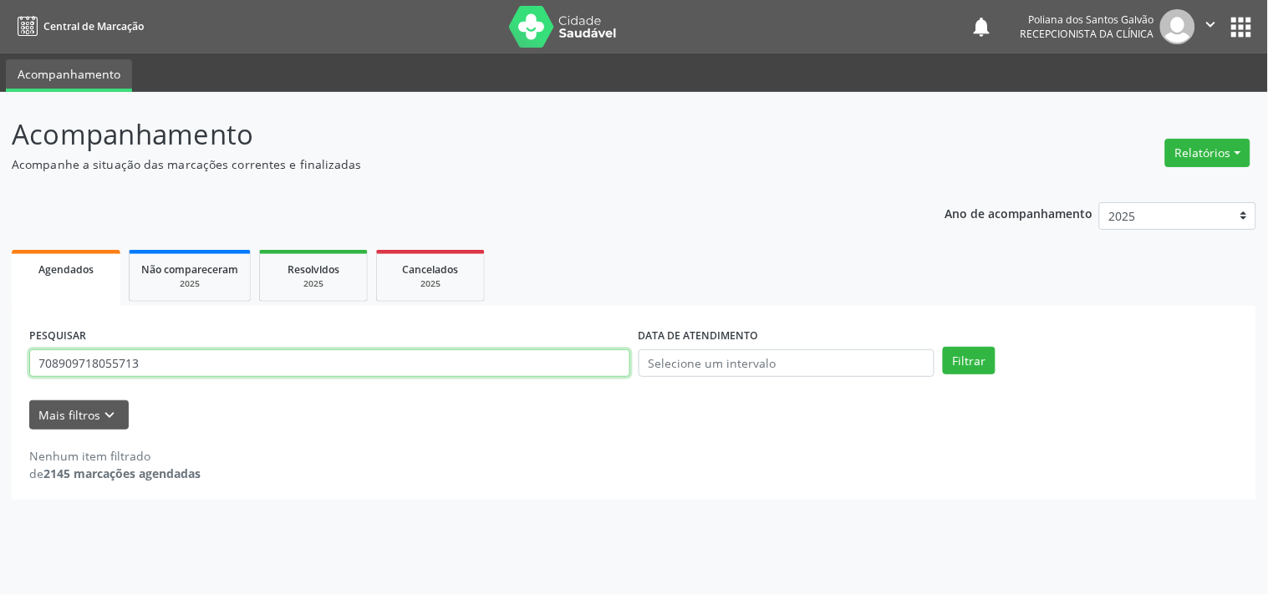
drag, startPoint x: 281, startPoint y: 365, endPoint x: 0, endPoint y: 431, distance: 288.5
click at [0, 431] on div "Acompanhamento Acompanhe a situação das marcações correntes e finalizadas Relat…" at bounding box center [634, 343] width 1268 height 503
type input "70030895571"
click at [943, 347] on button "Filtrar" at bounding box center [969, 361] width 53 height 28
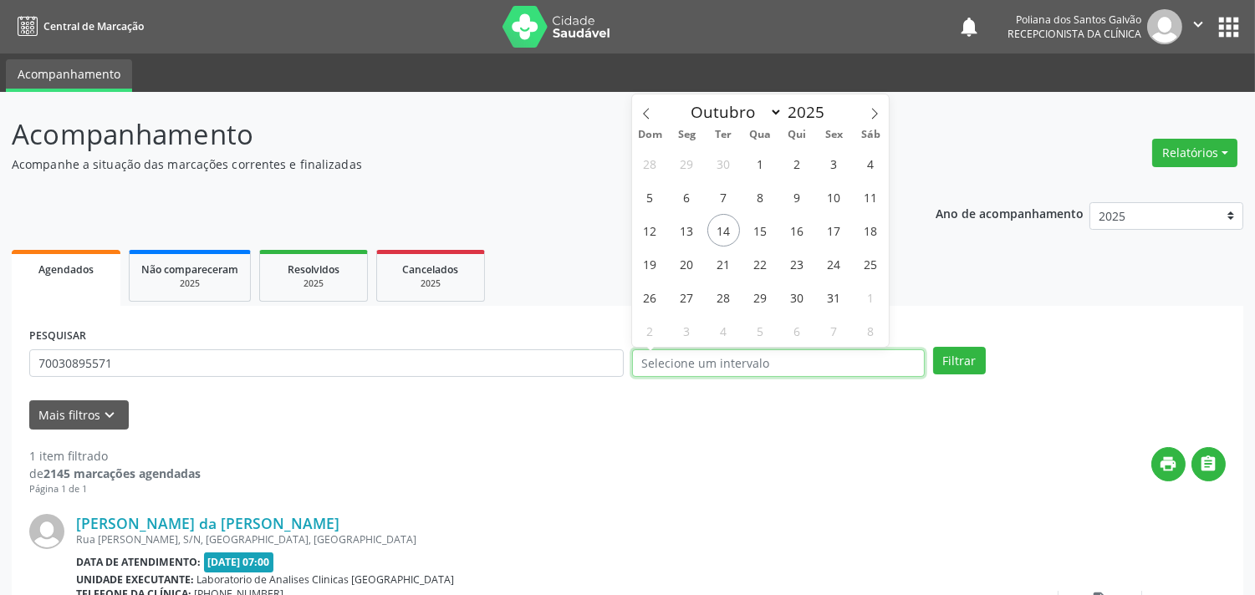
click at [666, 358] on input "text" at bounding box center [778, 363] width 293 height 28
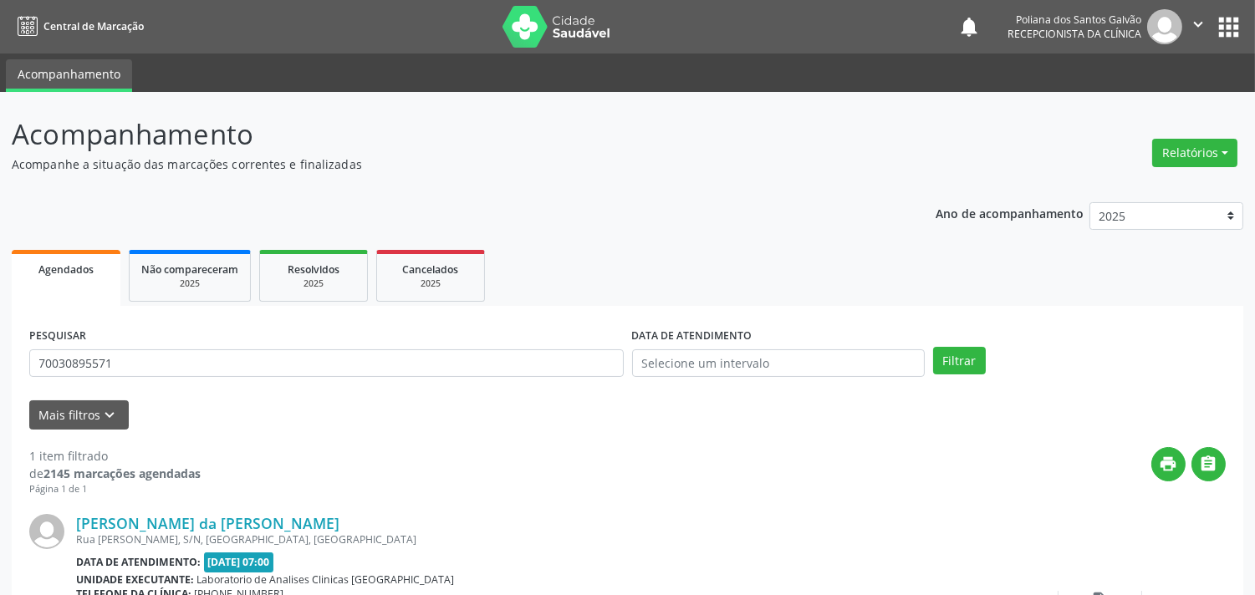
click at [770, 582] on div "Unidade executante: Laboratorio de Analises Clinicas [GEOGRAPHIC_DATA]" at bounding box center [525, 580] width 899 height 14
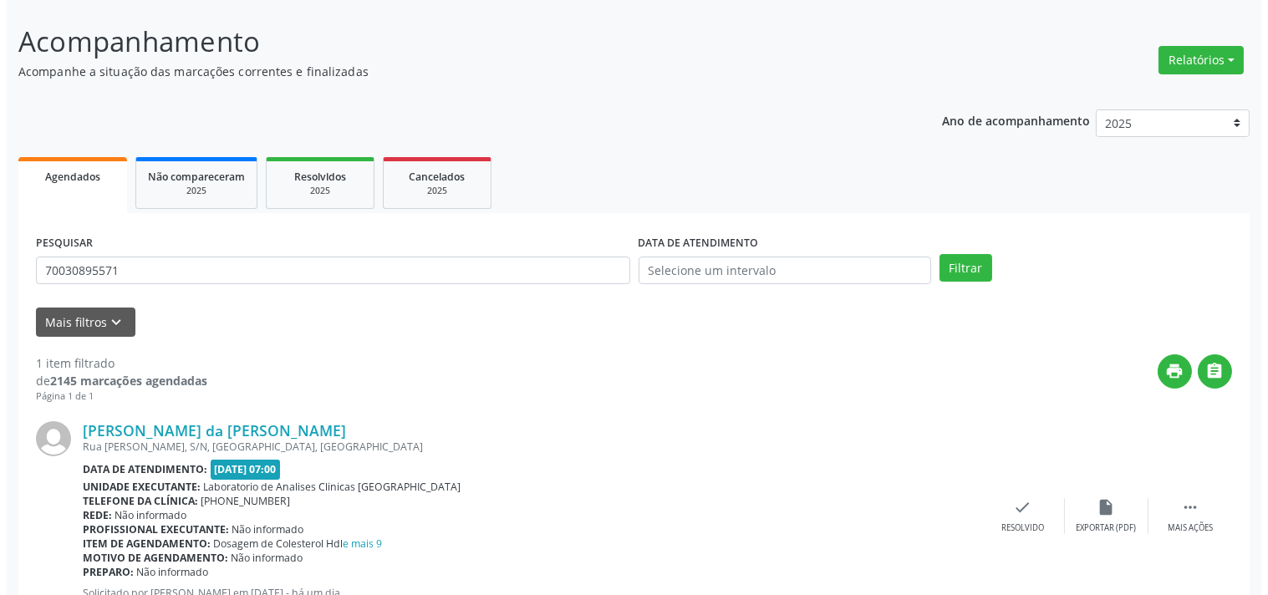
scroll to position [155, 0]
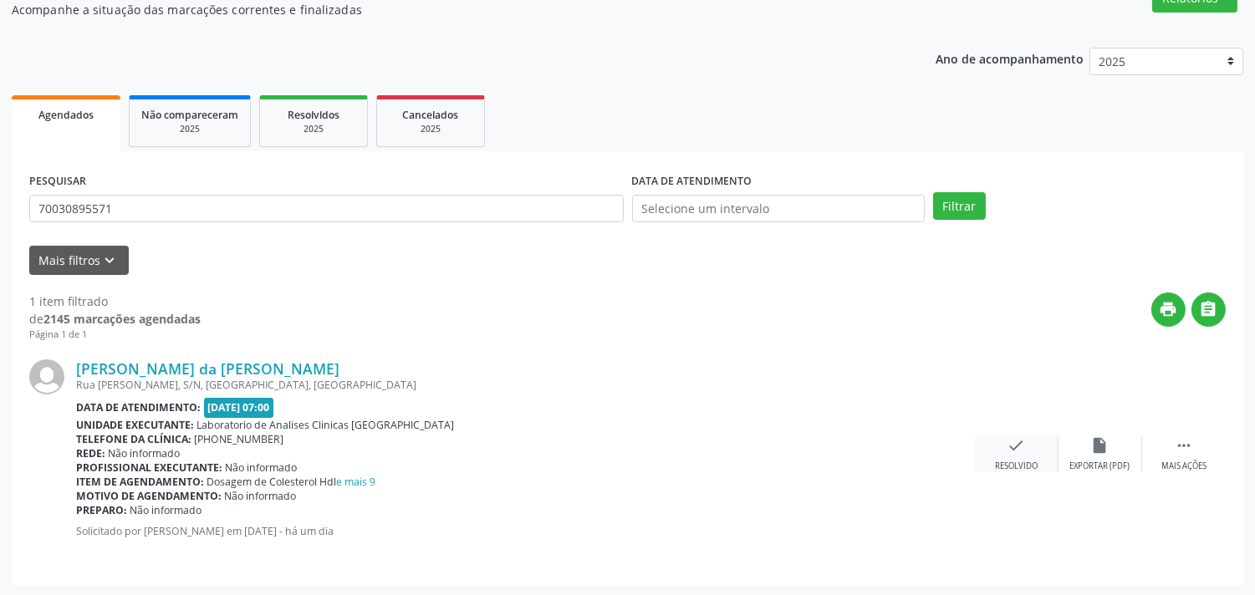
click at [1010, 456] on div "check Resolvido" at bounding box center [1017, 454] width 84 height 36
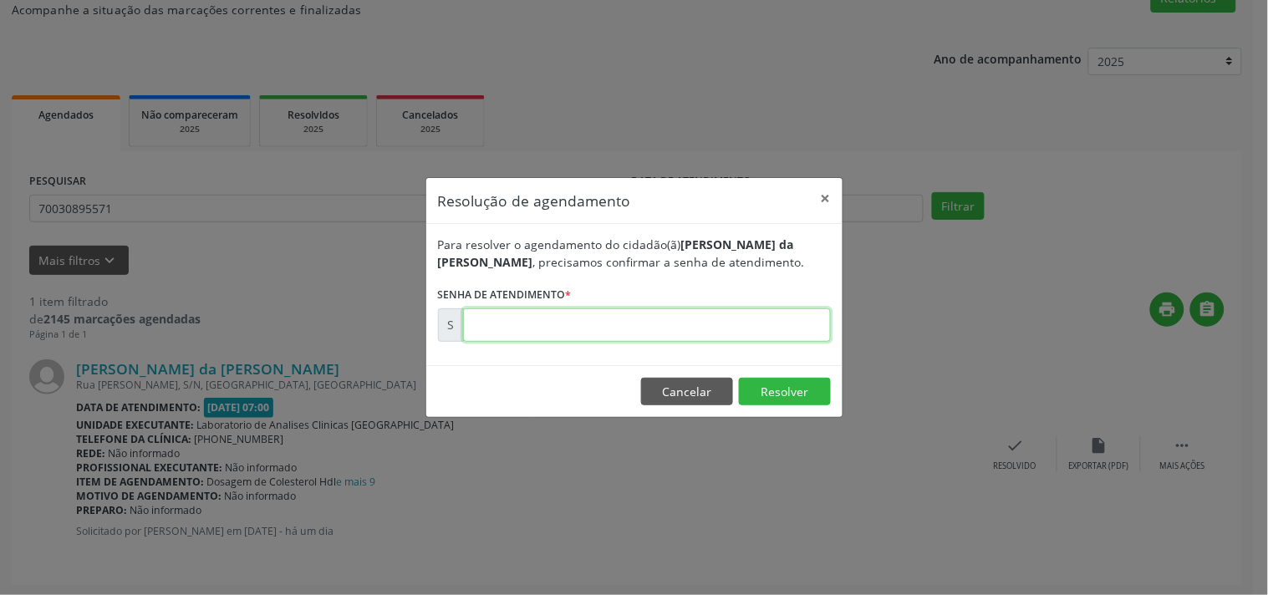
click at [554, 329] on input "text" at bounding box center [647, 324] width 368 height 33
type input "00181970"
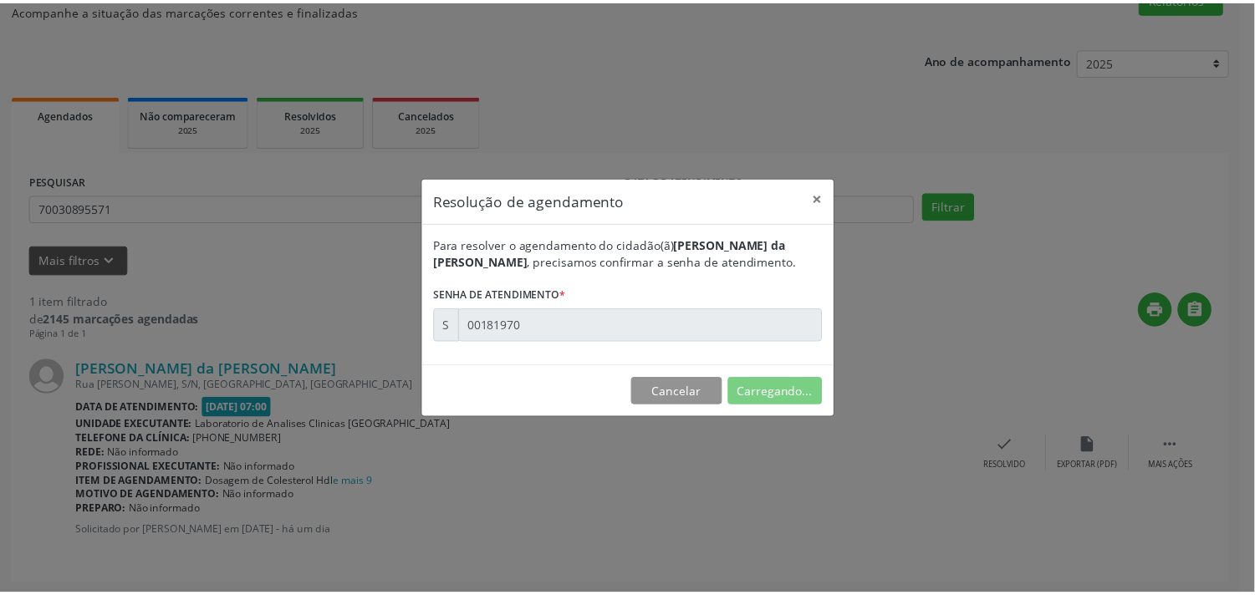
scroll to position [0, 0]
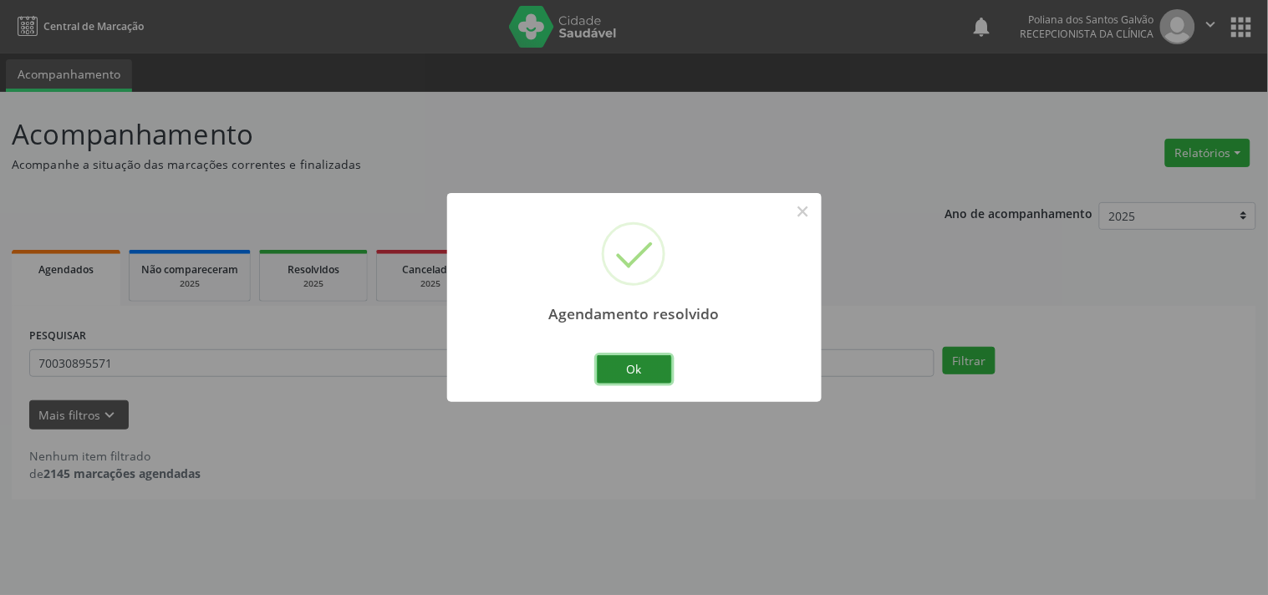
click at [640, 370] on button "Ok" at bounding box center [634, 369] width 75 height 28
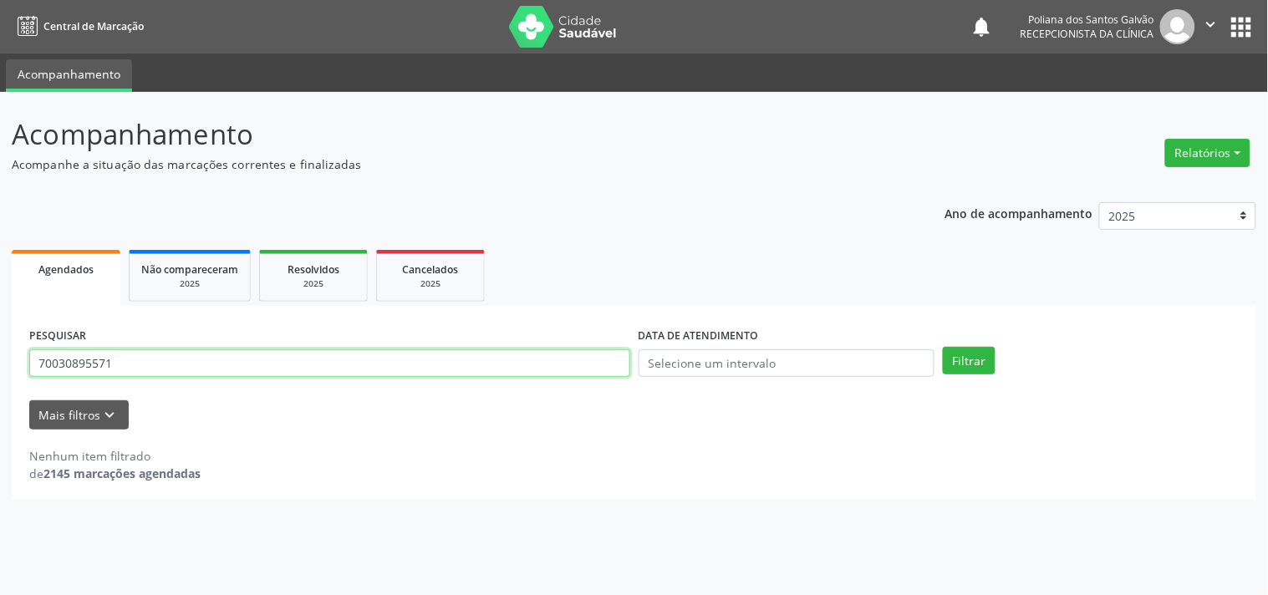
drag, startPoint x: 173, startPoint y: 361, endPoint x: 0, endPoint y: 383, distance: 174.4
click at [0, 383] on div "Acompanhamento Acompanhe a situação das marcações correntes e finalizadas Relat…" at bounding box center [634, 343] width 1268 height 503
type input "708700145505492"
click at [943, 347] on button "Filtrar" at bounding box center [969, 361] width 53 height 28
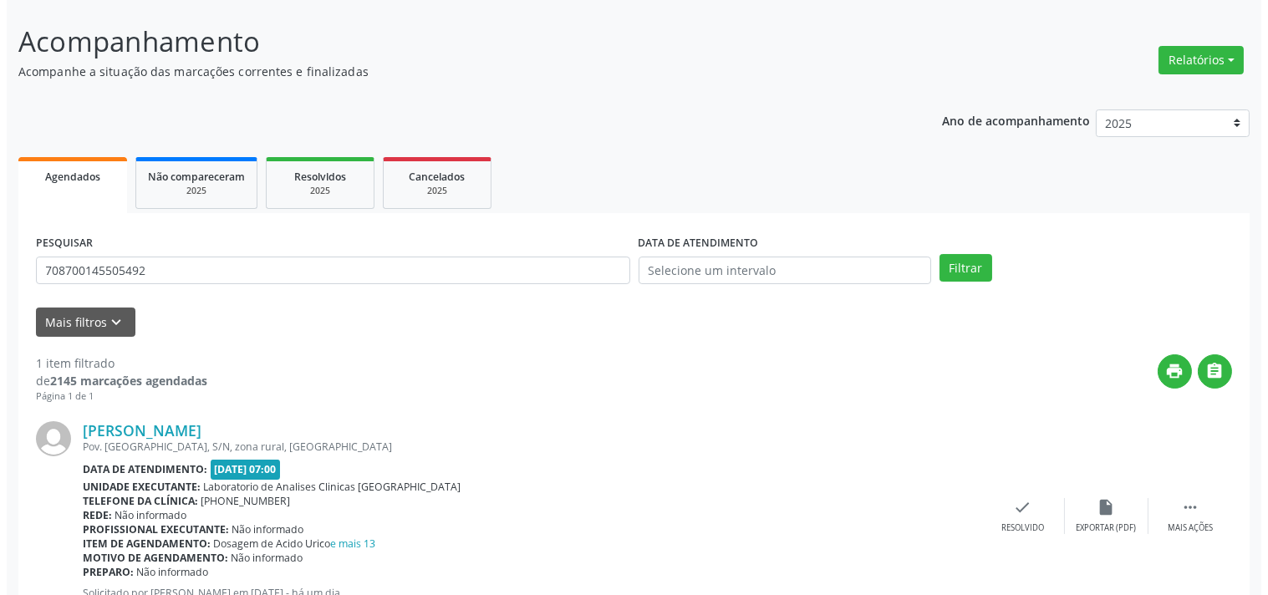
scroll to position [155, 0]
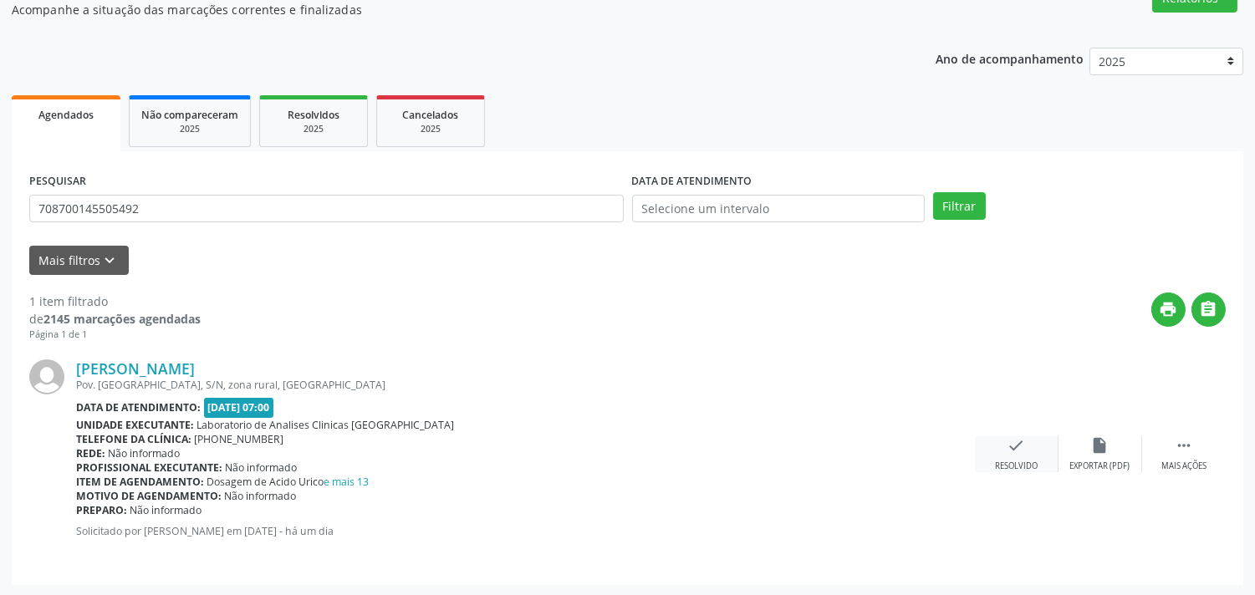
click at [1006, 461] on div "Resolvido" at bounding box center [1016, 467] width 43 height 12
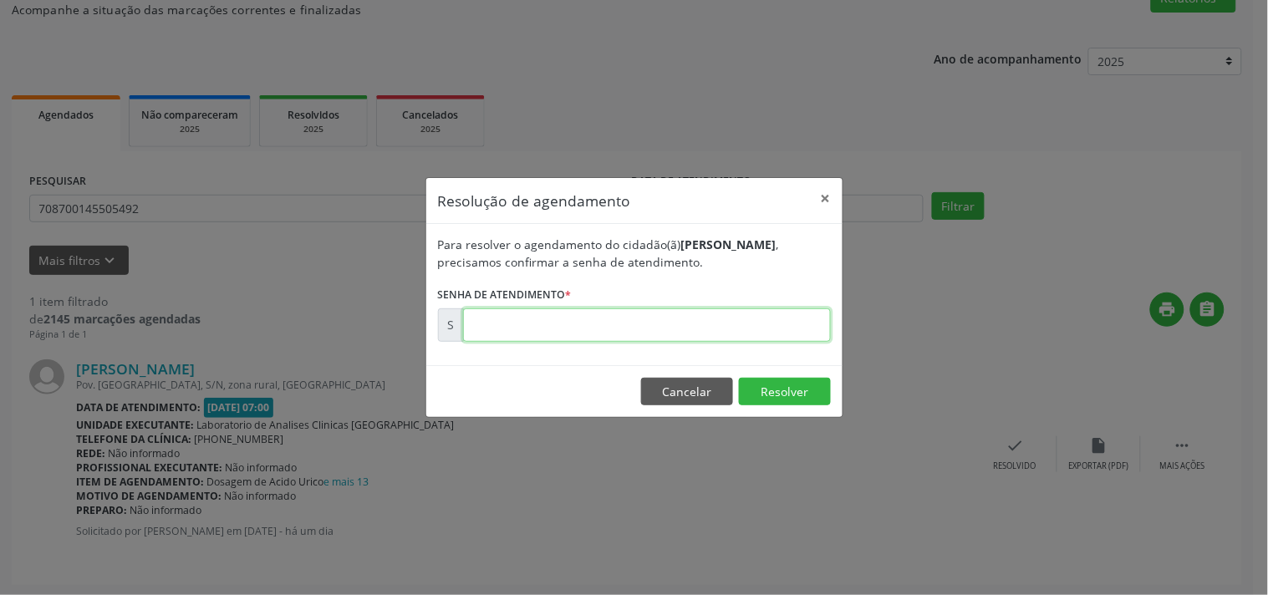
click at [547, 328] on input "text" at bounding box center [647, 324] width 368 height 33
type input "00181966"
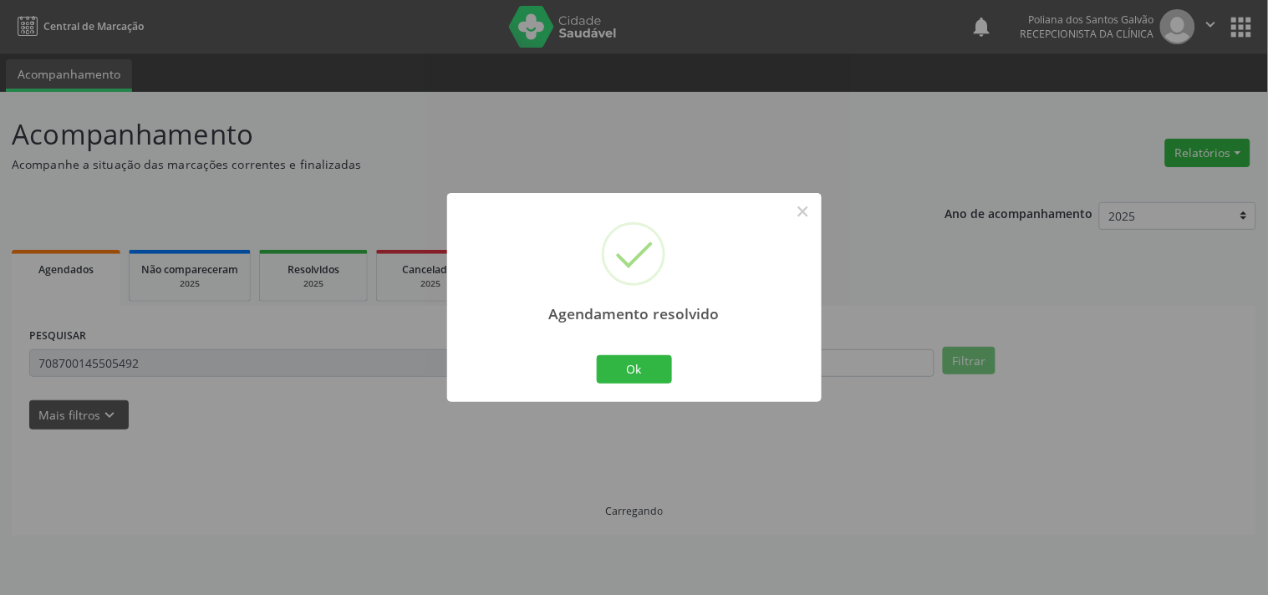
scroll to position [0, 0]
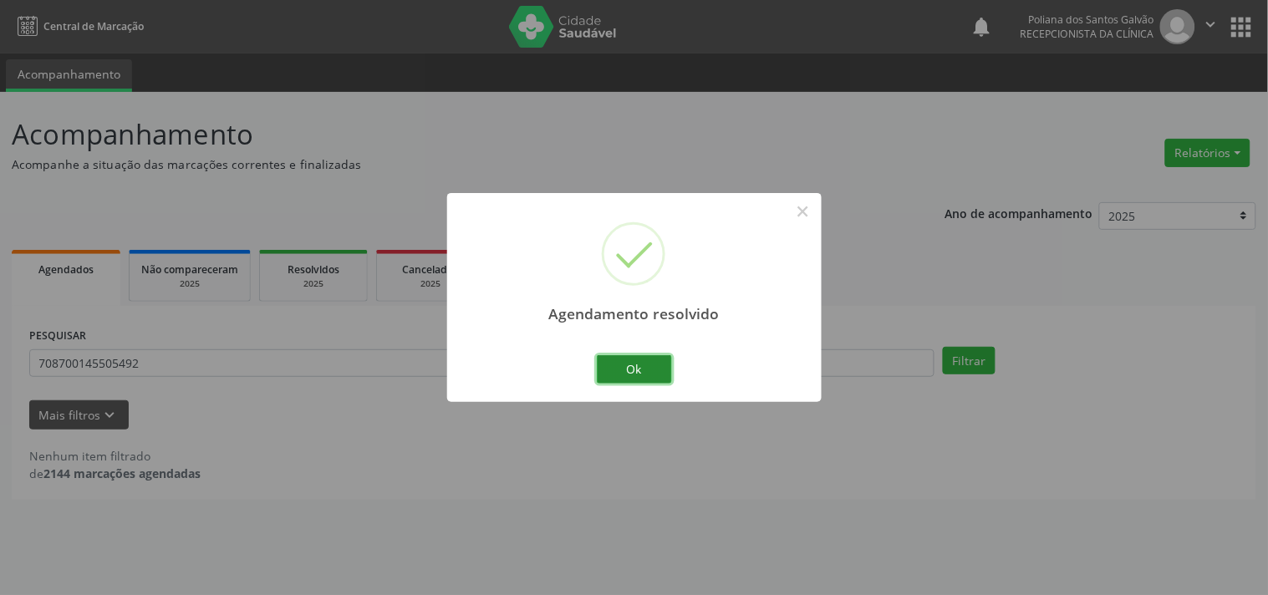
click at [645, 376] on button "Ok" at bounding box center [634, 369] width 75 height 28
